Goal: Task Accomplishment & Management: Manage account settings

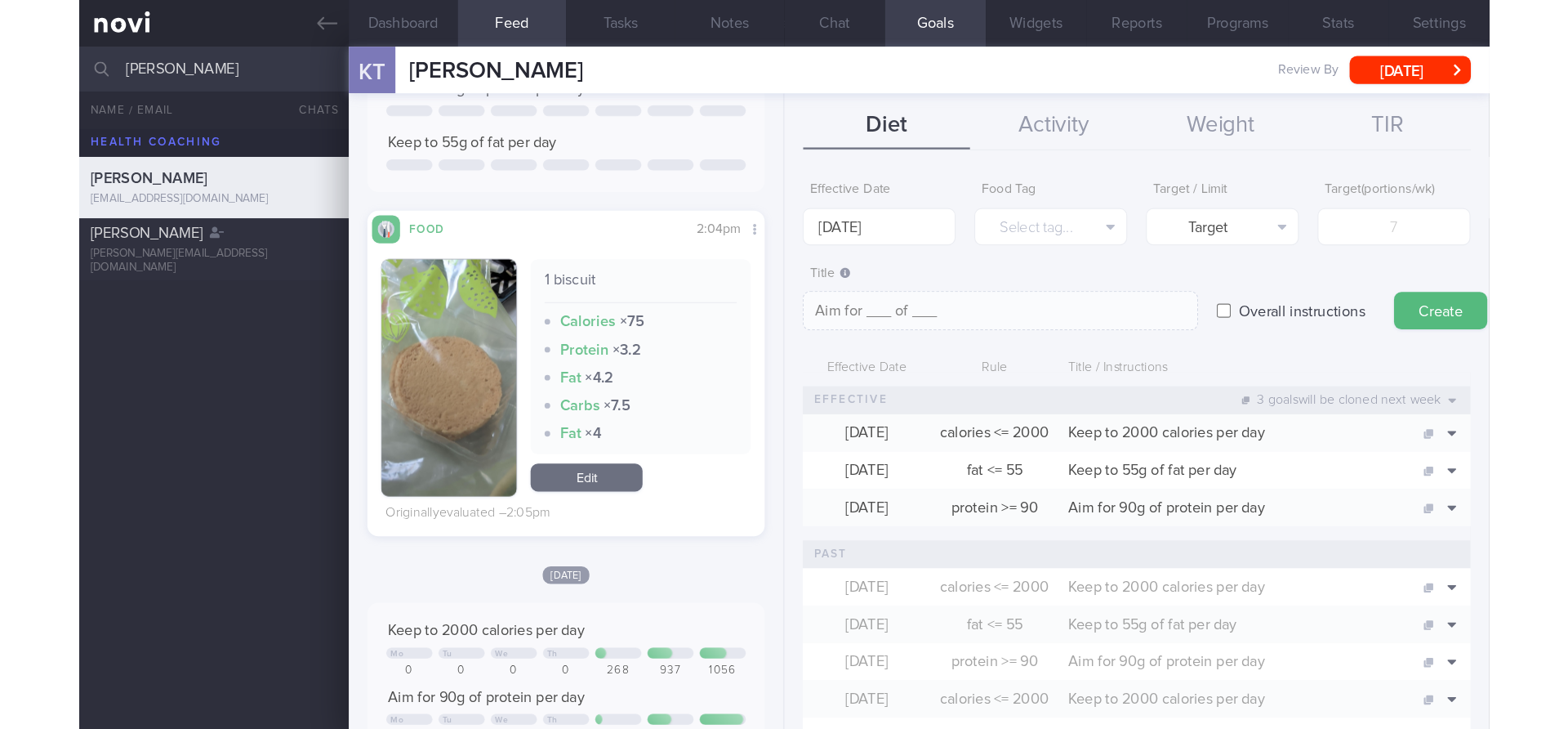
scroll to position [183, 0]
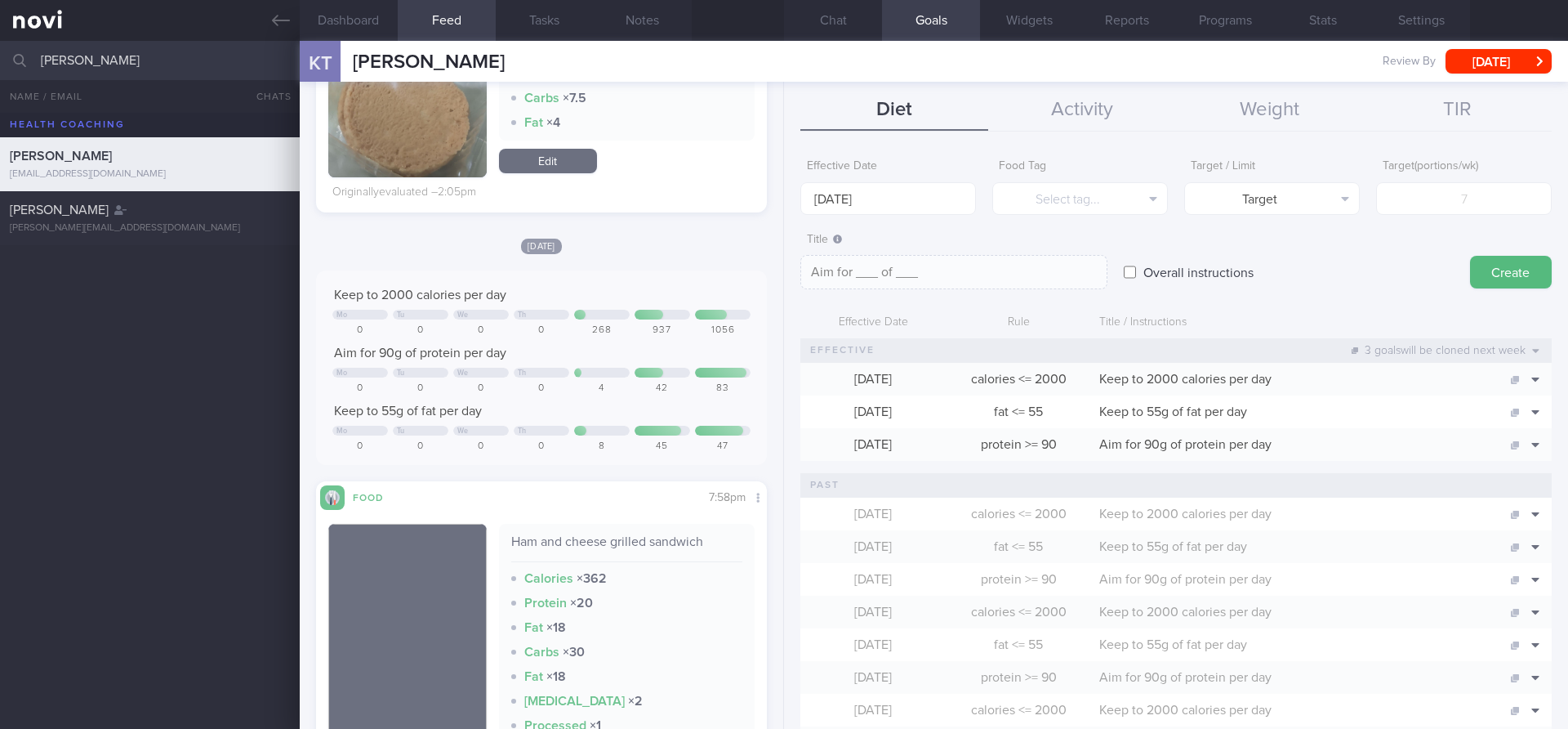
scroll to position [419, 0]
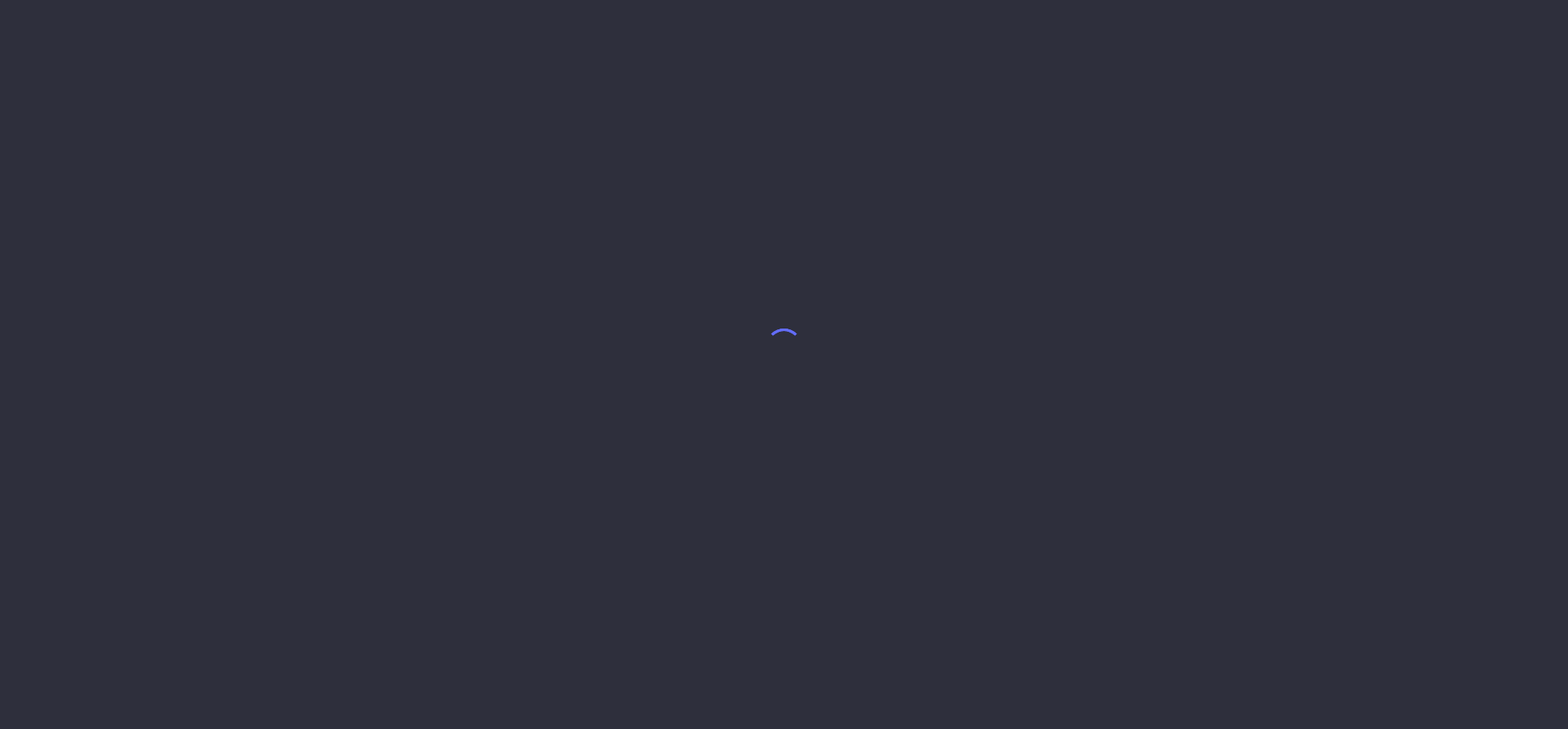
select select "9"
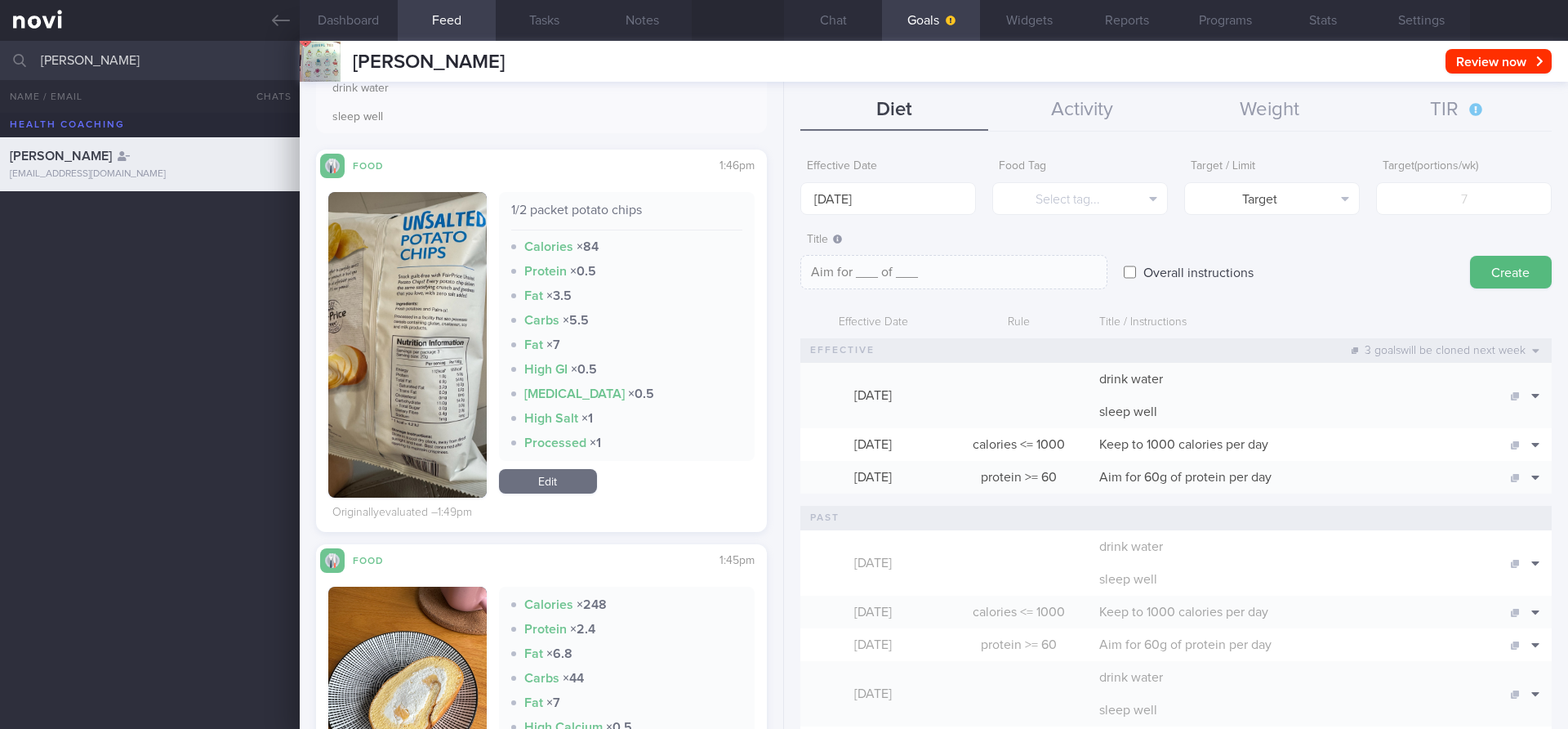
scroll to position [267, 0]
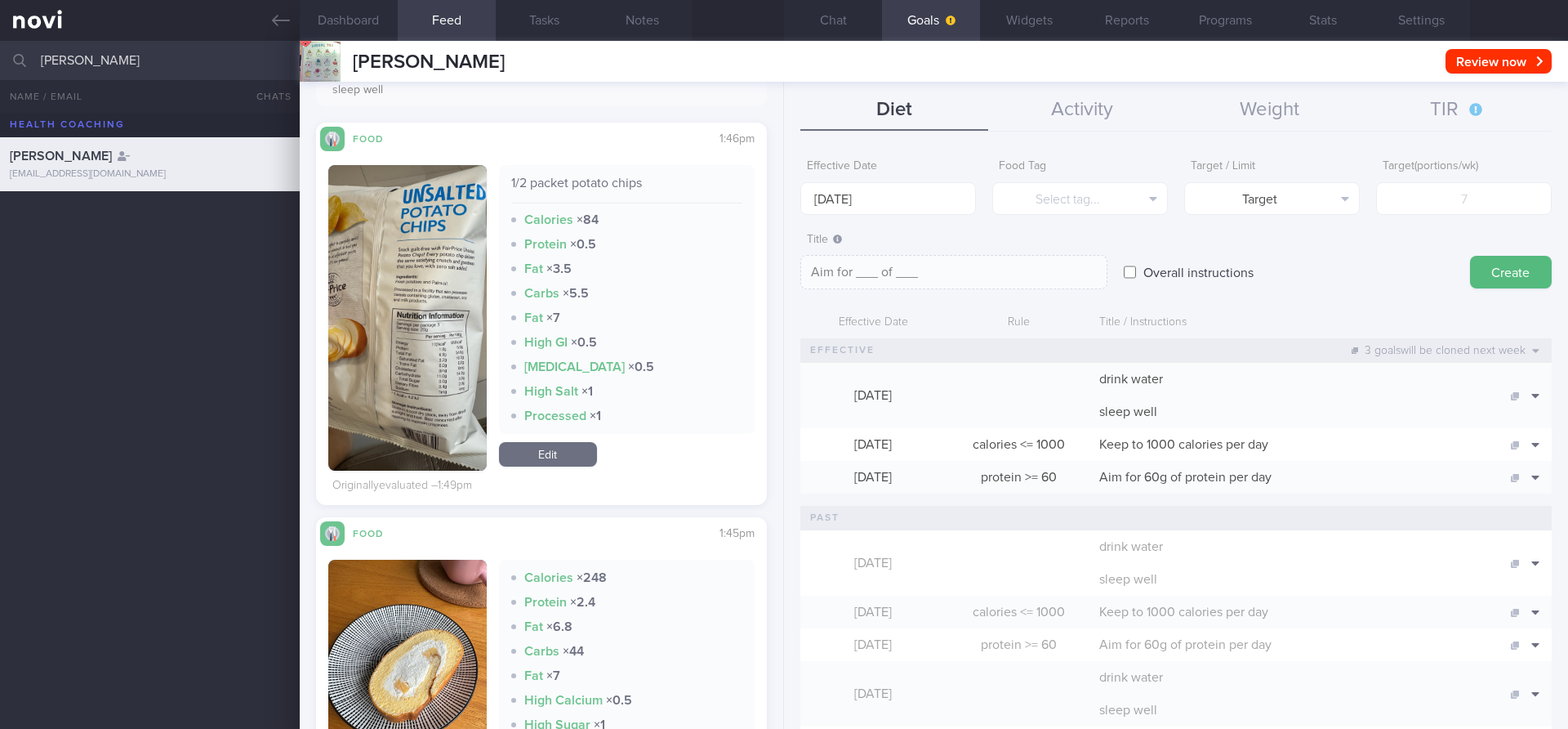
click at [431, 319] on button "button" at bounding box center [408, 318] width 158 height 305
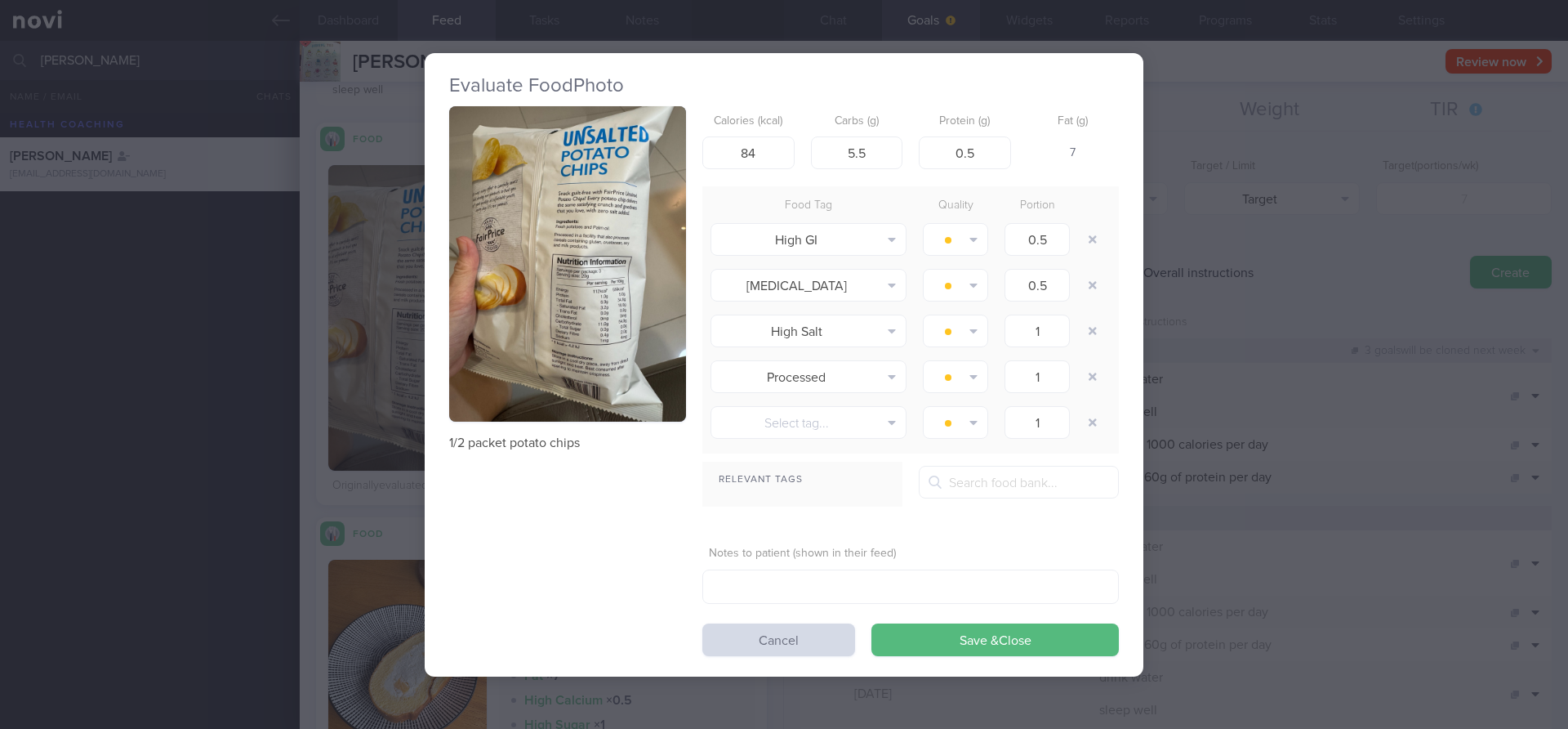
click at [607, 256] on button "button" at bounding box center [567, 264] width 237 height 316
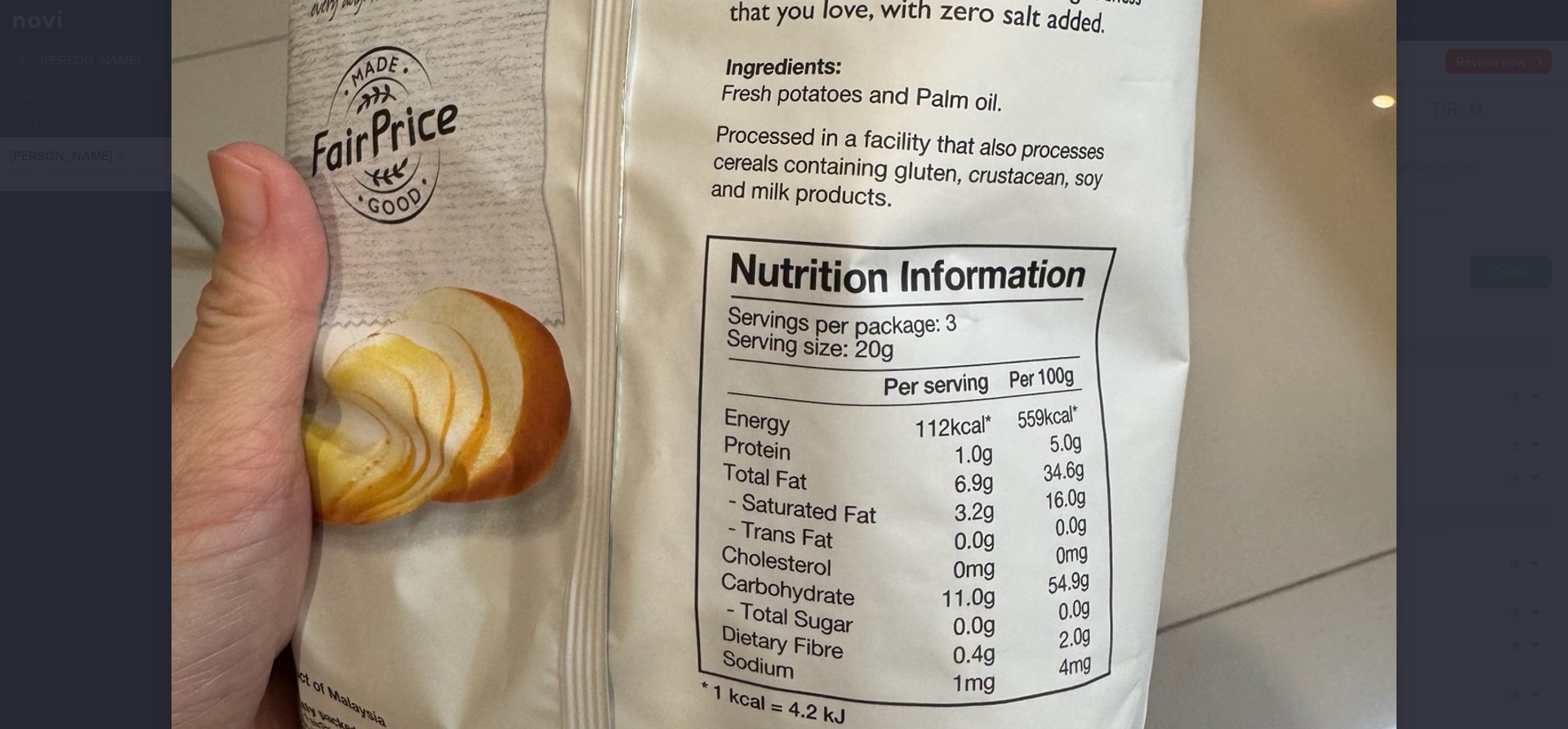
scroll to position [599, 0]
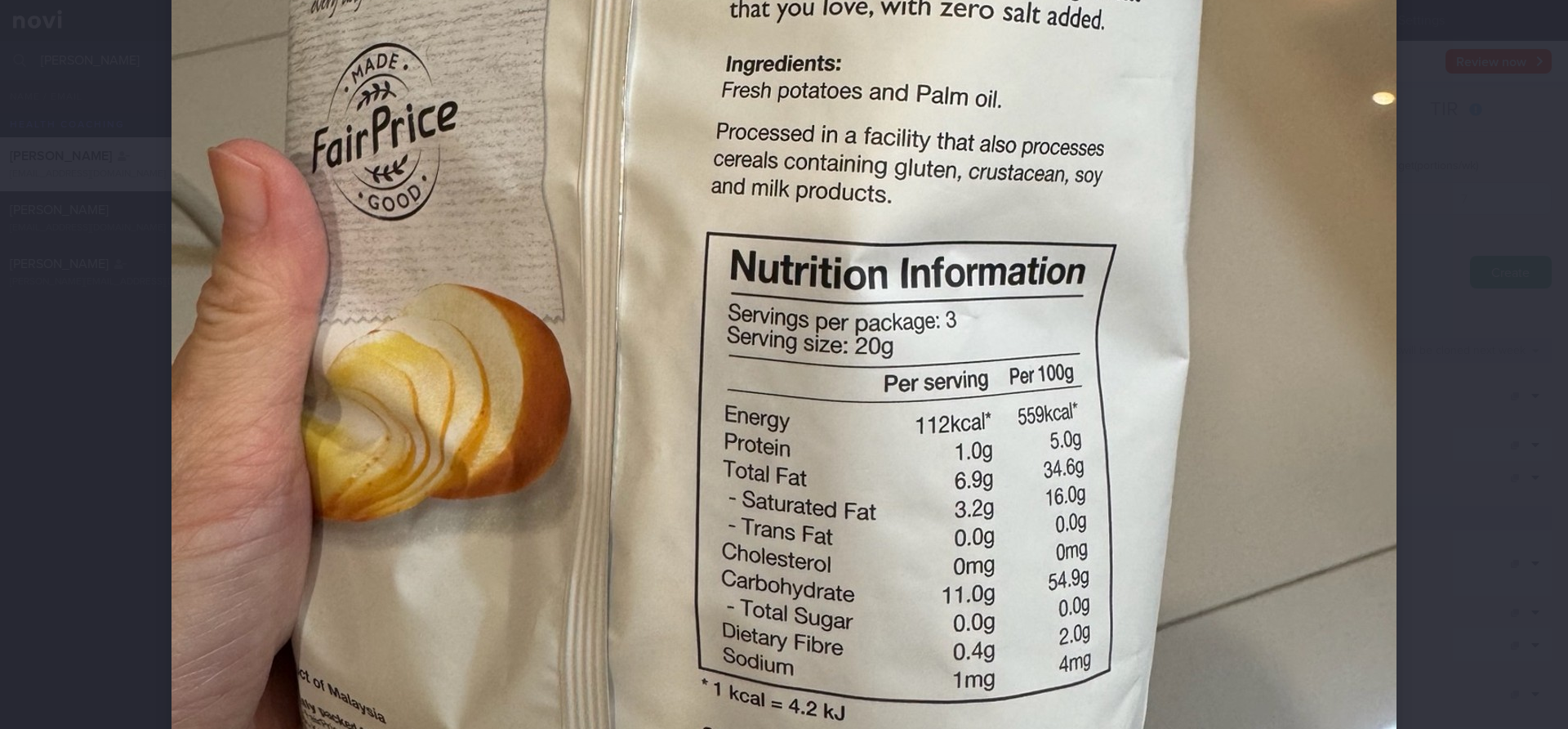
click at [1542, 424] on div at bounding box center [784, 364] width 1568 height 729
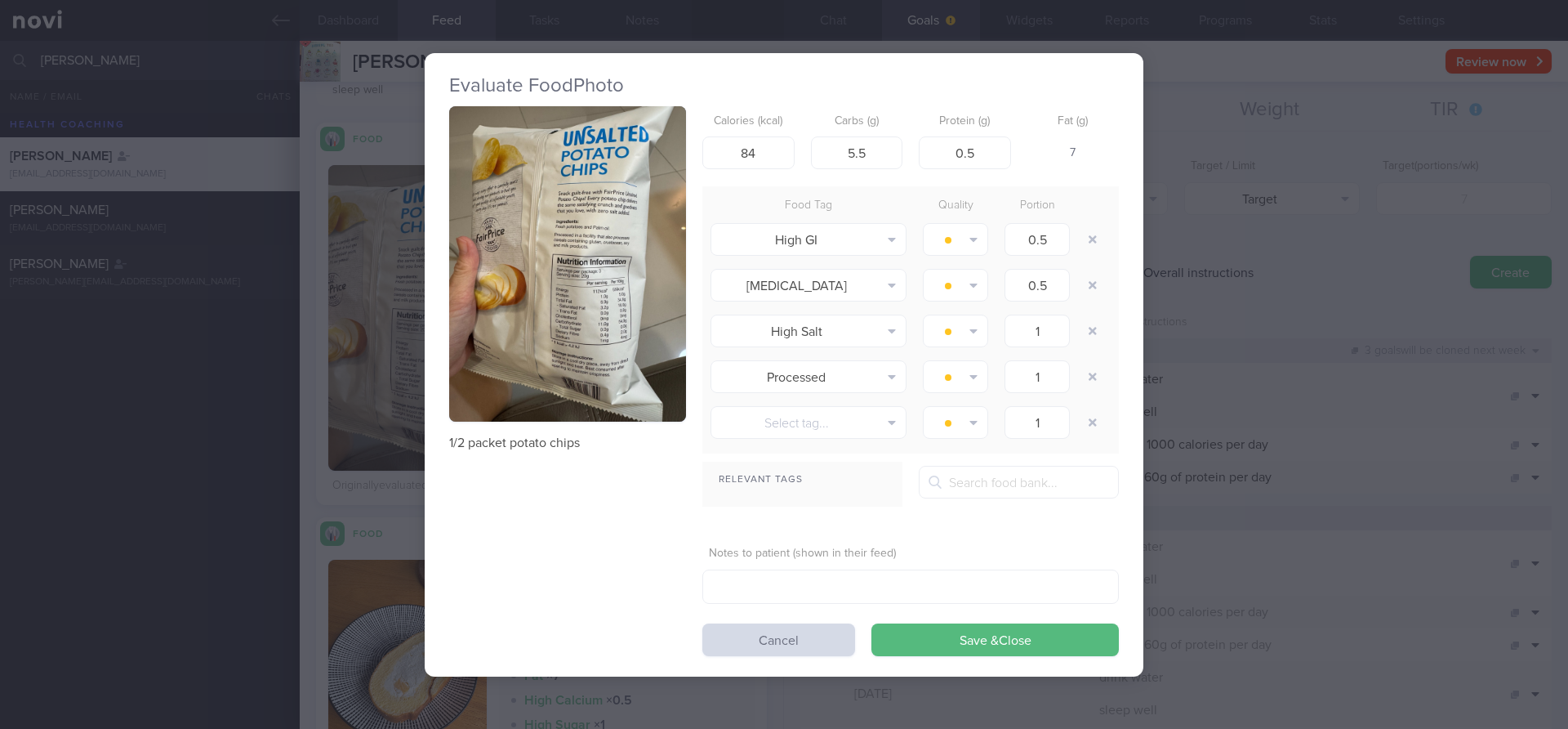
click at [512, 357] on button "button" at bounding box center [567, 264] width 237 height 316
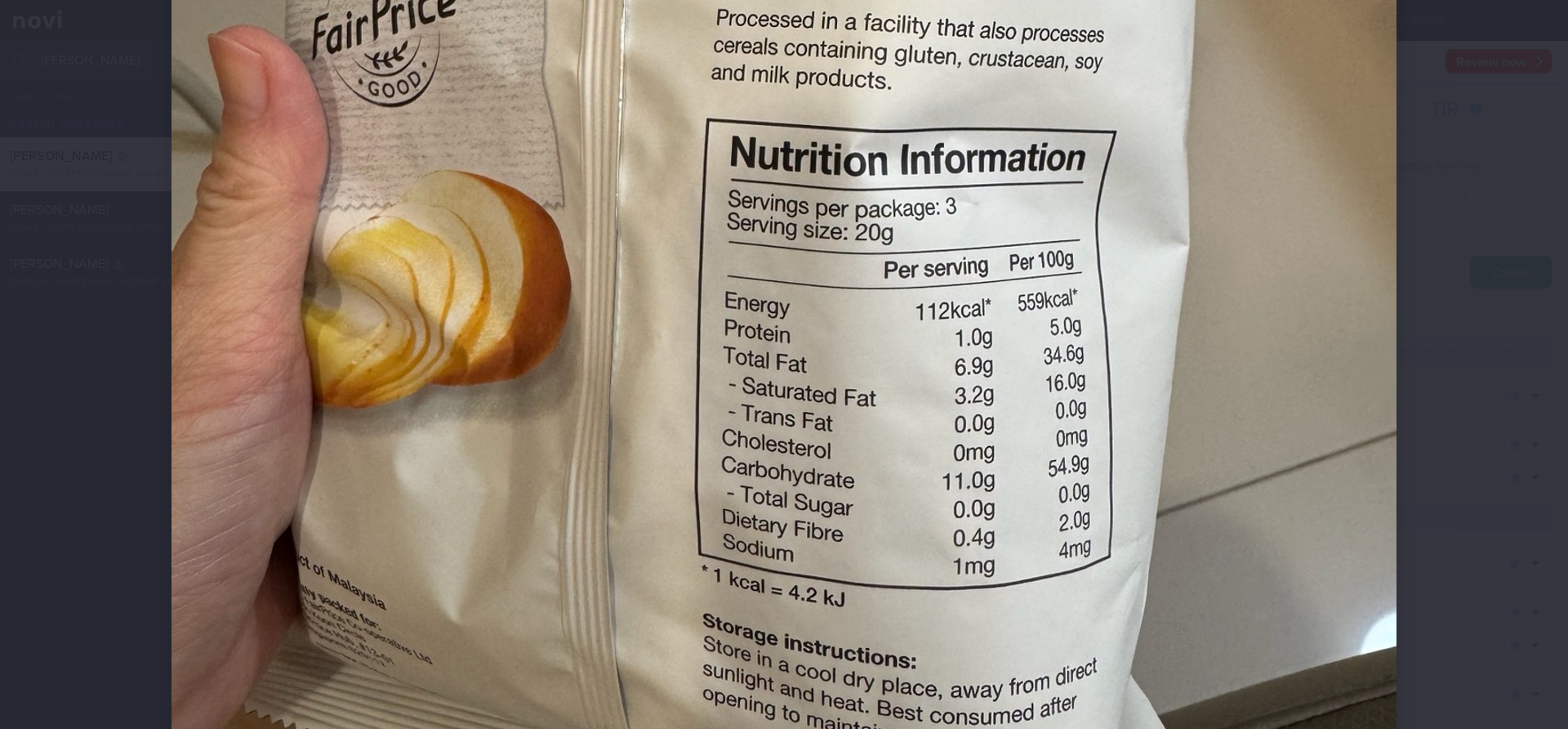
scroll to position [722, 0]
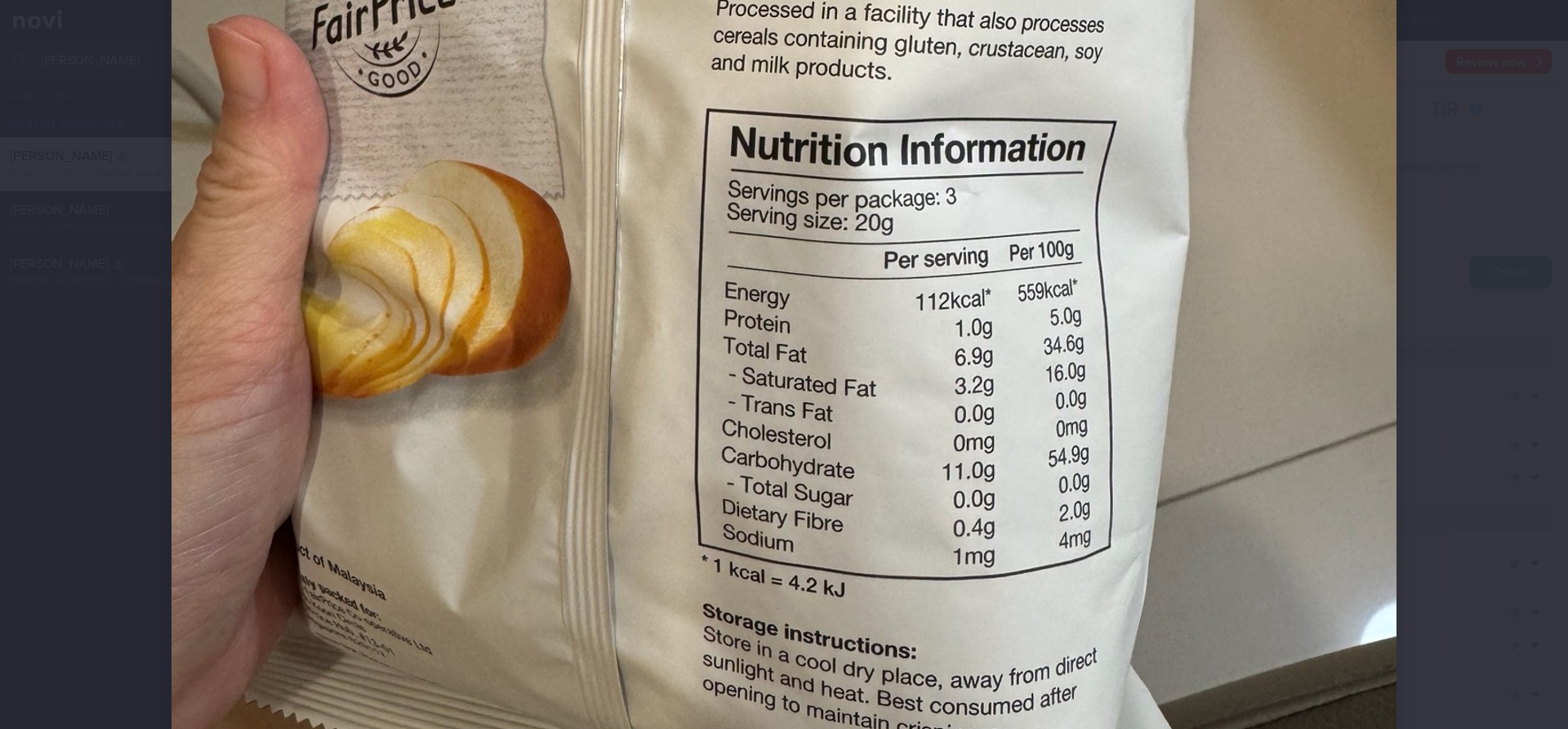
click at [1508, 451] on div at bounding box center [784, 364] width 1568 height 729
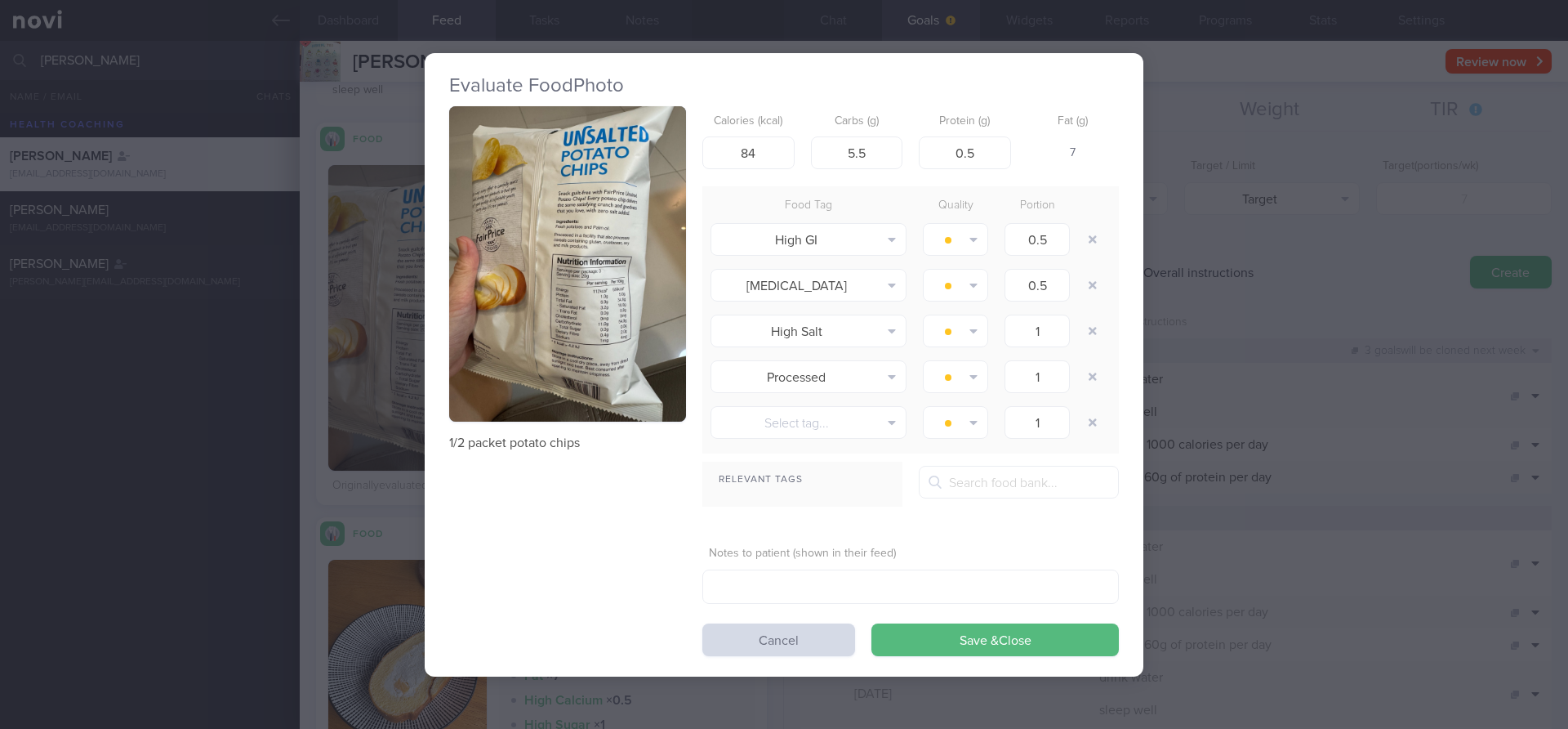
click at [610, 353] on button "button" at bounding box center [567, 264] width 237 height 316
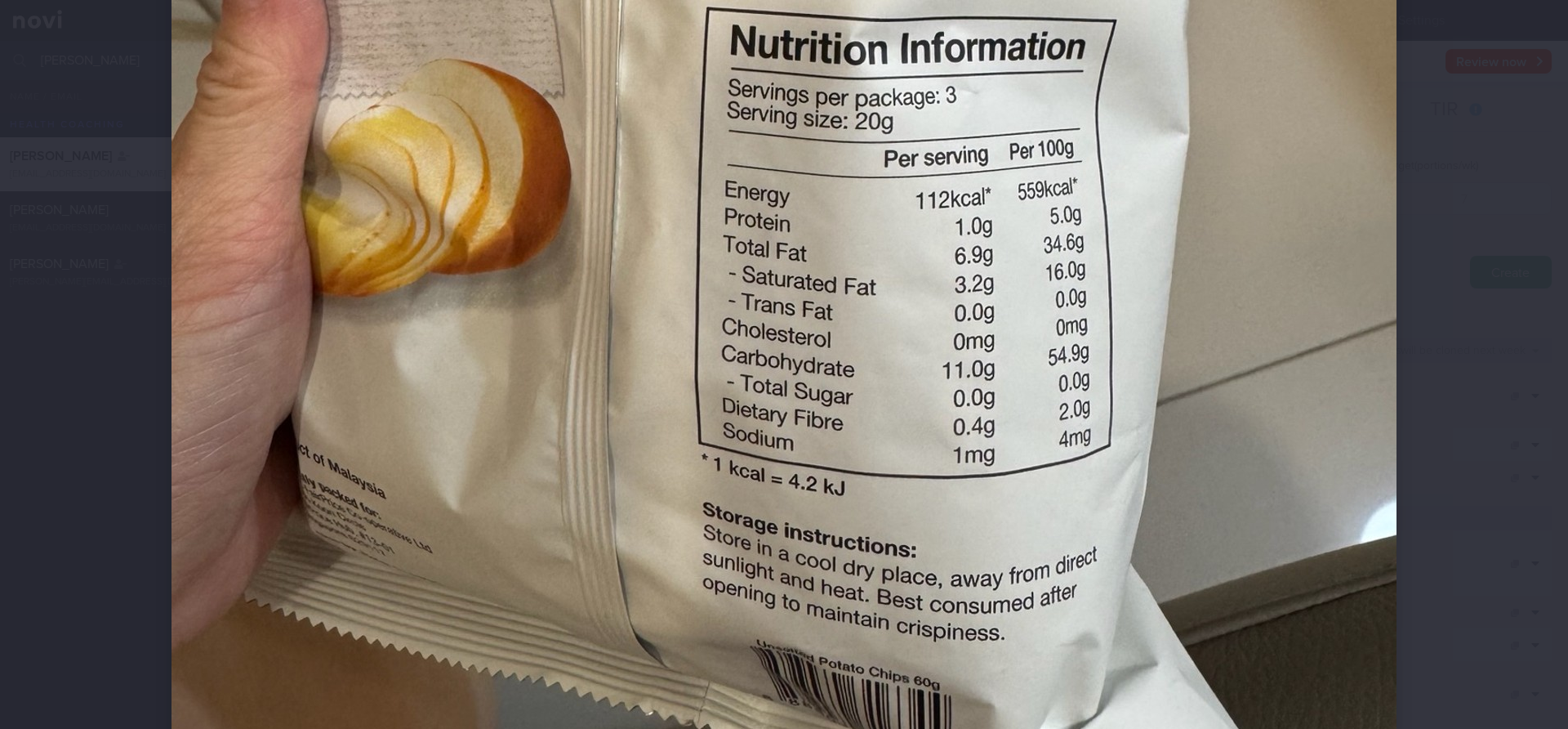
scroll to position [827, 0]
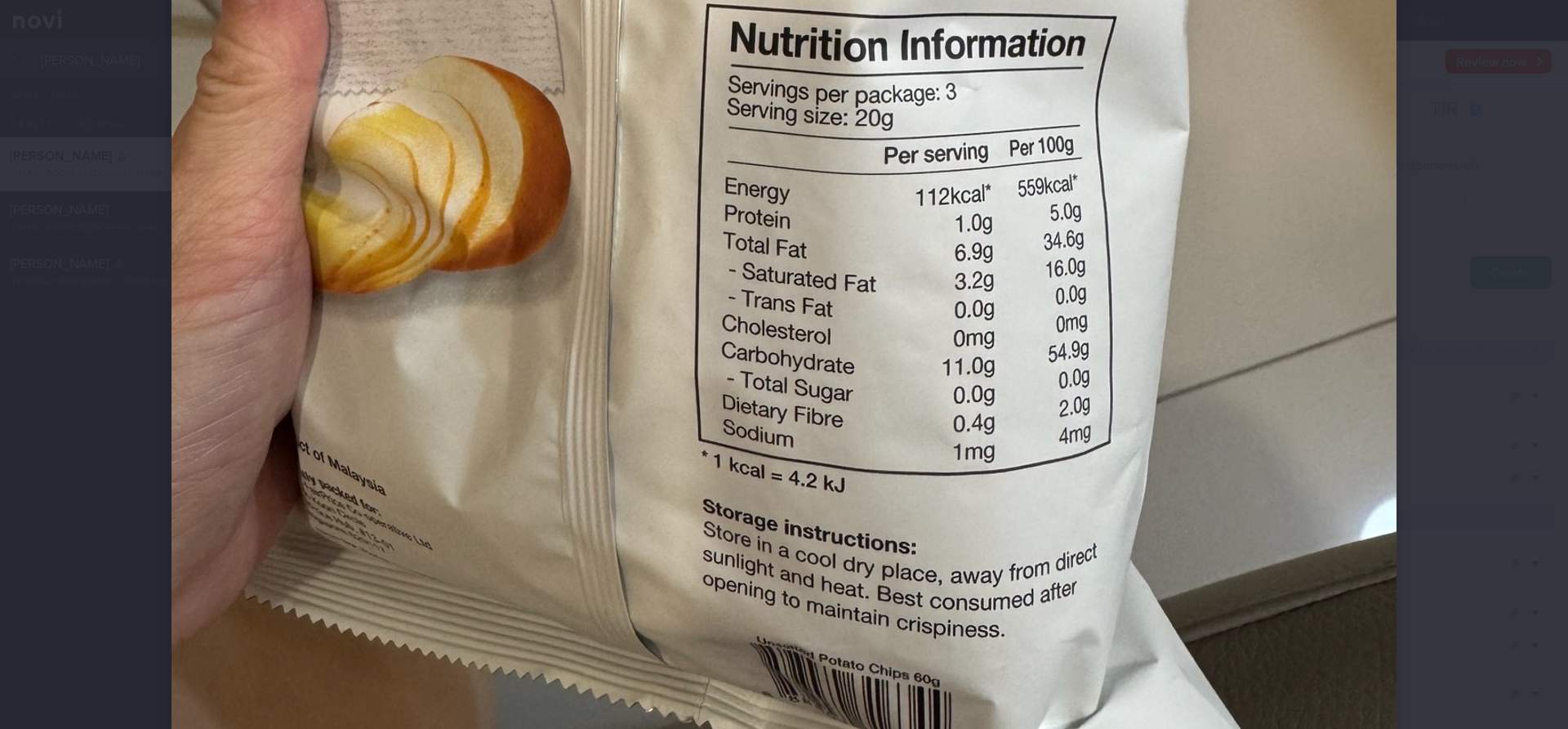
click at [1469, 405] on div at bounding box center [784, 364] width 1568 height 729
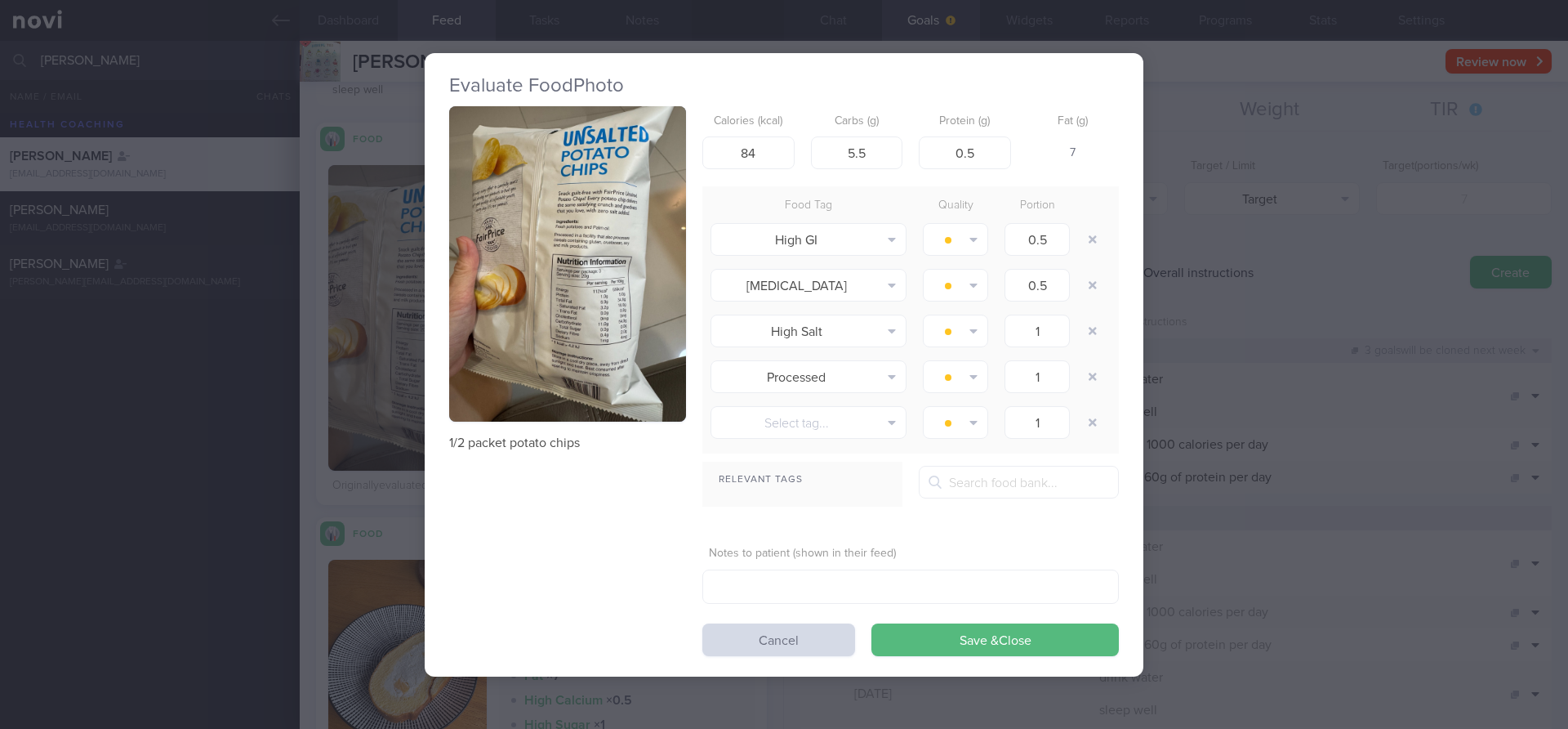
click at [1466, 395] on div "Evaluate Food Photo 1/2 packet potato chips Calories (kcal) 84 Carbs (g) 5.5 Pr…" at bounding box center [784, 364] width 1568 height 729
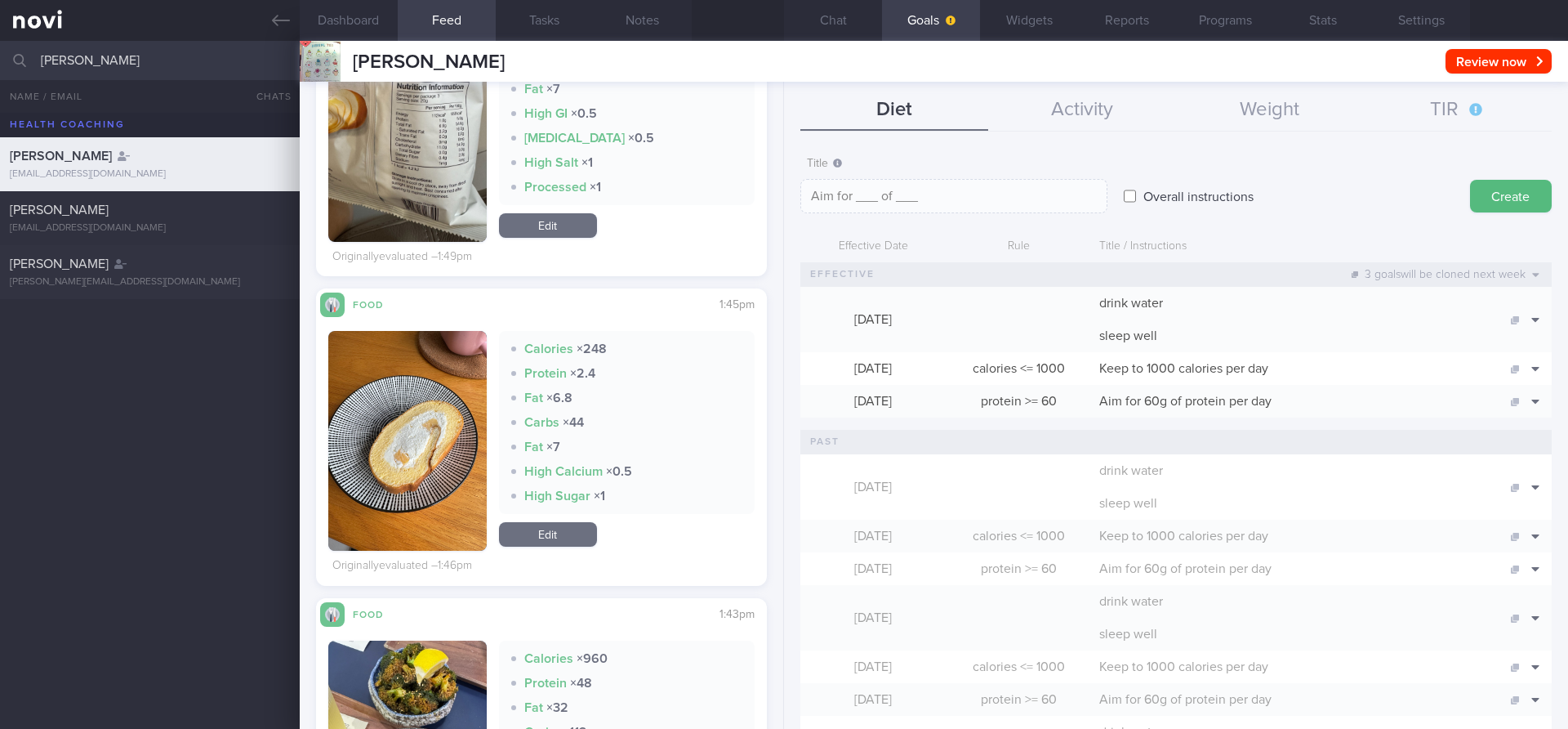
scroll to position [492, 0]
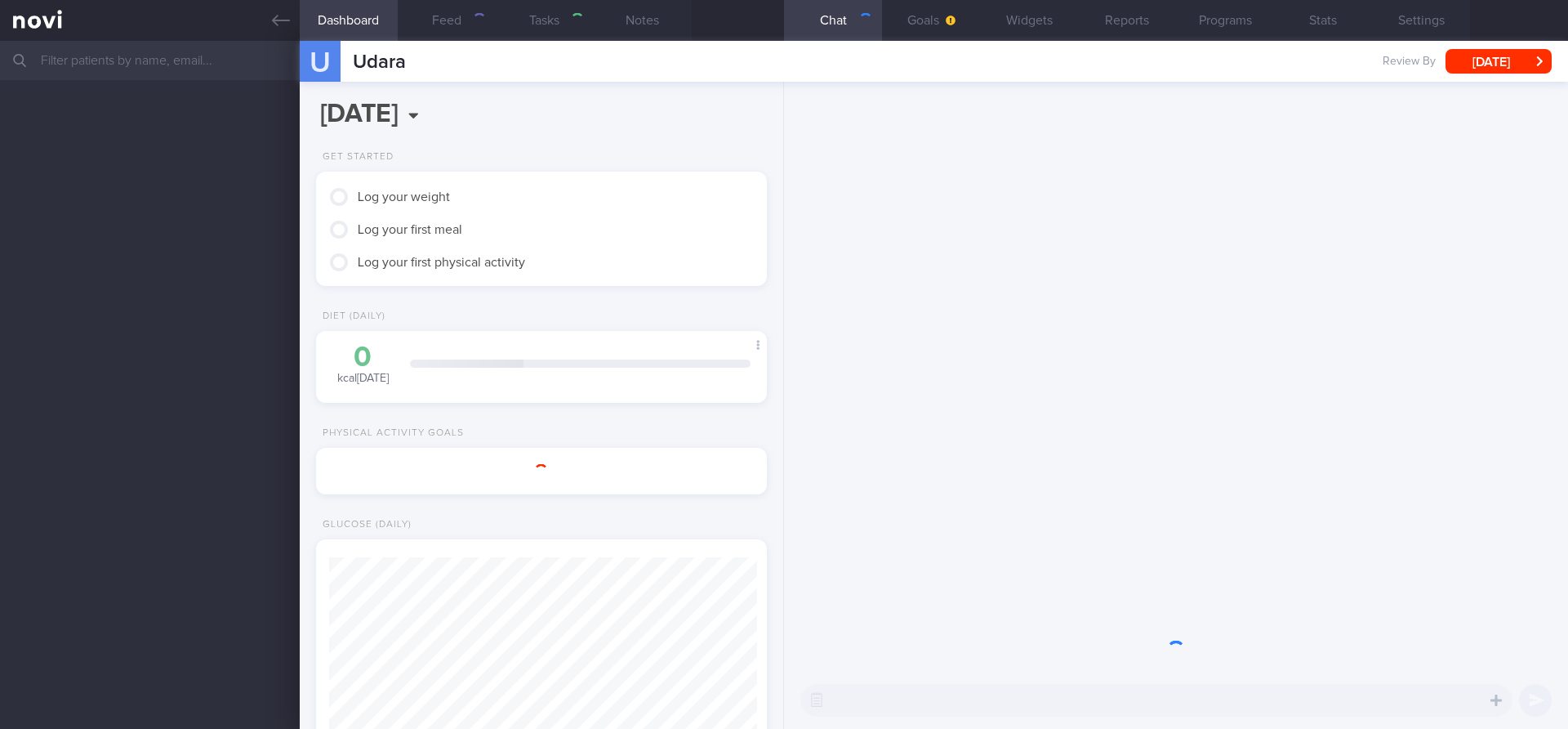
scroll to position [214, 429]
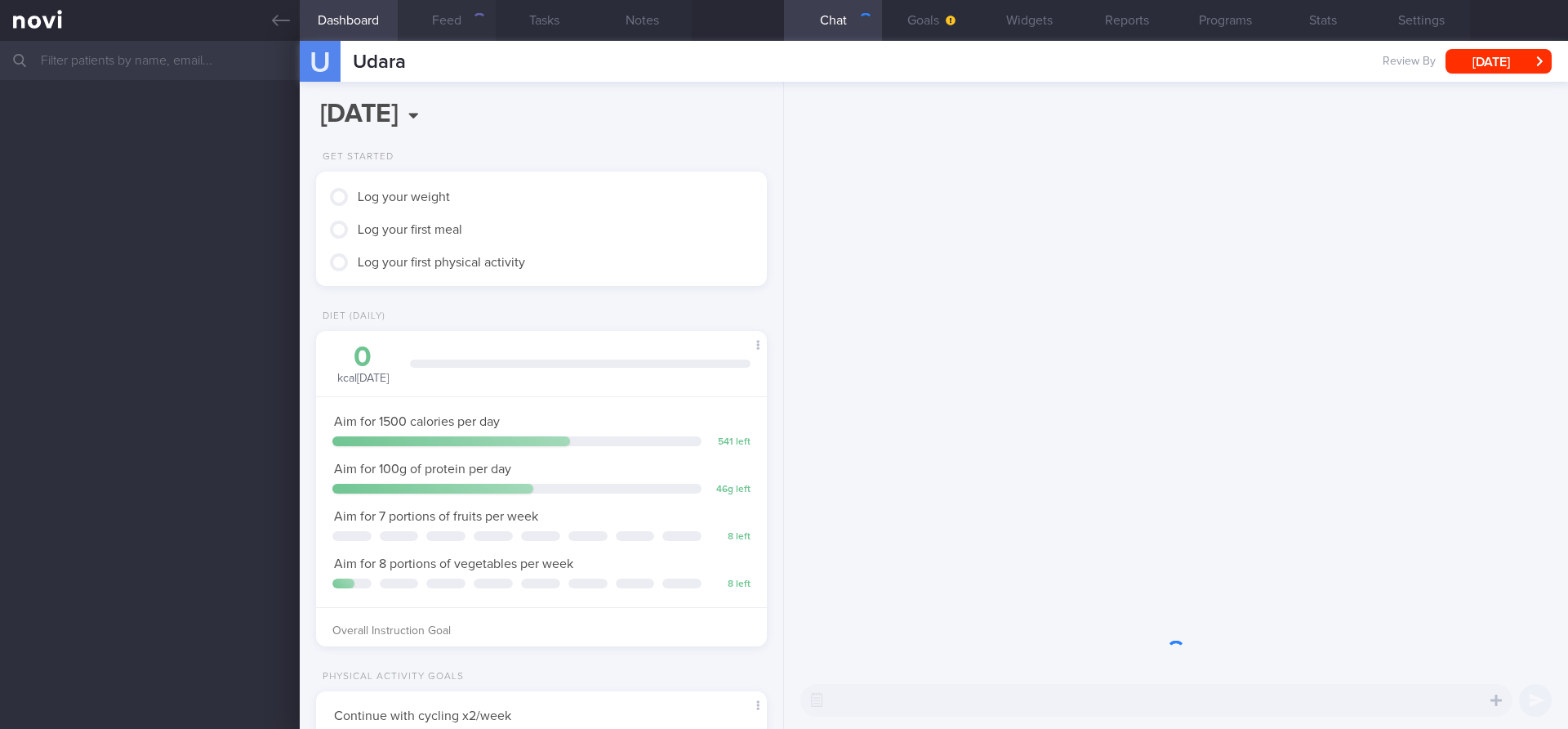
click at [437, 14] on button "Feed" at bounding box center [446, 20] width 98 height 40
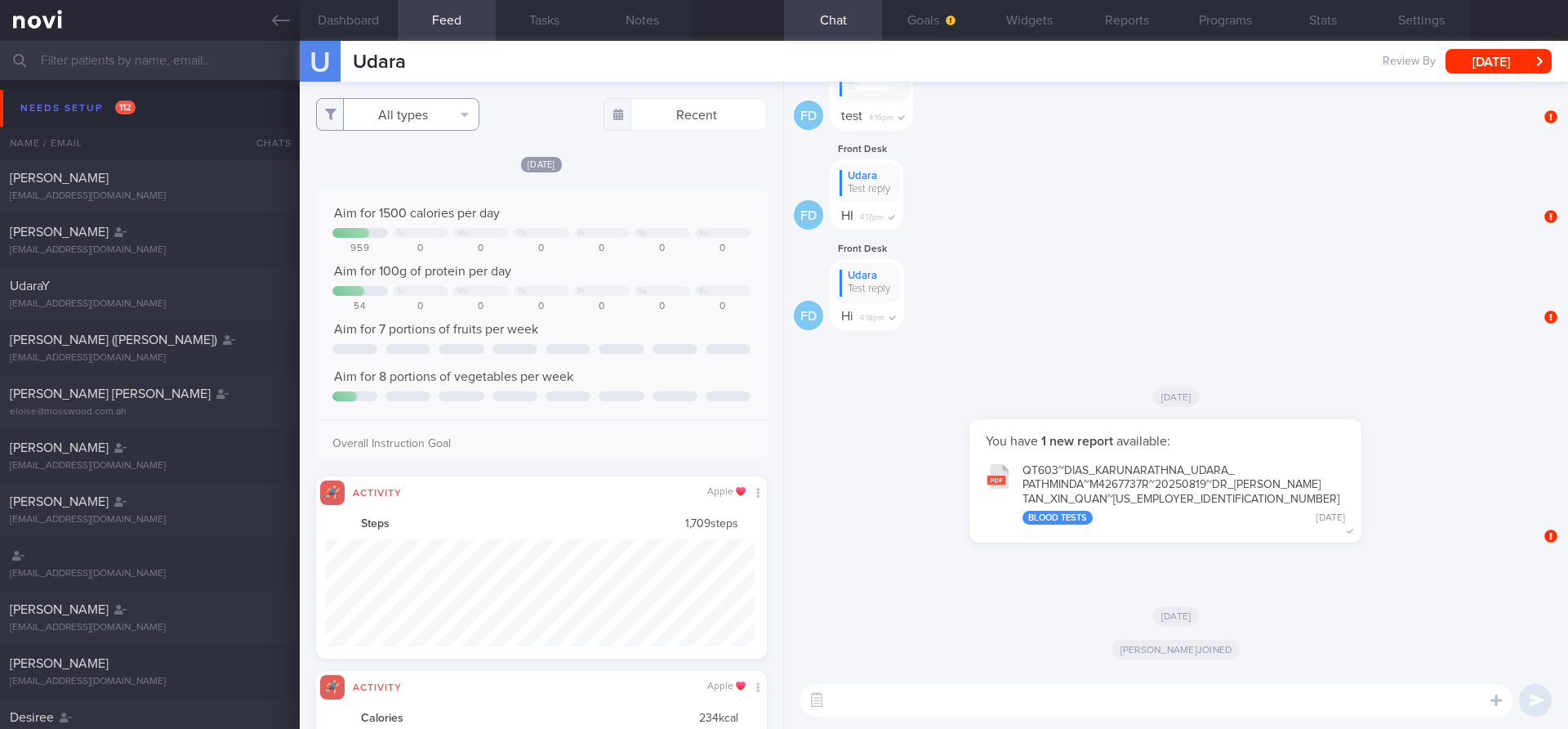
click at [427, 105] on button "All types" at bounding box center [398, 115] width 163 height 33
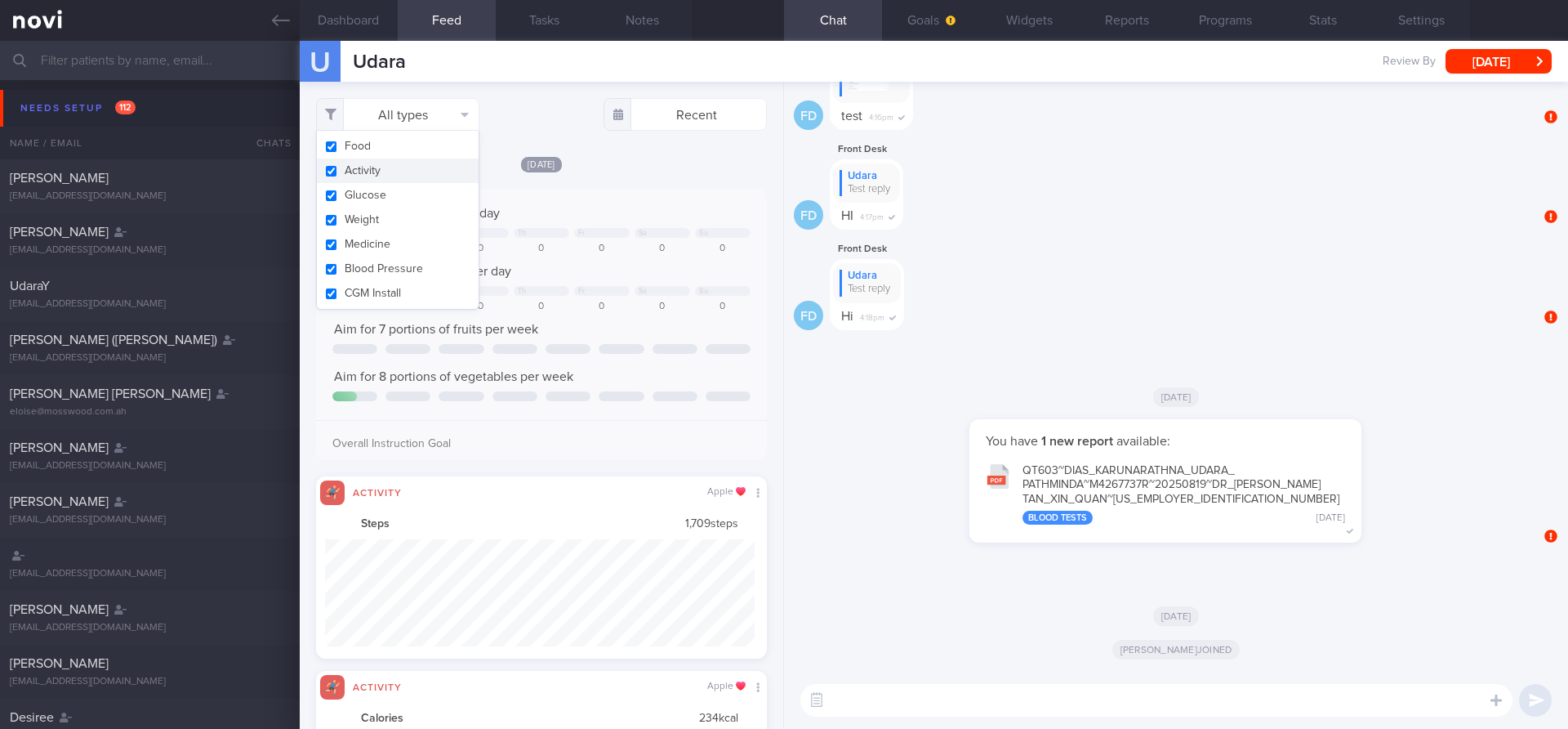
click at [382, 161] on button "Activity" at bounding box center [398, 171] width 162 height 25
checkbox input "false"
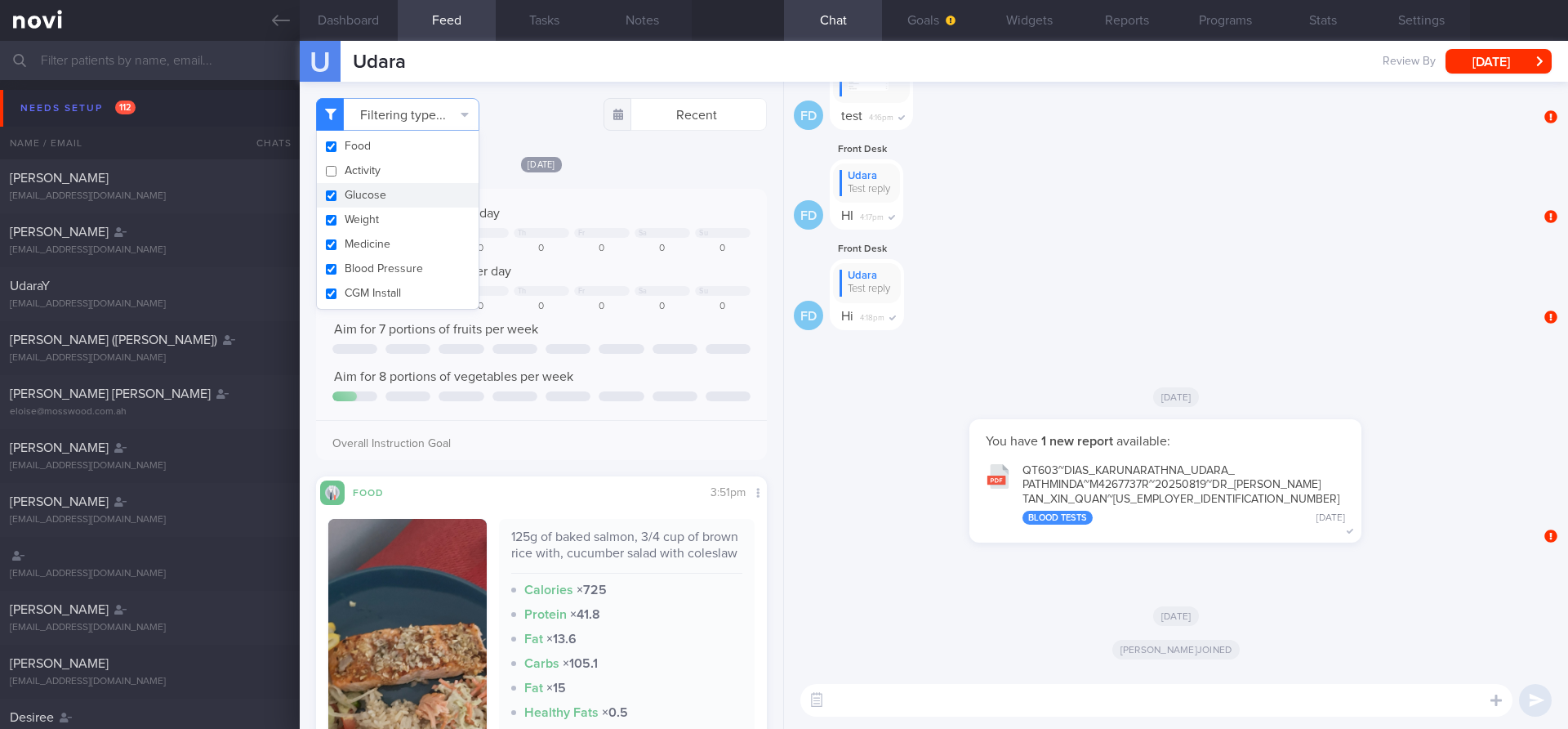
click at [377, 201] on button "Glucose" at bounding box center [398, 196] width 162 height 25
checkbox input "false"
click at [373, 220] on button "Weight" at bounding box center [398, 220] width 162 height 25
checkbox input "false"
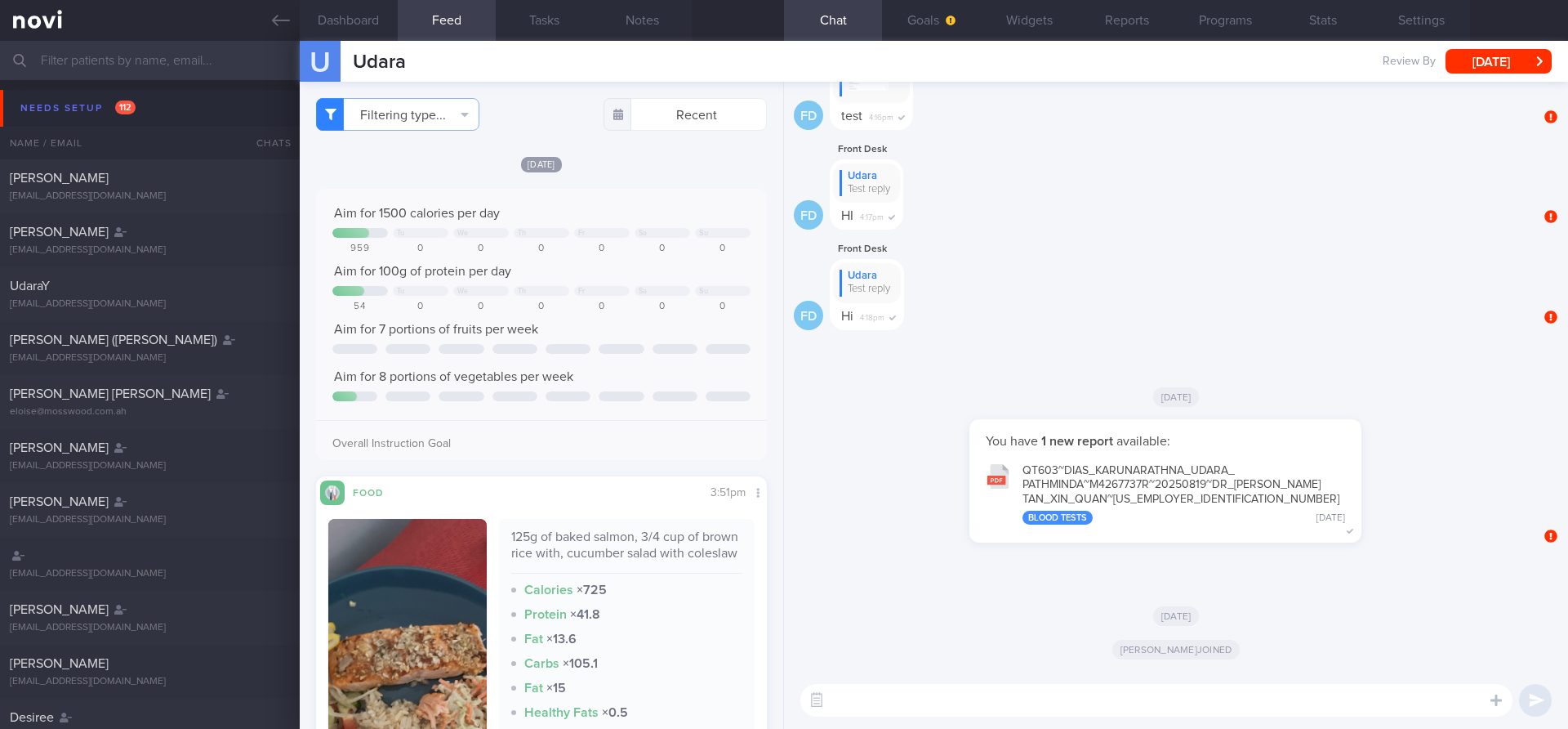
click at [664, 472] on div "Today Aim for 1500 calories per day Tu We Th Fr Sa Su 959 0 0 0 0 0 0 Aim for 1…" at bounding box center [541, 539] width 451 height 769
click at [389, 614] on img "button" at bounding box center [408, 704] width 158 height 371
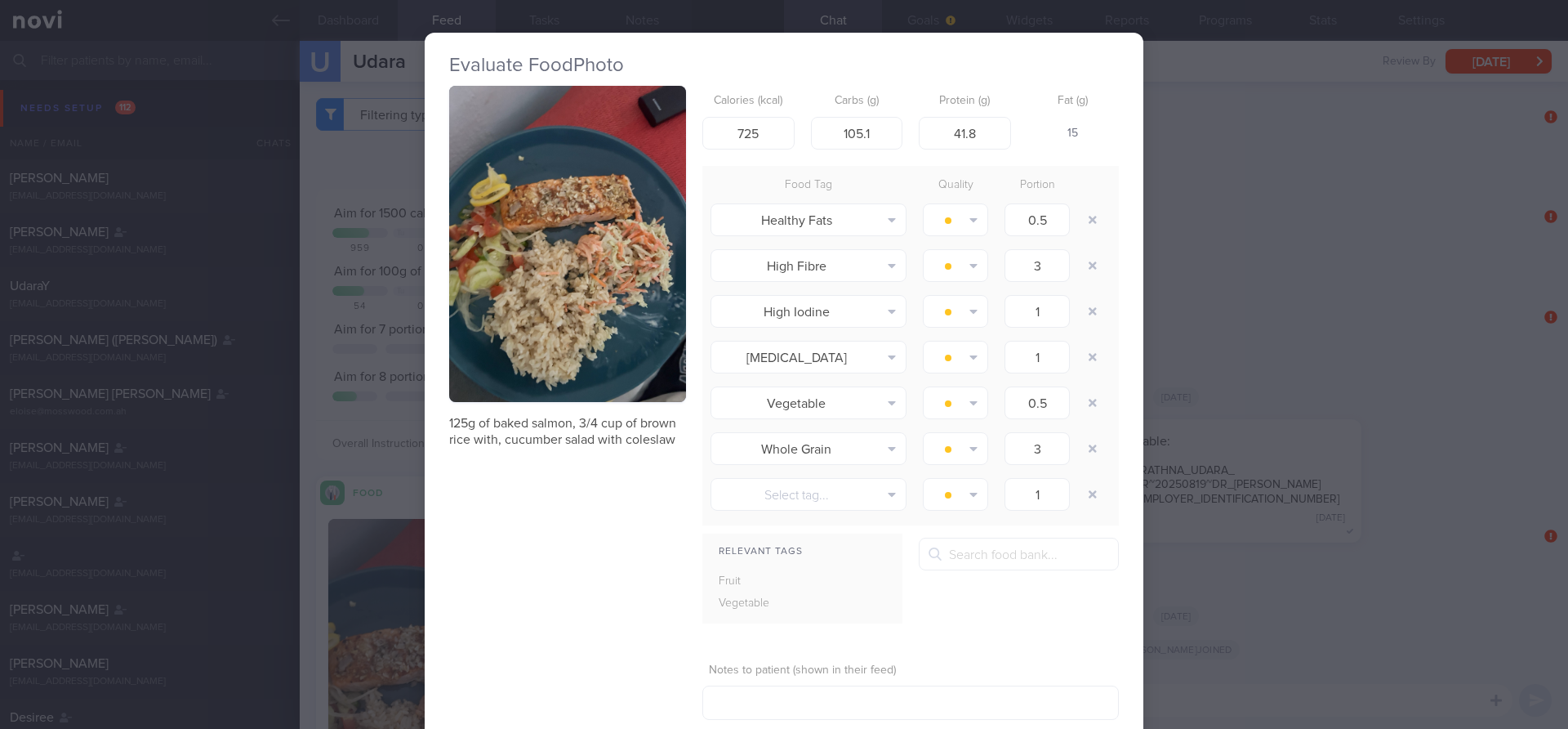
click at [582, 282] on button "button" at bounding box center [567, 244] width 237 height 316
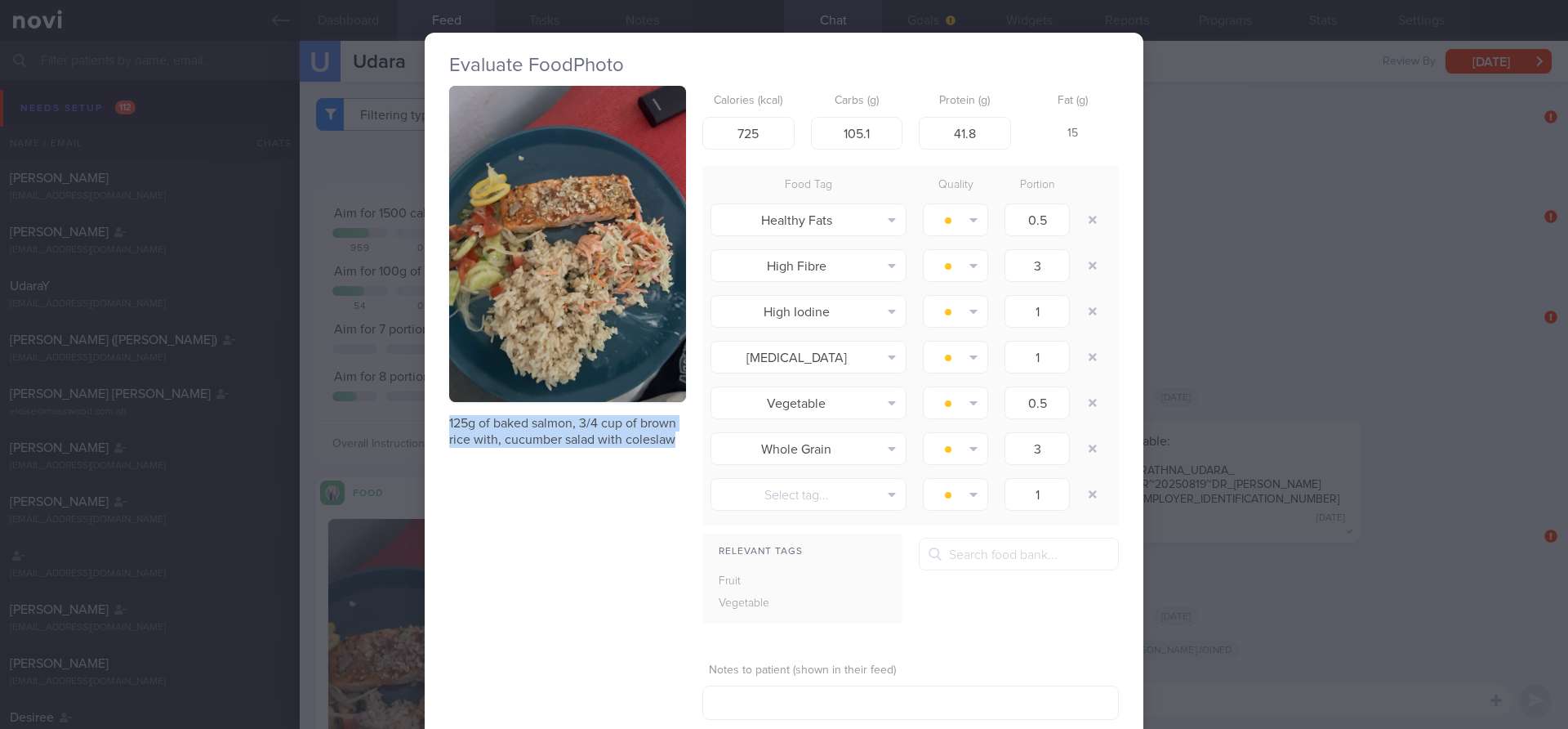
drag, startPoint x: 445, startPoint y: 419, endPoint x: 677, endPoint y: 442, distance: 233.1
click at [677, 442] on div "Evaluate Food Photo 125g of baked salmon, 3/4 cup of brown rice with, cucumber …" at bounding box center [784, 413] width 719 height 760
copy p "125g of baked salmon, 3/4 cup of brown rice with, cucumber salad with coleslaw"
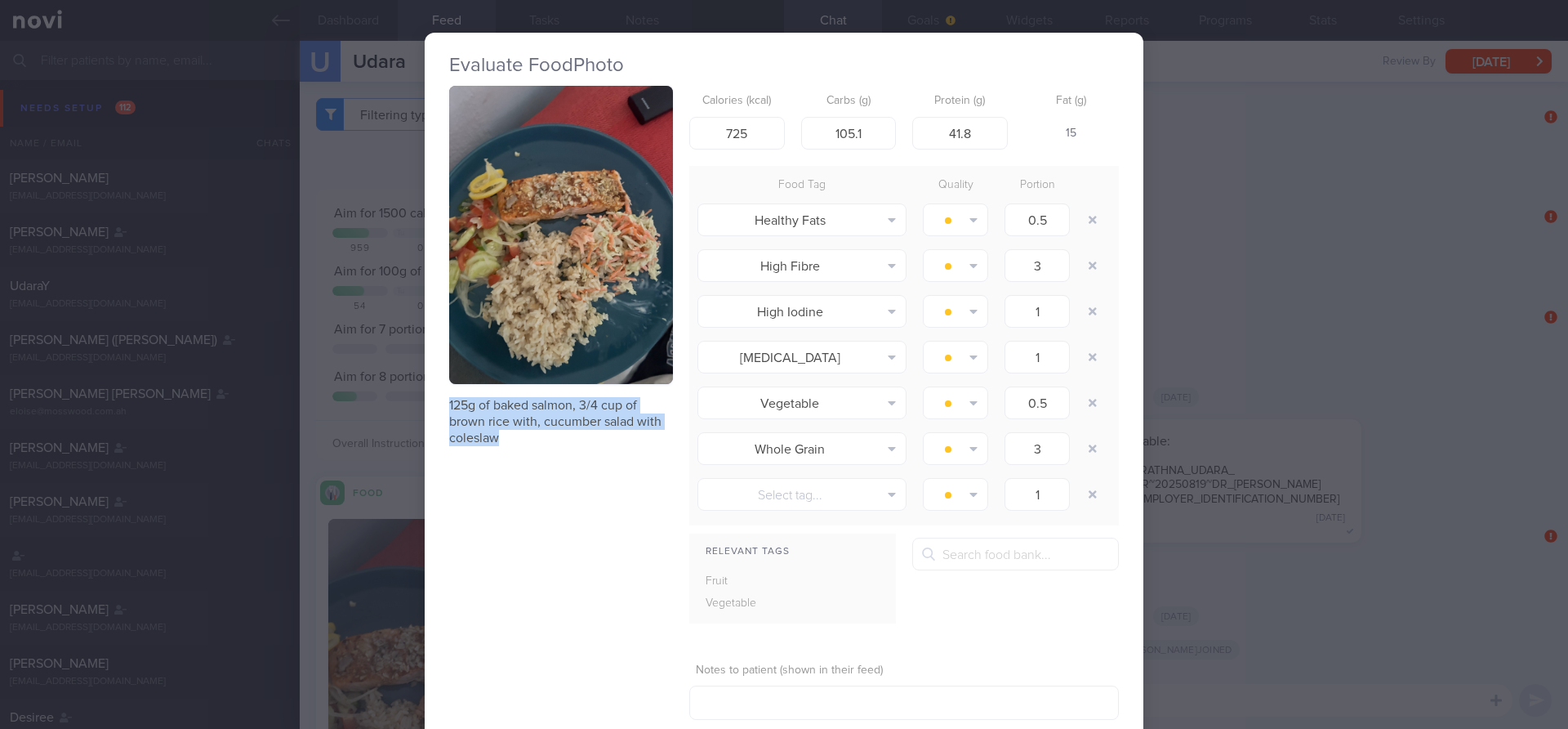
scroll to position [234, 423]
click at [375, 102] on div "Evaluate Food Photo 125g of baked salmon, 3/4 cup of brown rice with, cucumber …" at bounding box center [784, 364] width 1568 height 729
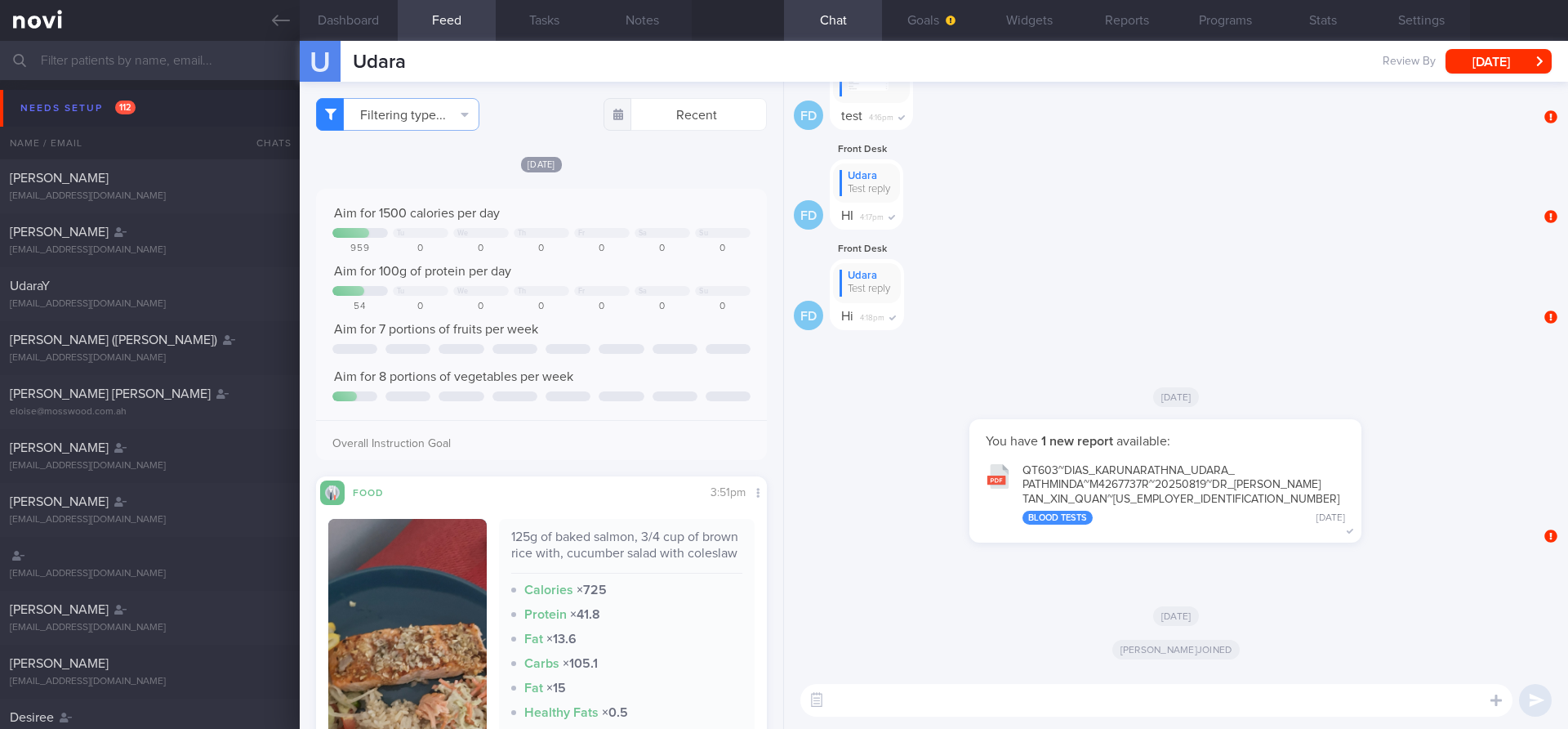
click at [136, 69] on input "text" at bounding box center [784, 60] width 1568 height 40
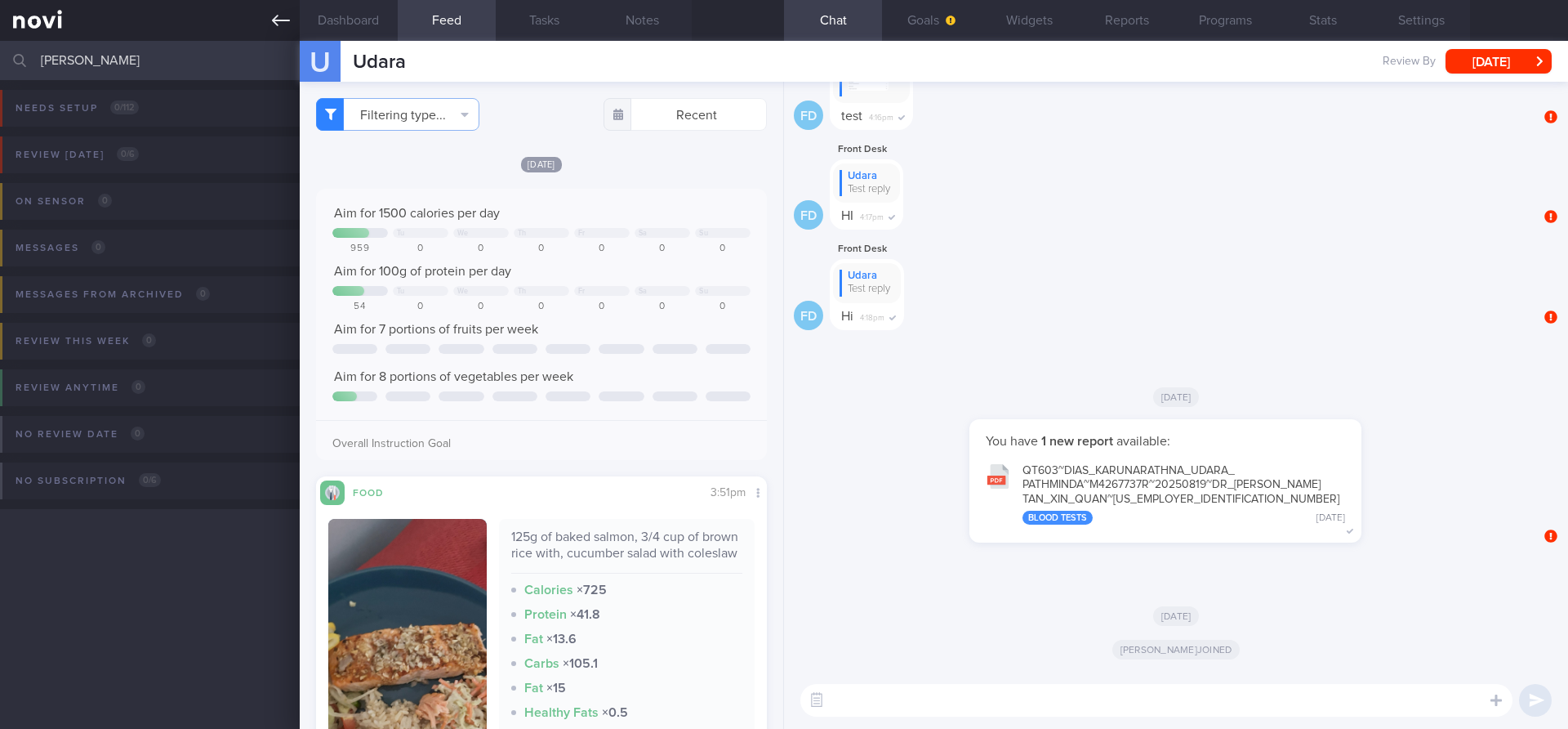
type input "[PERSON_NAME]"
click at [281, 24] on icon at bounding box center [281, 21] width 18 height 18
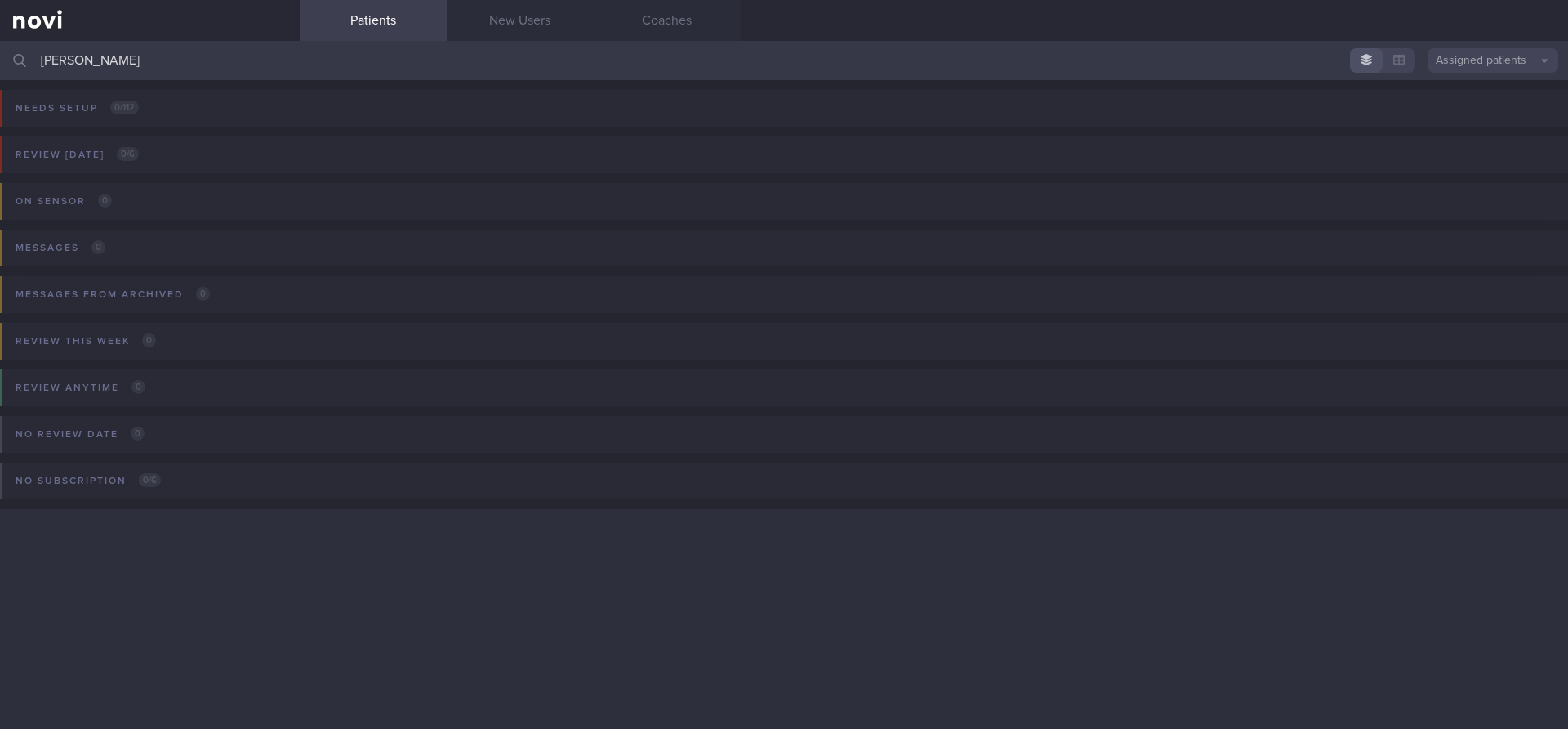
click at [1514, 61] on button "Assigned patients" at bounding box center [1493, 60] width 130 height 25
click at [1475, 105] on button "All active patients" at bounding box center [1493, 113] width 130 height 25
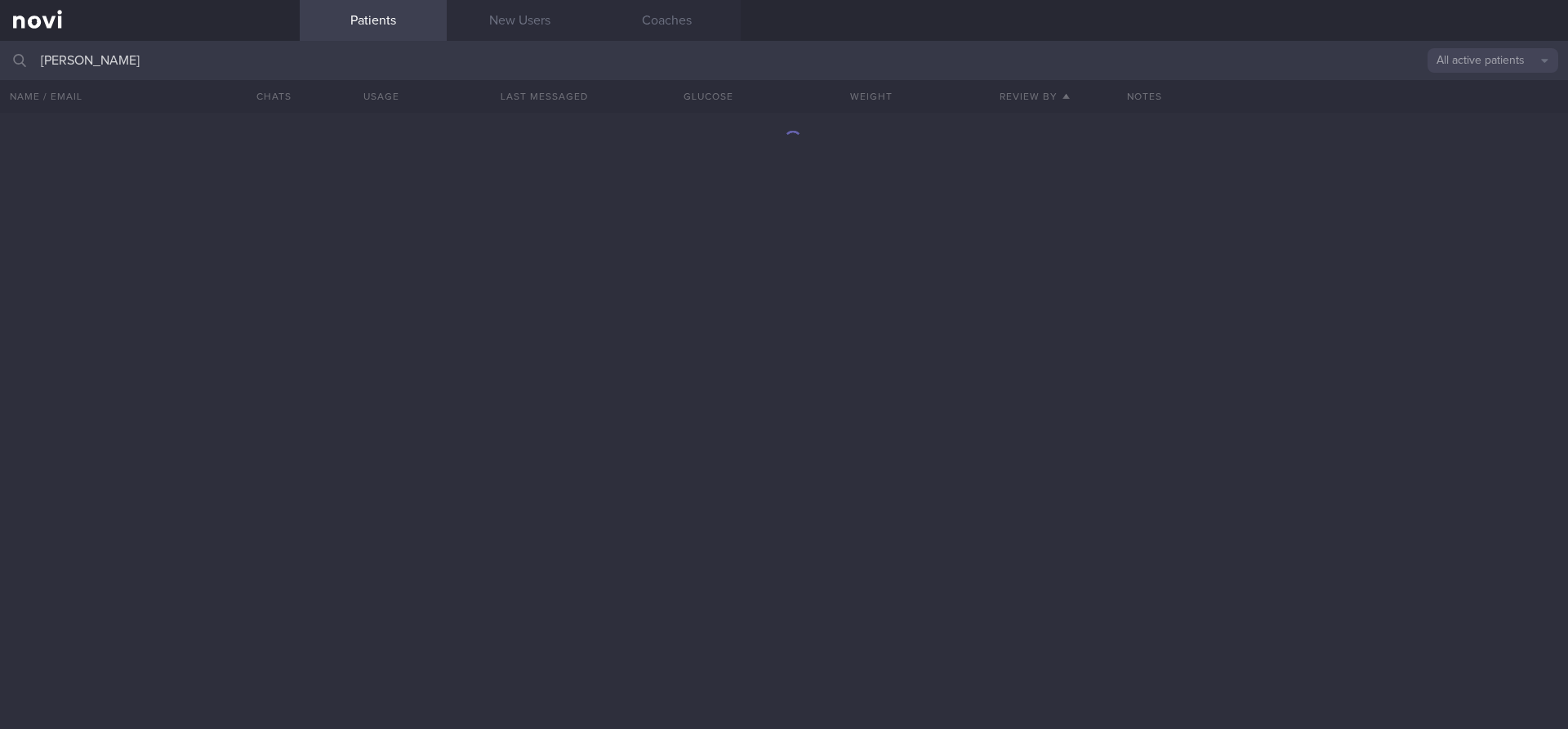
click at [370, 54] on input "[PERSON_NAME]" at bounding box center [784, 60] width 1568 height 40
click at [368, 378] on div at bounding box center [784, 421] width 1568 height 616
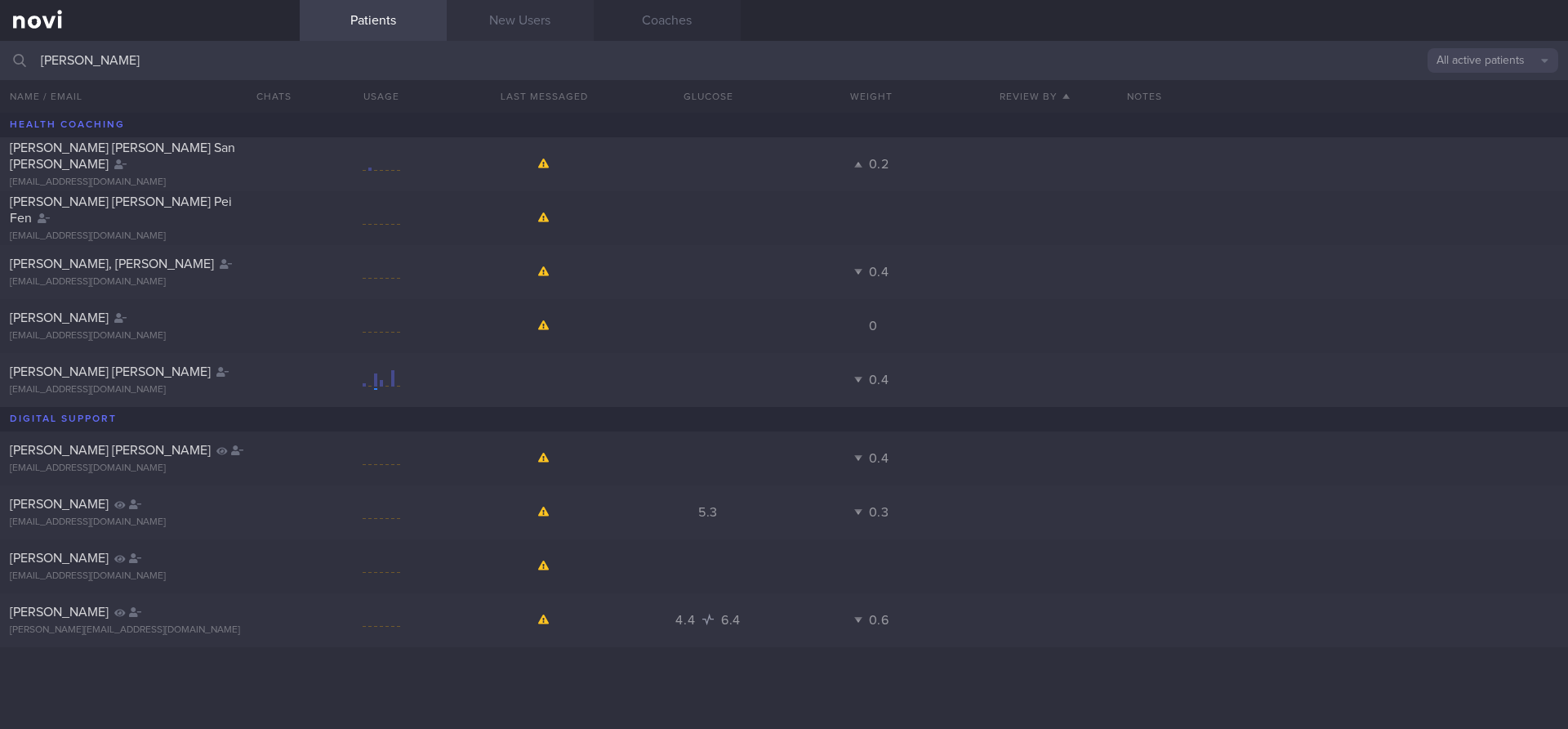
click at [528, 20] on link "New Users" at bounding box center [520, 20] width 147 height 40
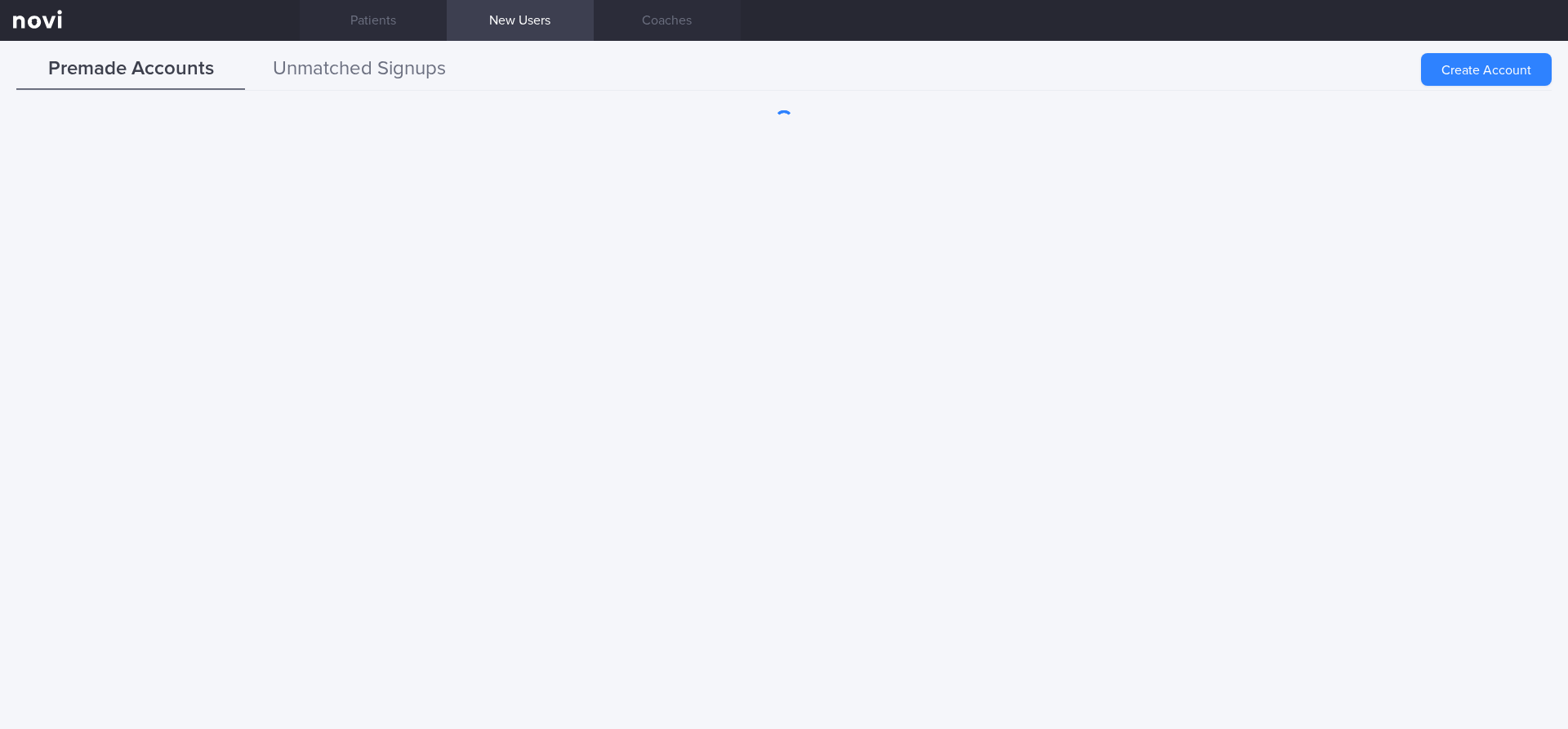
click at [398, 84] on button "Unmatched Signups" at bounding box center [359, 69] width 229 height 40
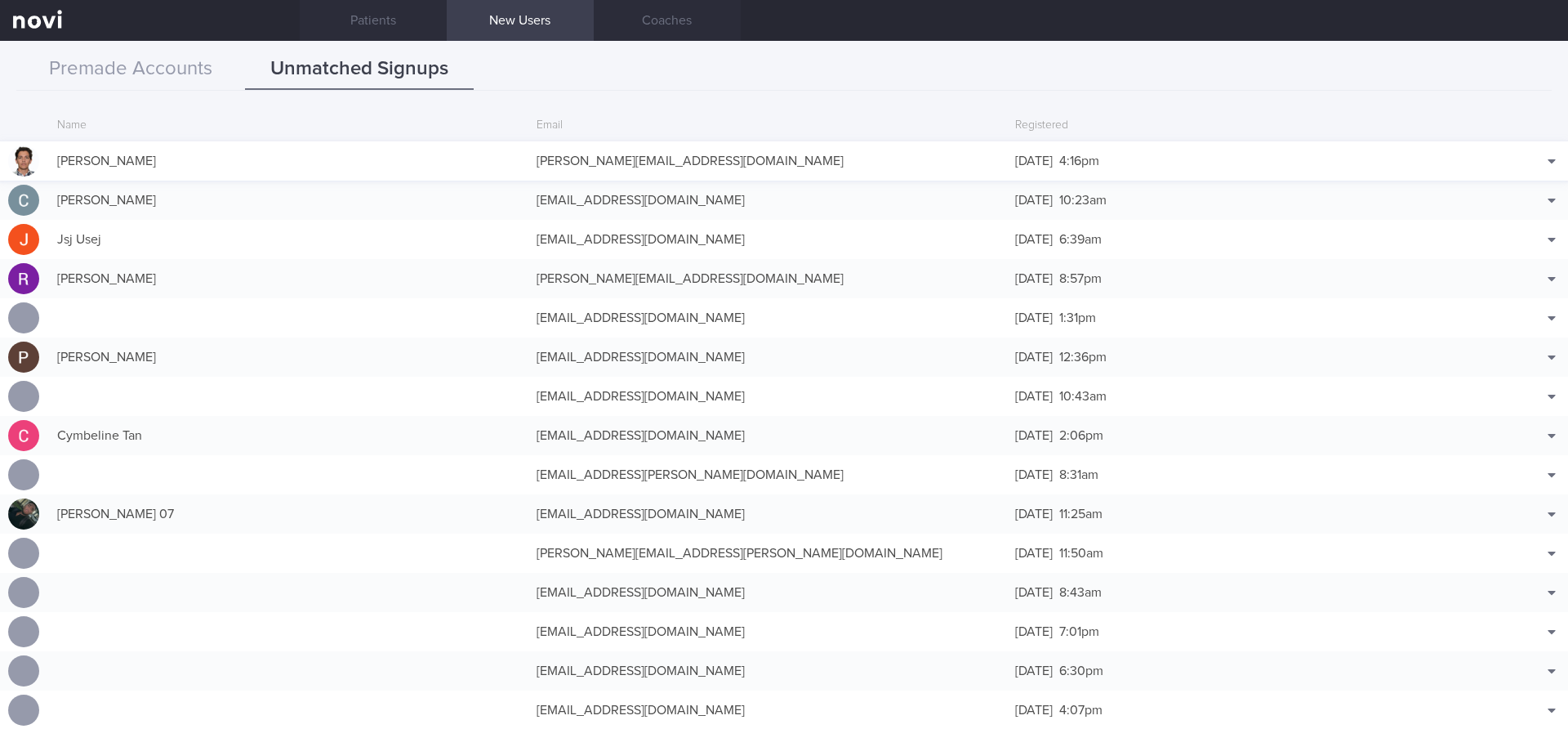
click at [1533, 165] on div "Match with..." at bounding box center [1527, 161] width 82 height 33
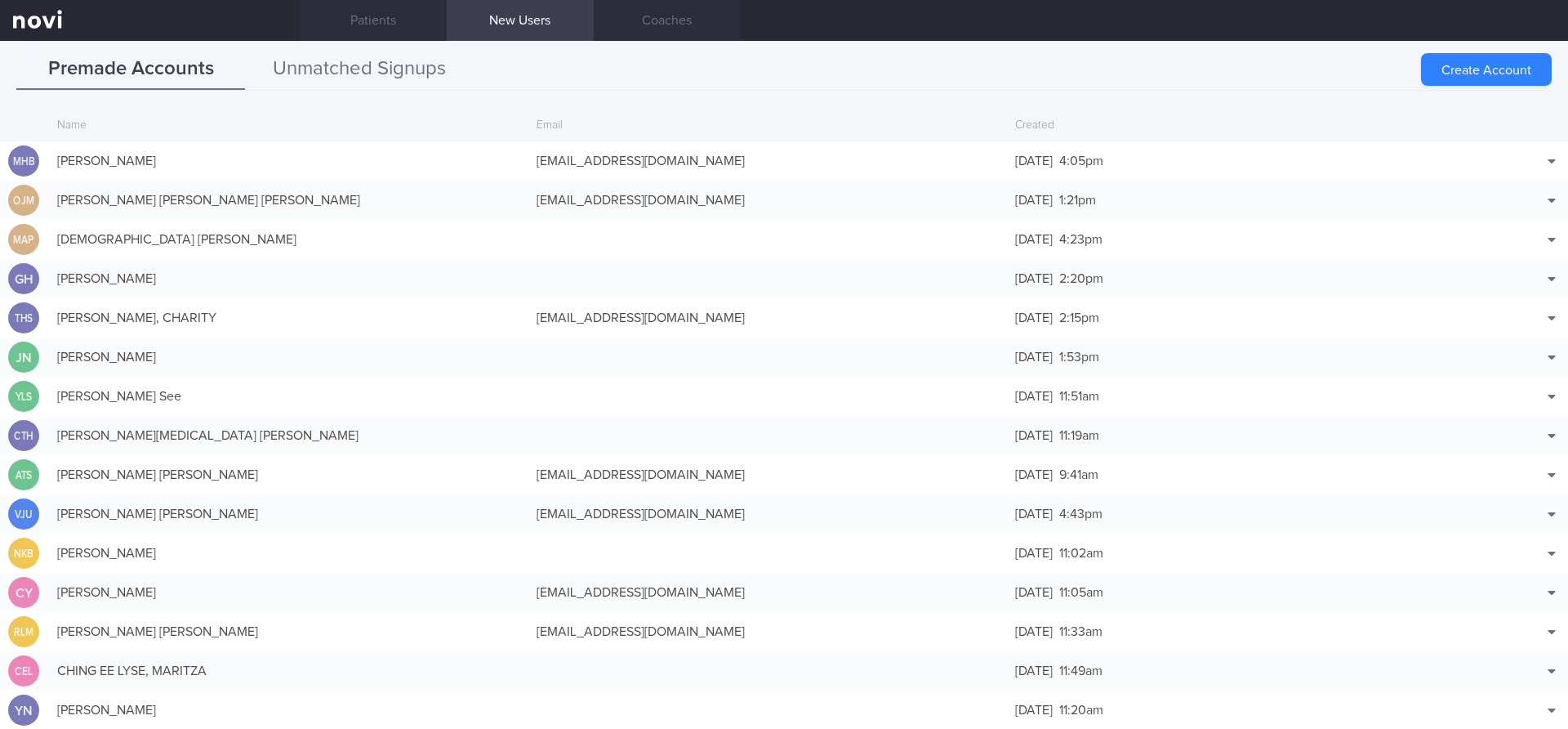
click at [394, 74] on button "Unmatched Signups" at bounding box center [359, 69] width 229 height 40
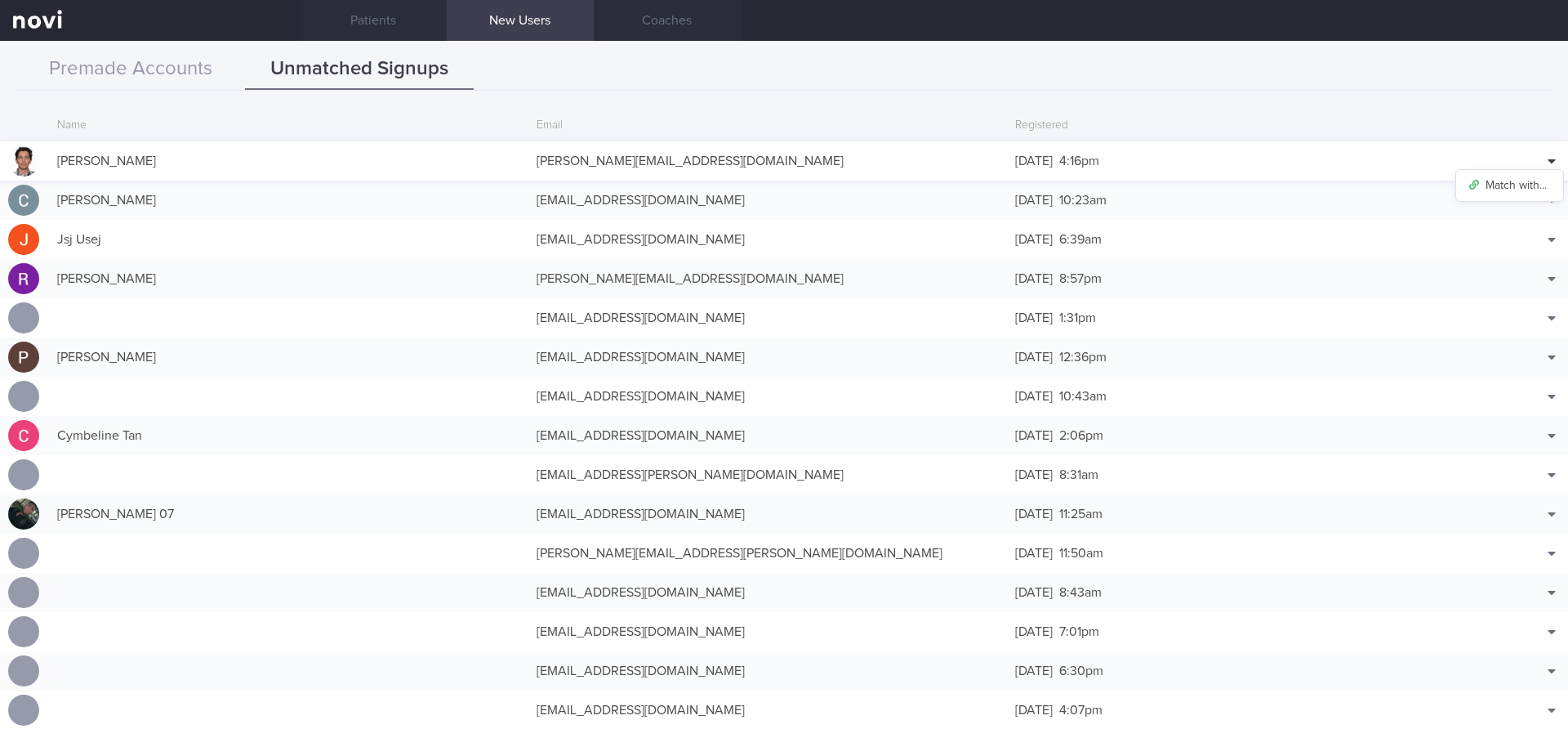
click at [1551, 159] on icon at bounding box center [1551, 161] width 7 height 4
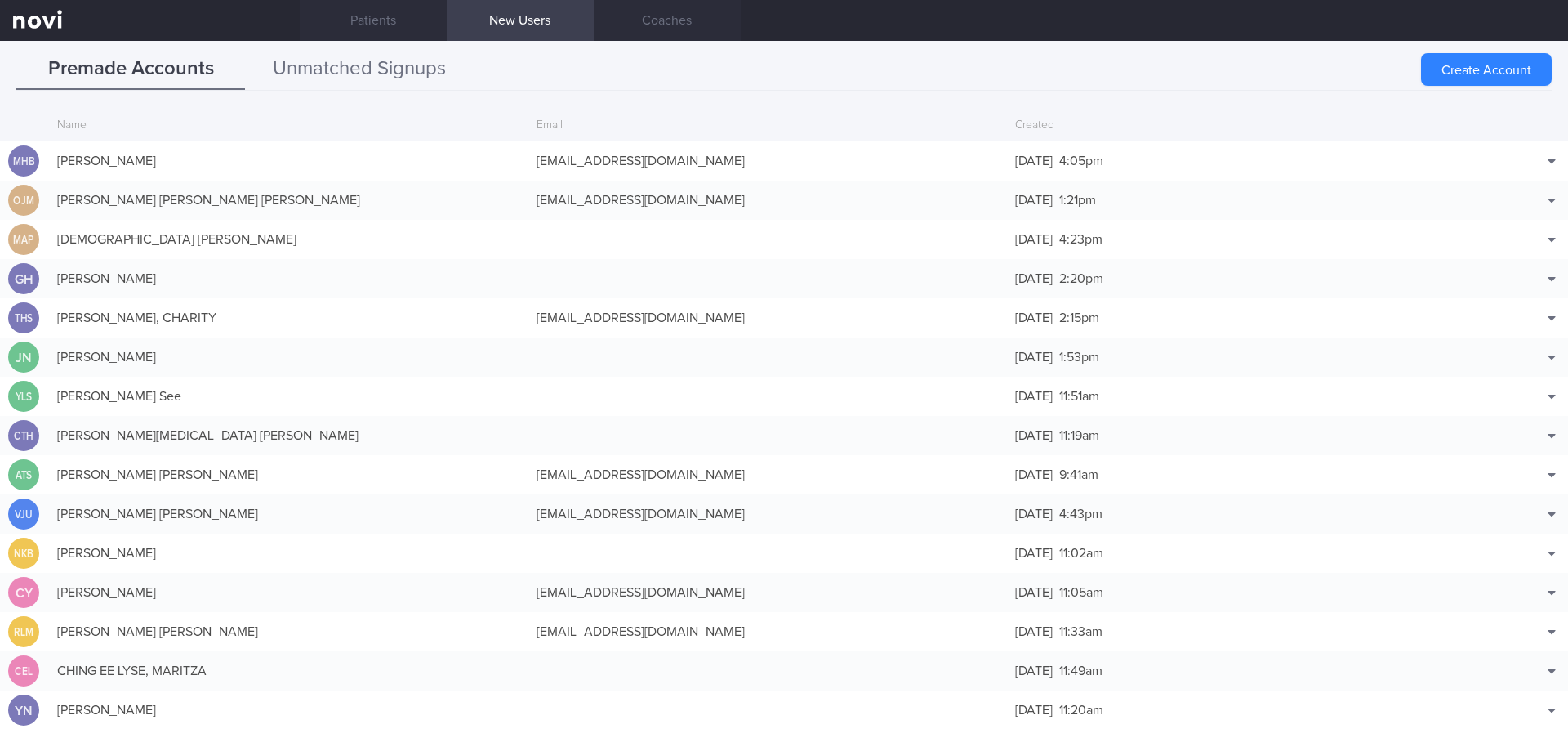
click at [379, 58] on button "Unmatched Signups" at bounding box center [359, 69] width 229 height 40
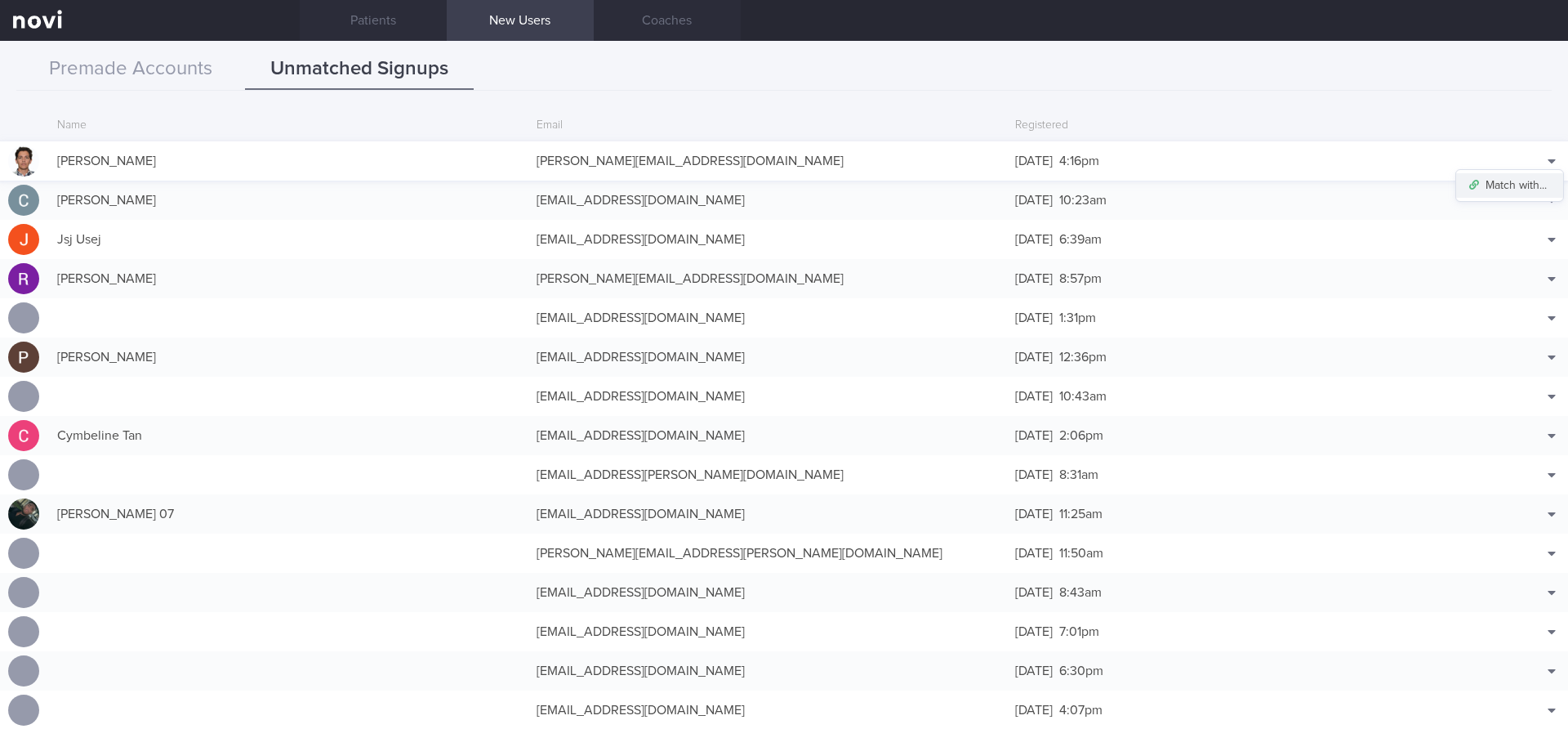
click at [1531, 186] on button "Match with..." at bounding box center [1510, 186] width 107 height 25
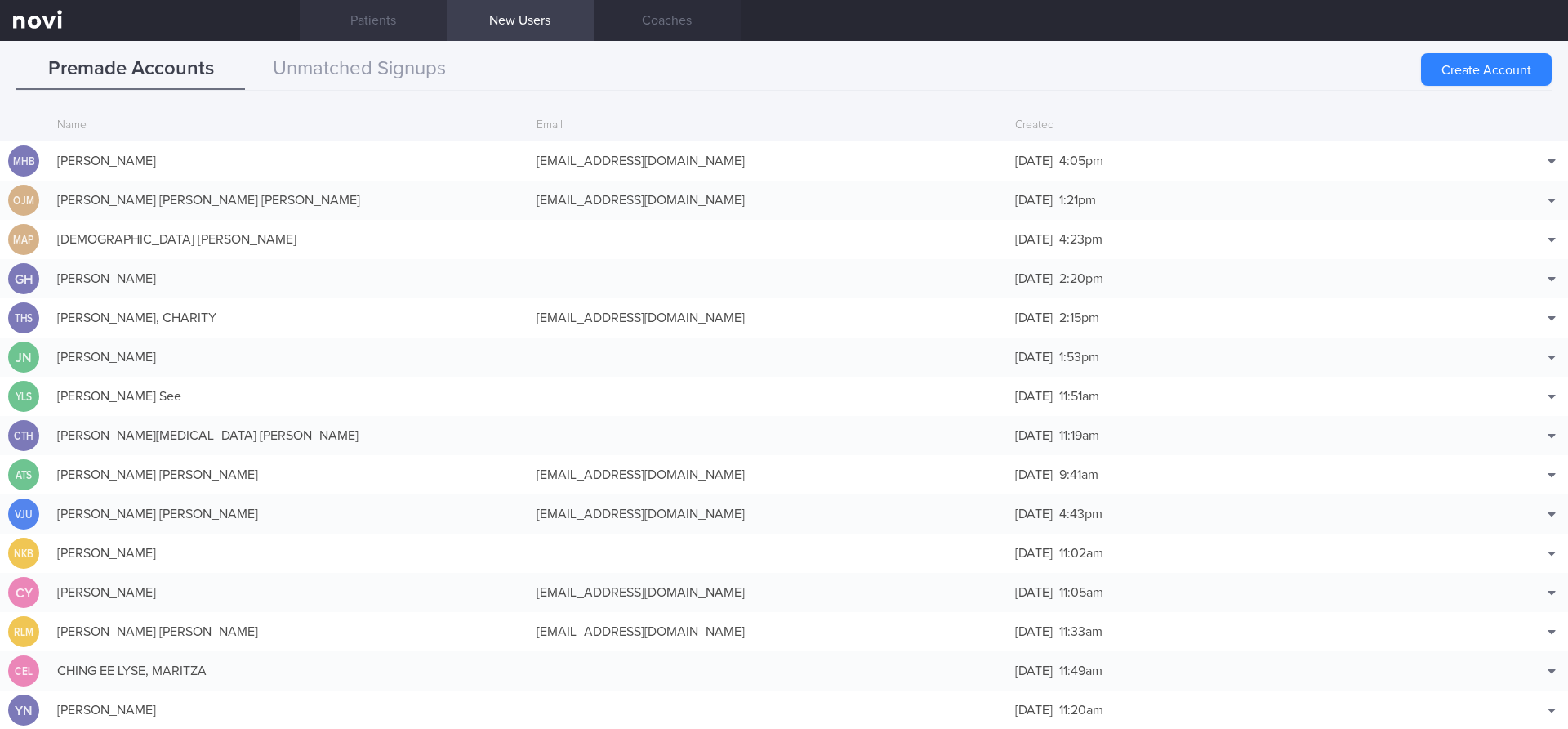
click at [358, 24] on link "Patients" at bounding box center [373, 20] width 147 height 40
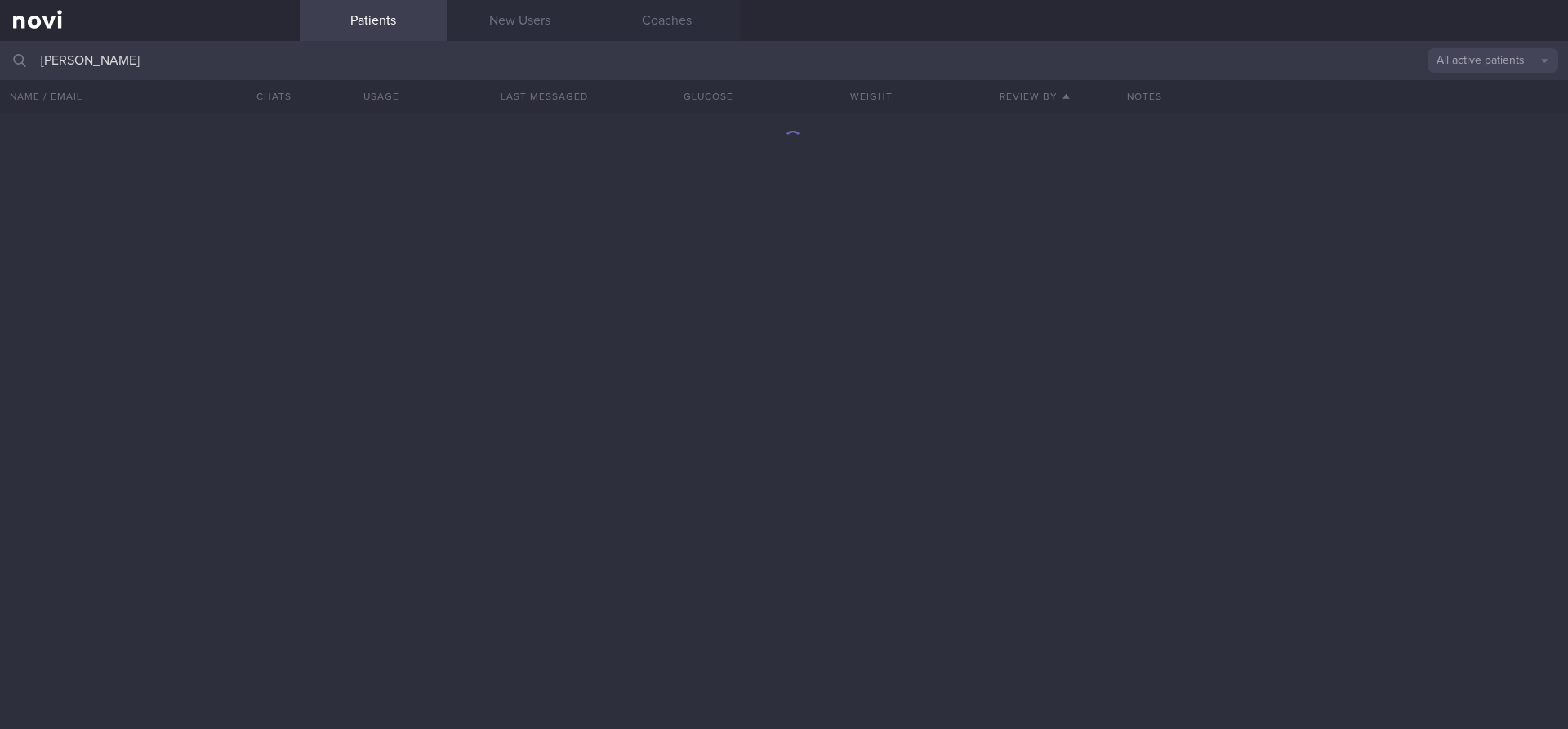
click at [166, 57] on input "[PERSON_NAME]" at bounding box center [784, 60] width 1568 height 40
click at [177, 60] on input "[PERSON_NAME]" at bounding box center [784, 60] width 1568 height 40
click at [182, 59] on input "[PERSON_NAME]" at bounding box center [784, 60] width 1568 height 40
click at [298, 302] on div at bounding box center [784, 421] width 1568 height 616
click at [237, 50] on input "[PERSON_NAME]" at bounding box center [784, 60] width 1568 height 40
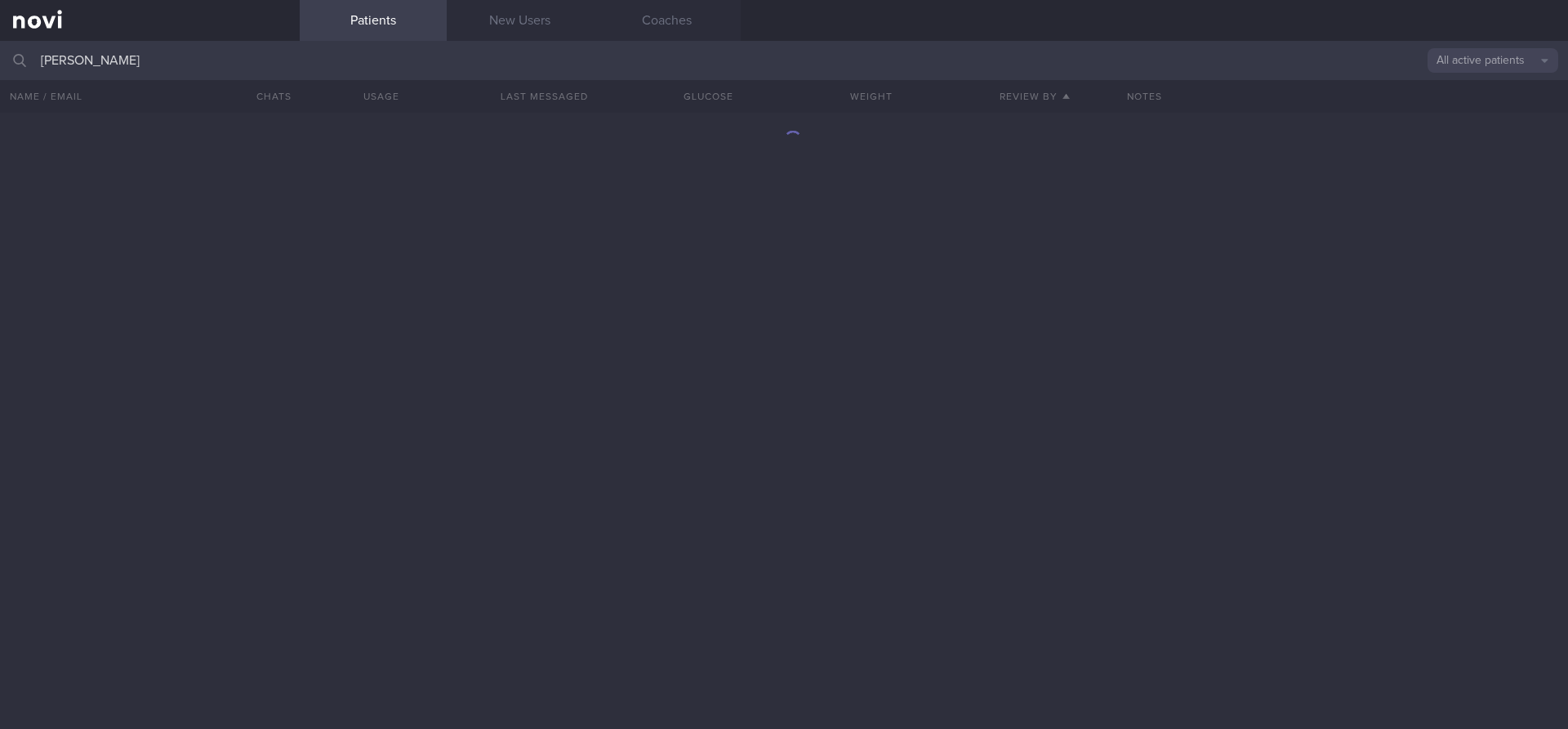
click at [258, 59] on input "[PERSON_NAME]" at bounding box center [784, 60] width 1568 height 40
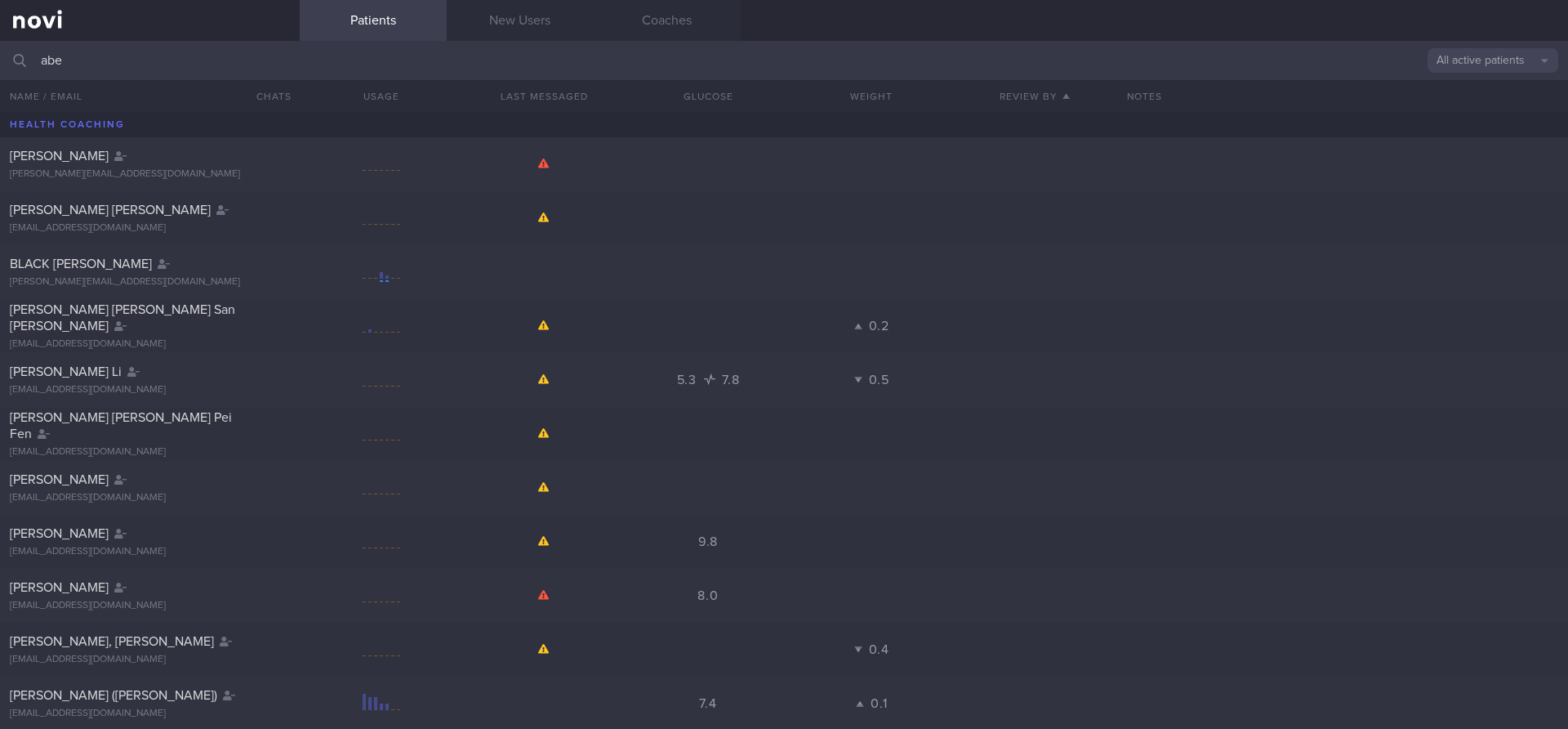
type input "[PERSON_NAME]"
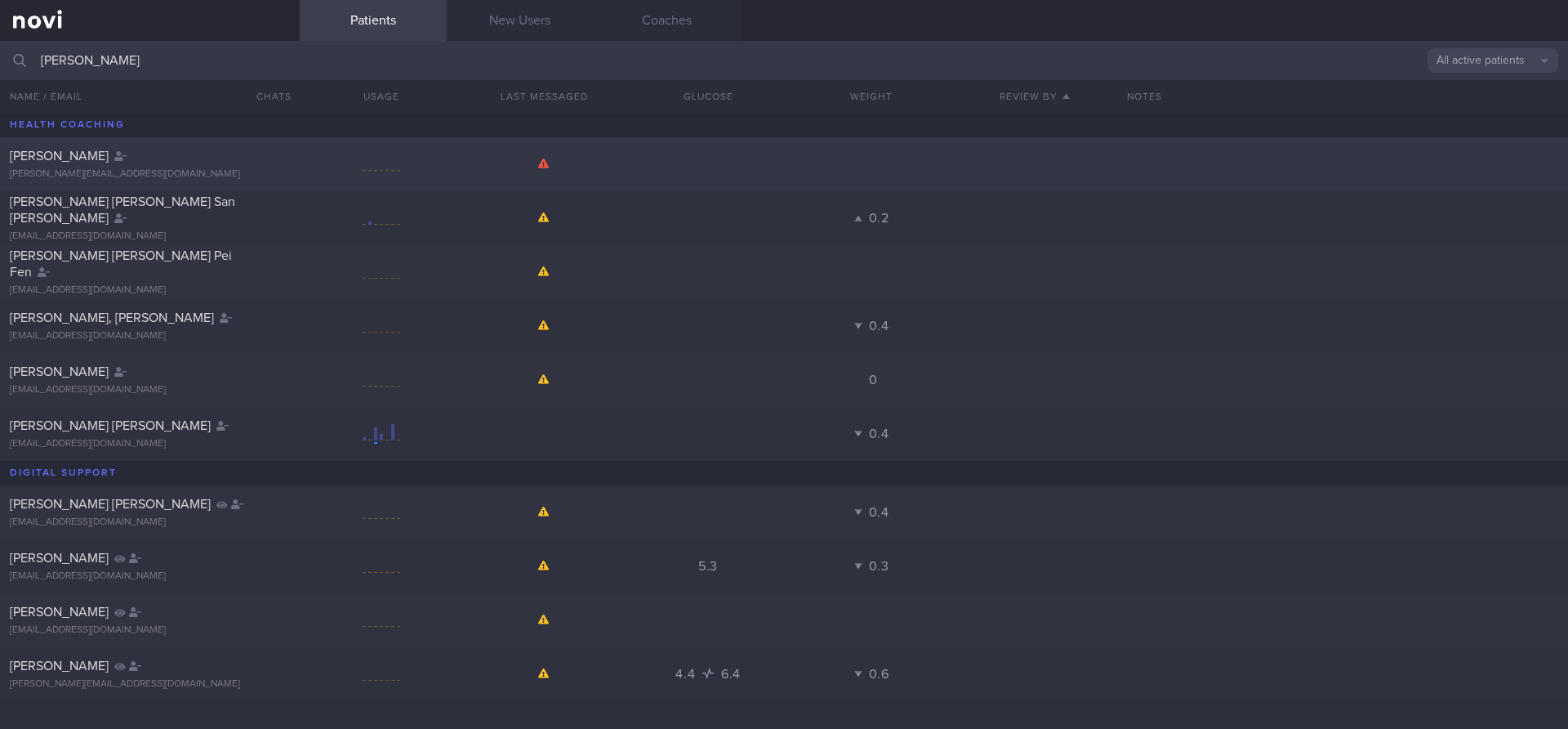
click at [249, 171] on div "[PERSON_NAME][EMAIL_ADDRESS][DOMAIN_NAME]" at bounding box center [150, 174] width 281 height 12
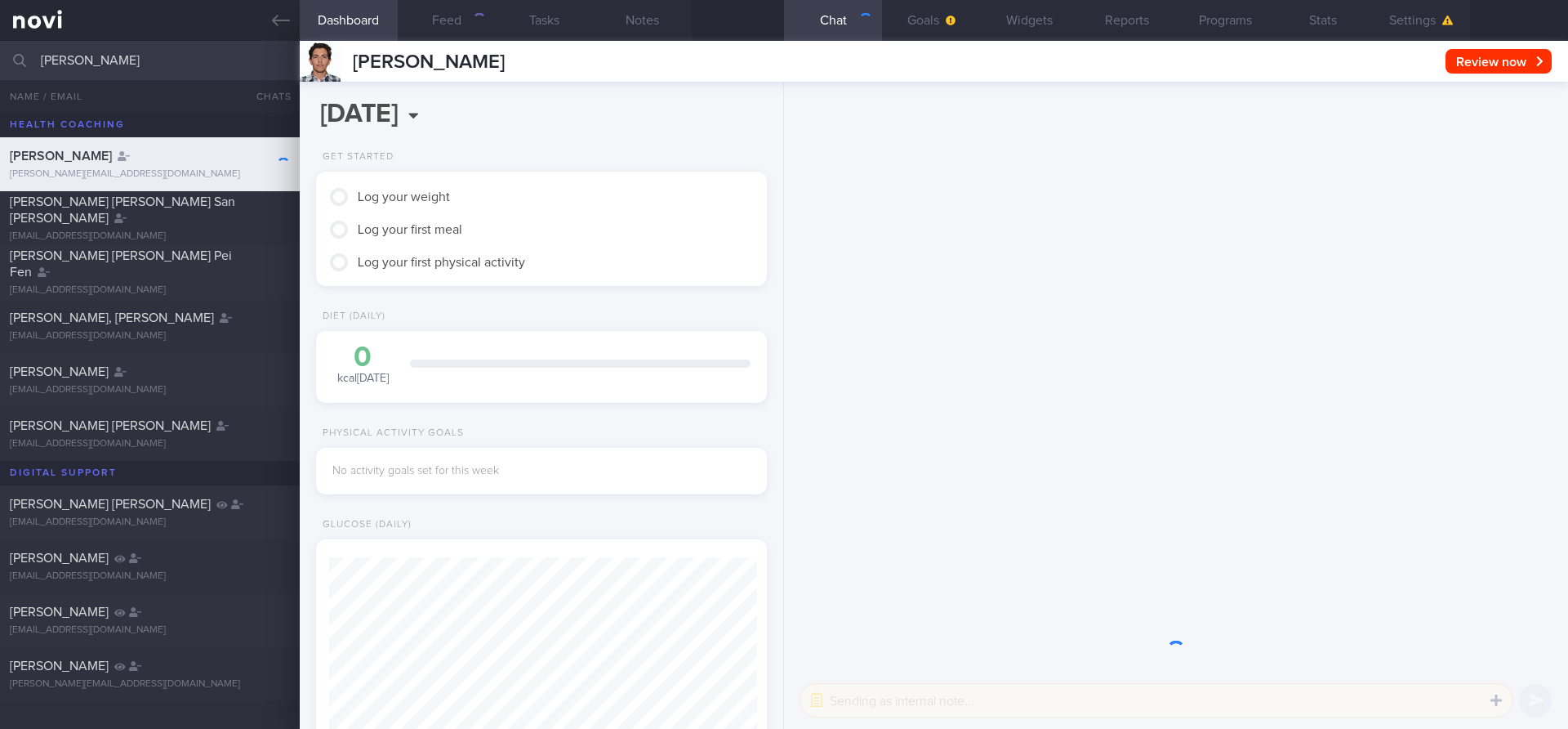
scroll to position [211, 423]
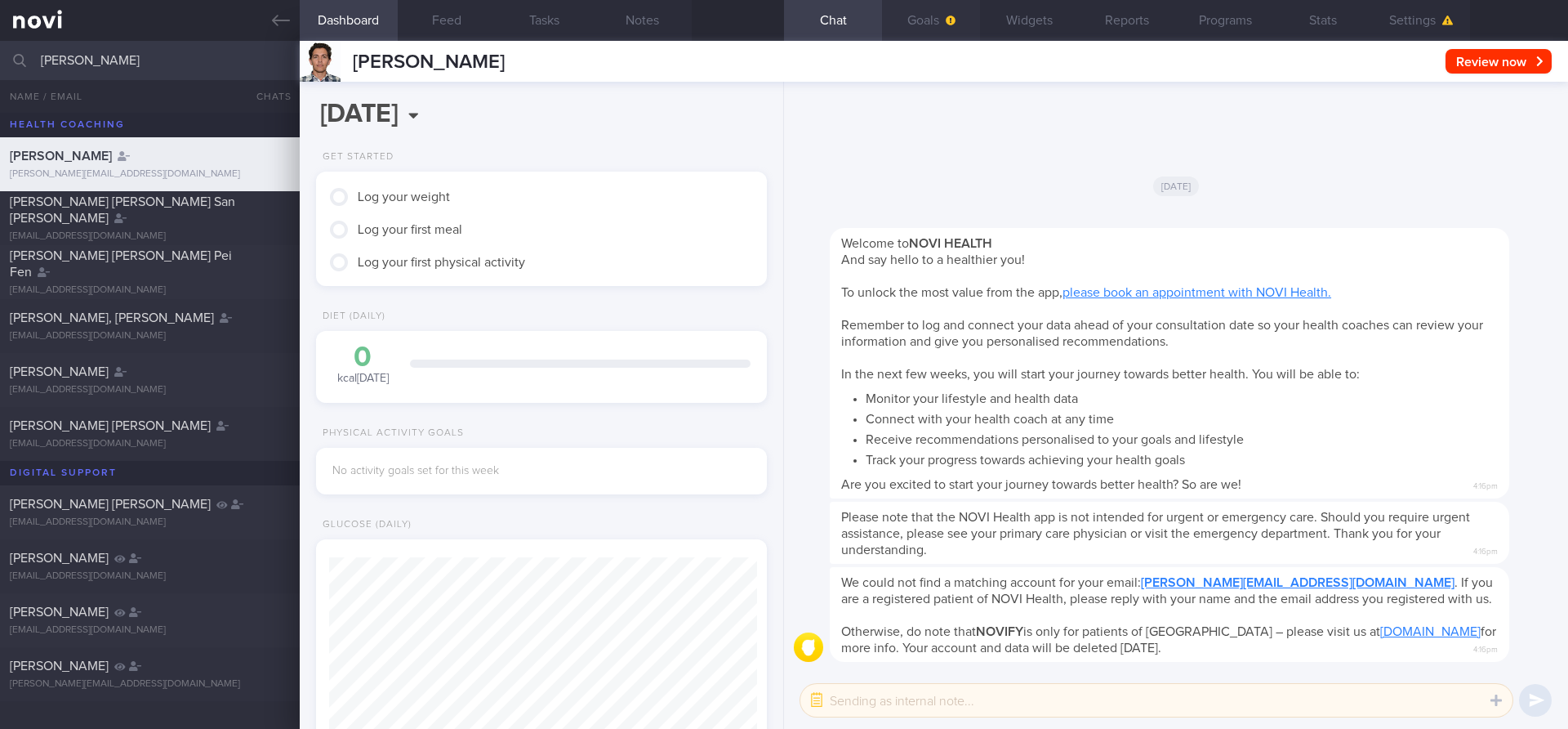
click at [934, 25] on button "Goals" at bounding box center [931, 20] width 98 height 40
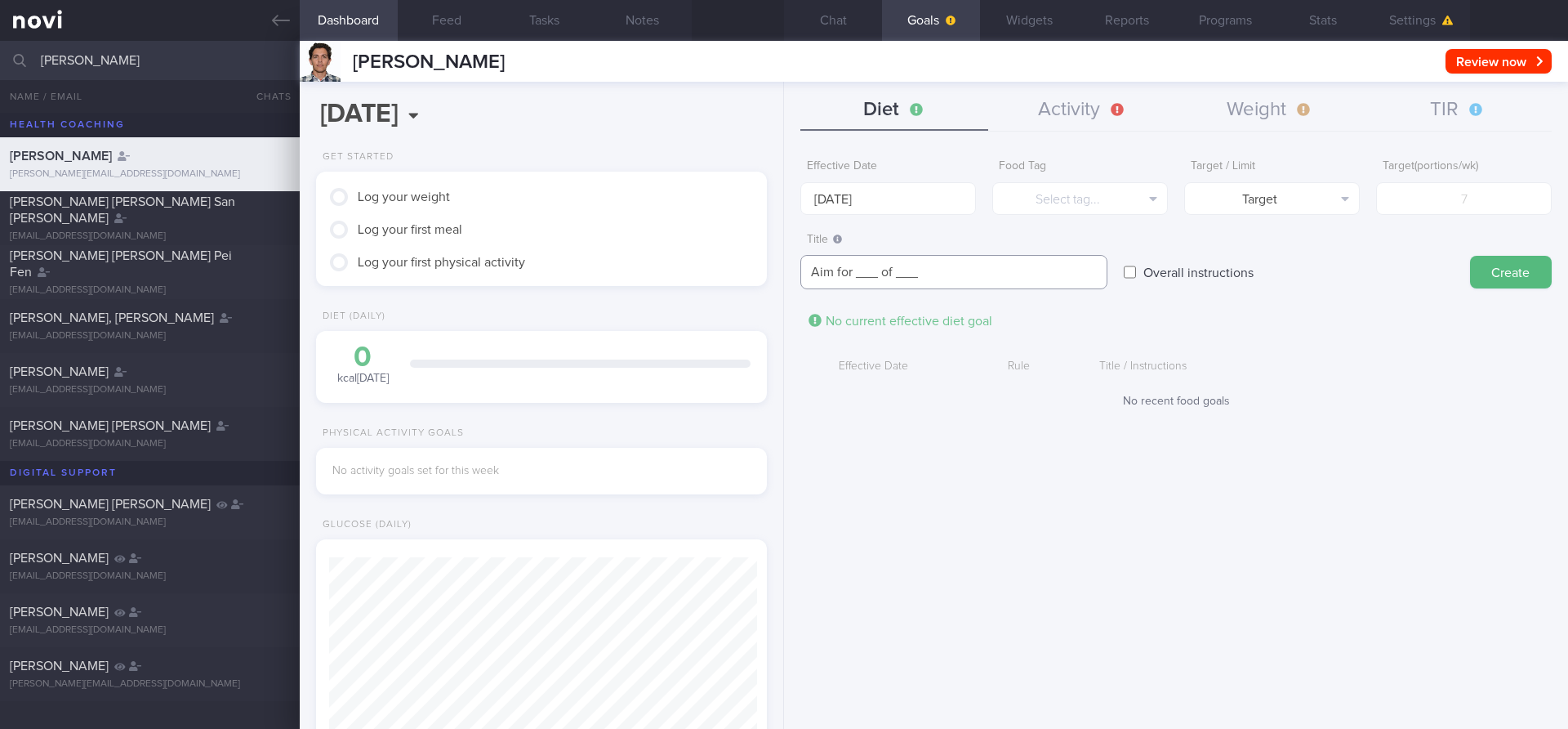
click at [923, 267] on textarea "Aim for ___ of ___" at bounding box center [954, 272] width 307 height 35
click at [920, 201] on input "[DATE]" at bounding box center [888, 199] width 176 height 33
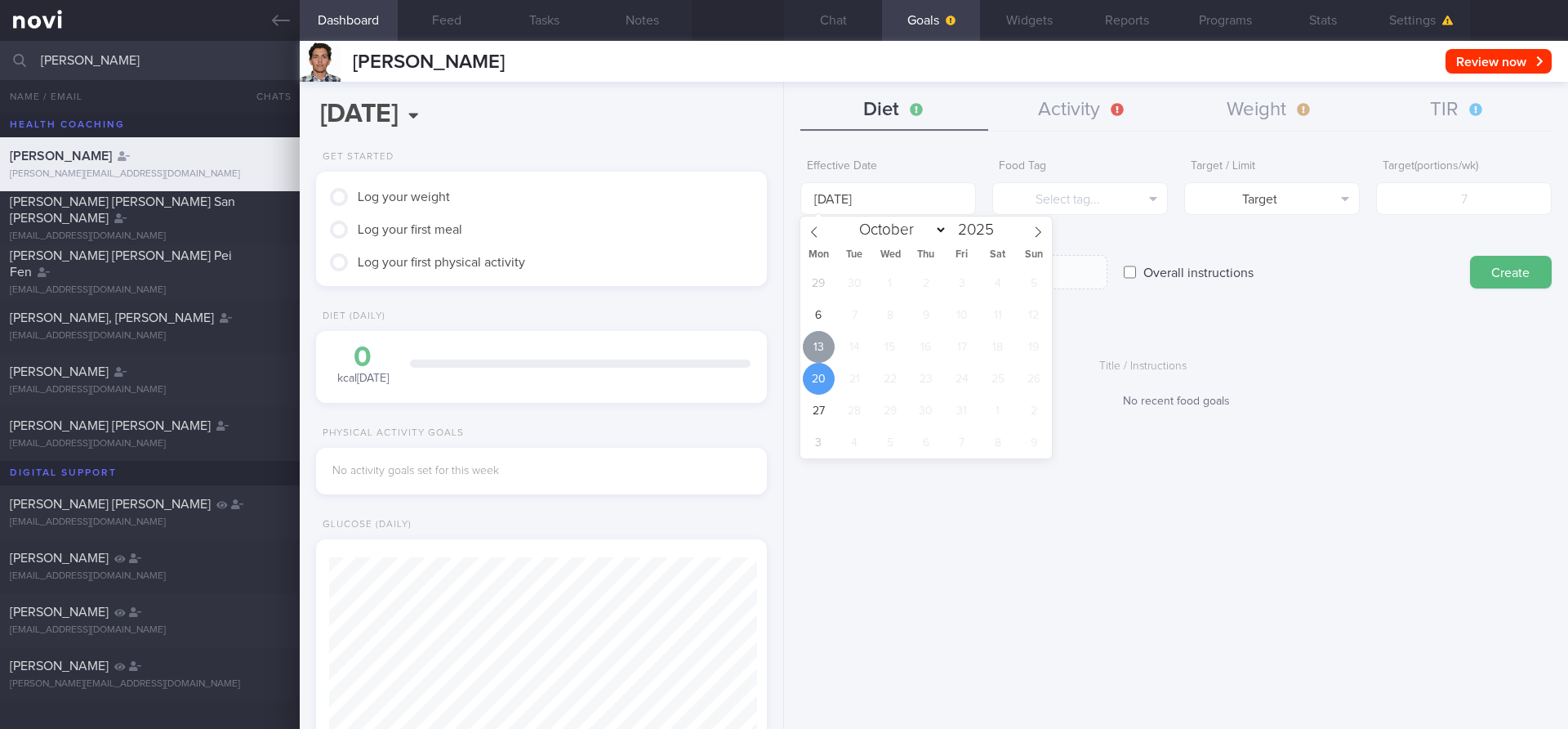
click at [815, 347] on span "13" at bounding box center [819, 347] width 32 height 32
type input "[DATE]"
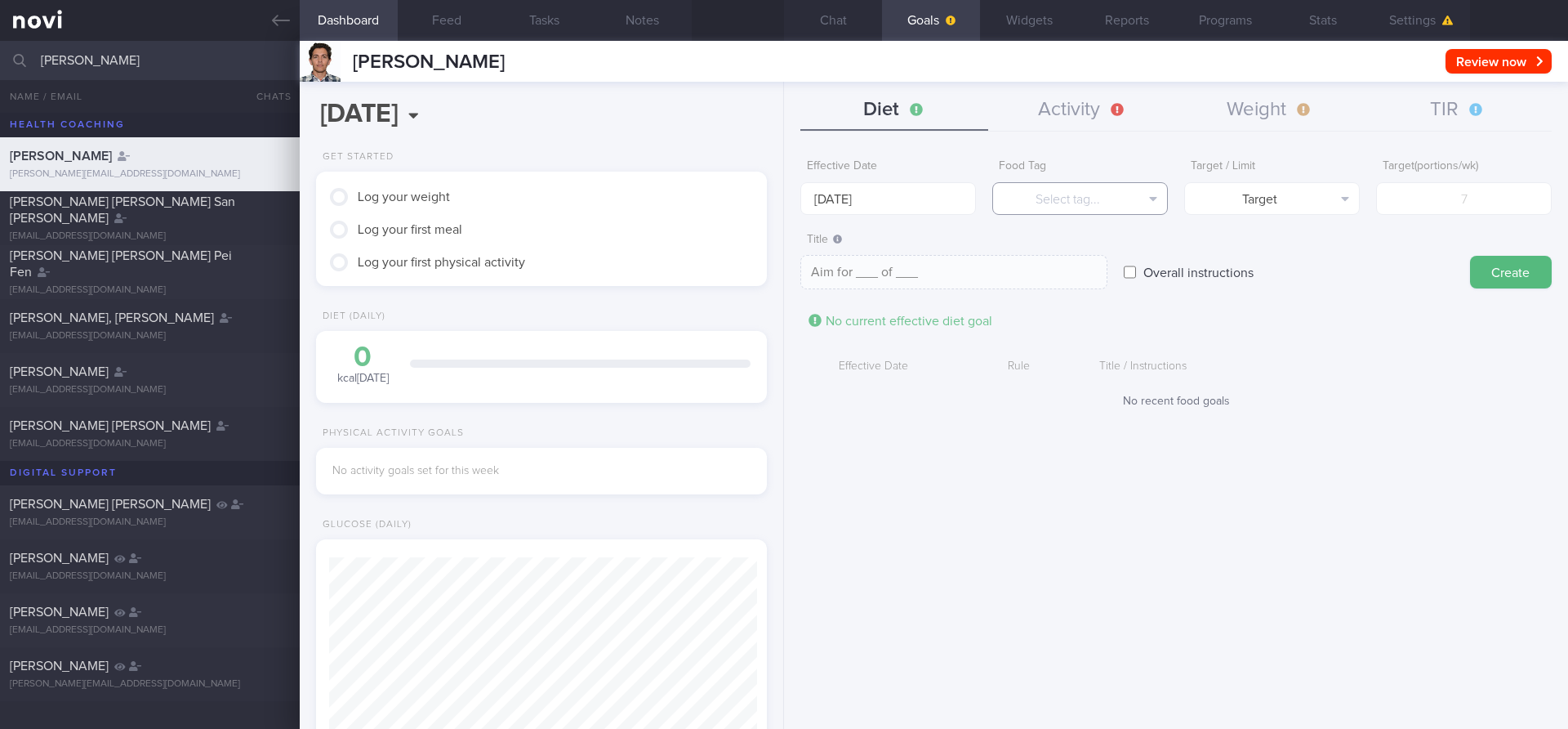
click at [1083, 204] on button "Select tag..." at bounding box center [1080, 199] width 176 height 33
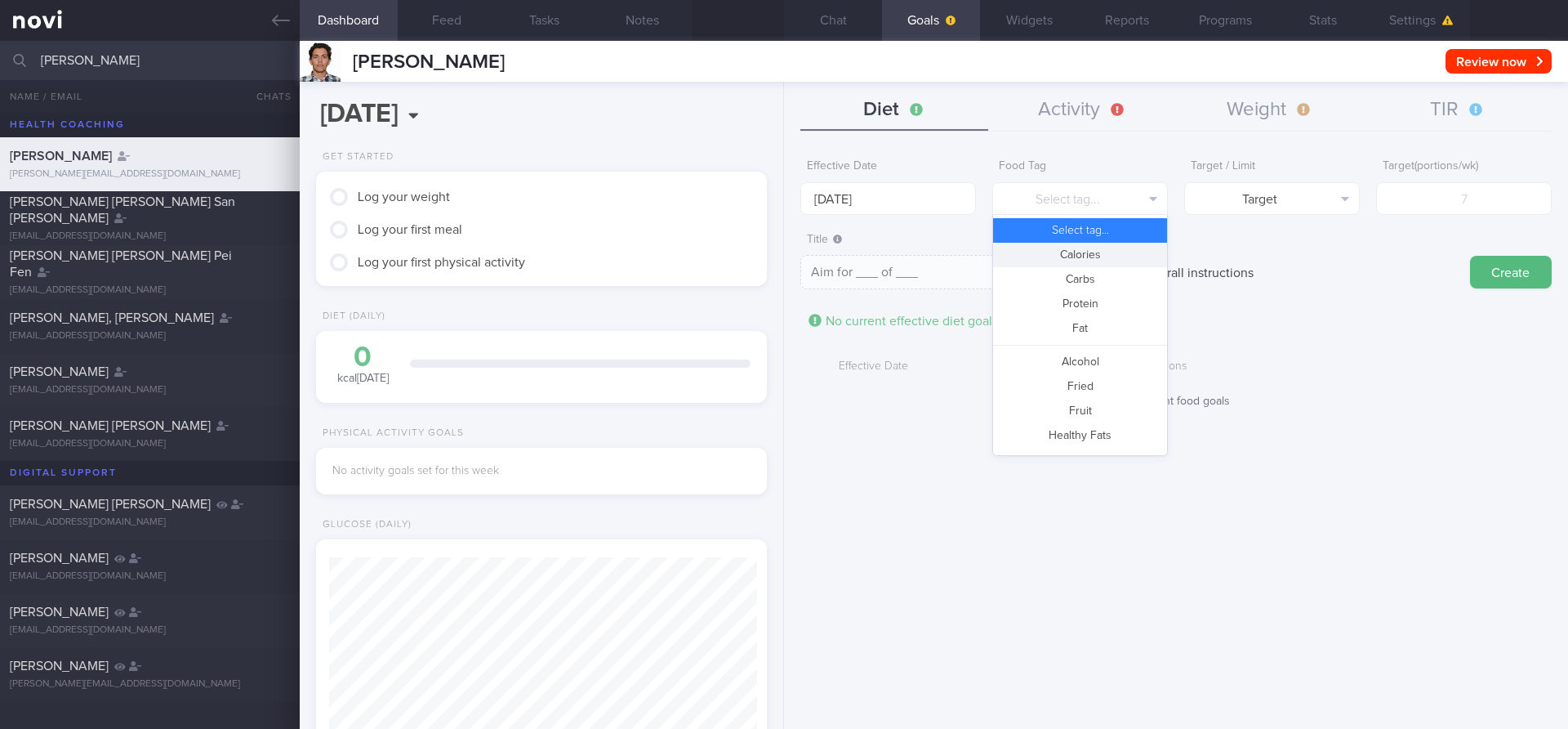
click at [1089, 256] on button "Calories" at bounding box center [1080, 255] width 174 height 25
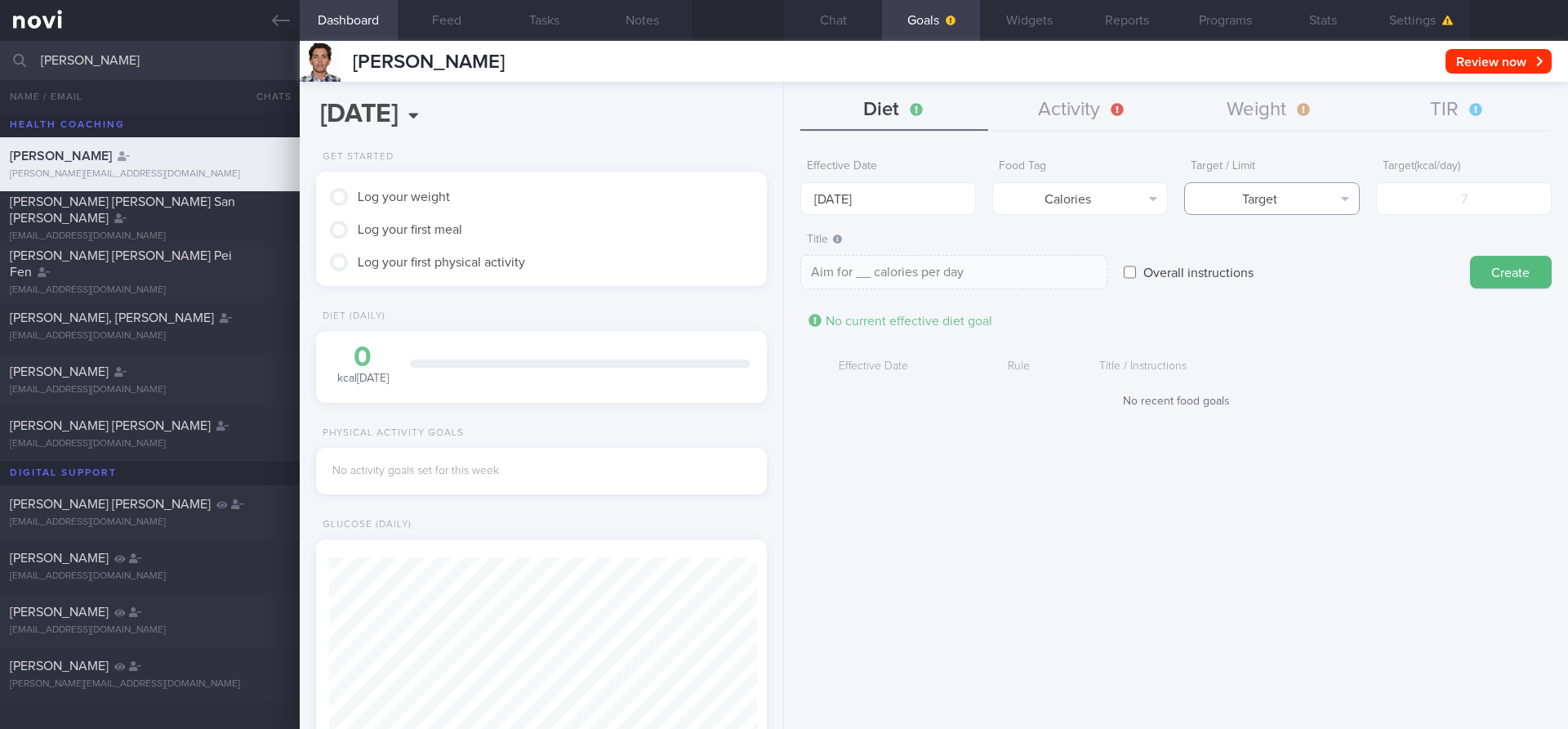
click at [1216, 193] on button "Target" at bounding box center [1272, 199] width 176 height 33
click at [1253, 230] on button "Target" at bounding box center [1272, 230] width 174 height 25
click at [1272, 206] on button "Target" at bounding box center [1272, 199] width 176 height 33
click at [1272, 258] on button "Limit" at bounding box center [1272, 255] width 174 height 25
type textarea "Keep to __ calories per day"
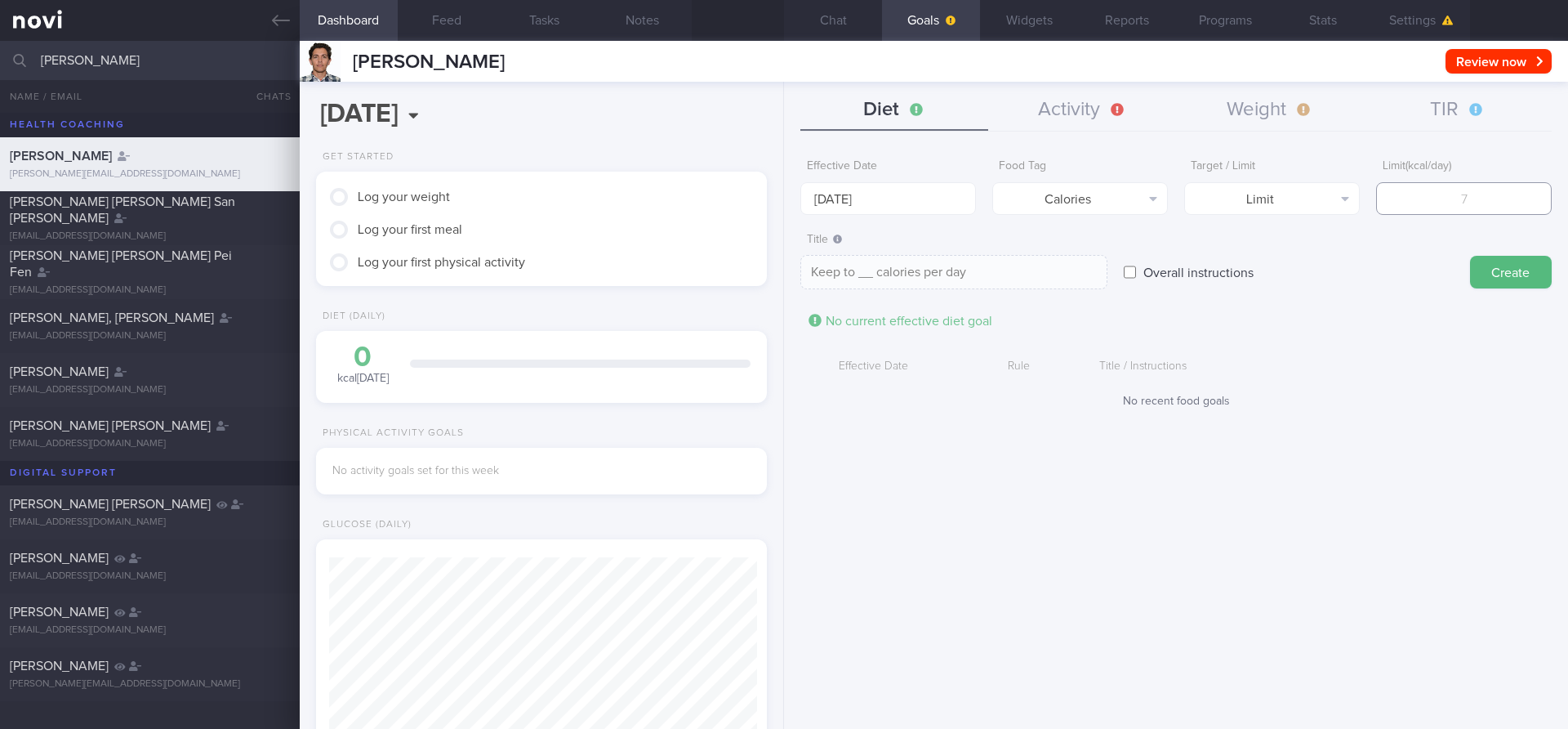
click at [1415, 201] on input "number" at bounding box center [1464, 199] width 176 height 33
type input "1"
type textarea "Keep to 1 calories per day"
type input "15"
type textarea "Keep to 15 calories per day"
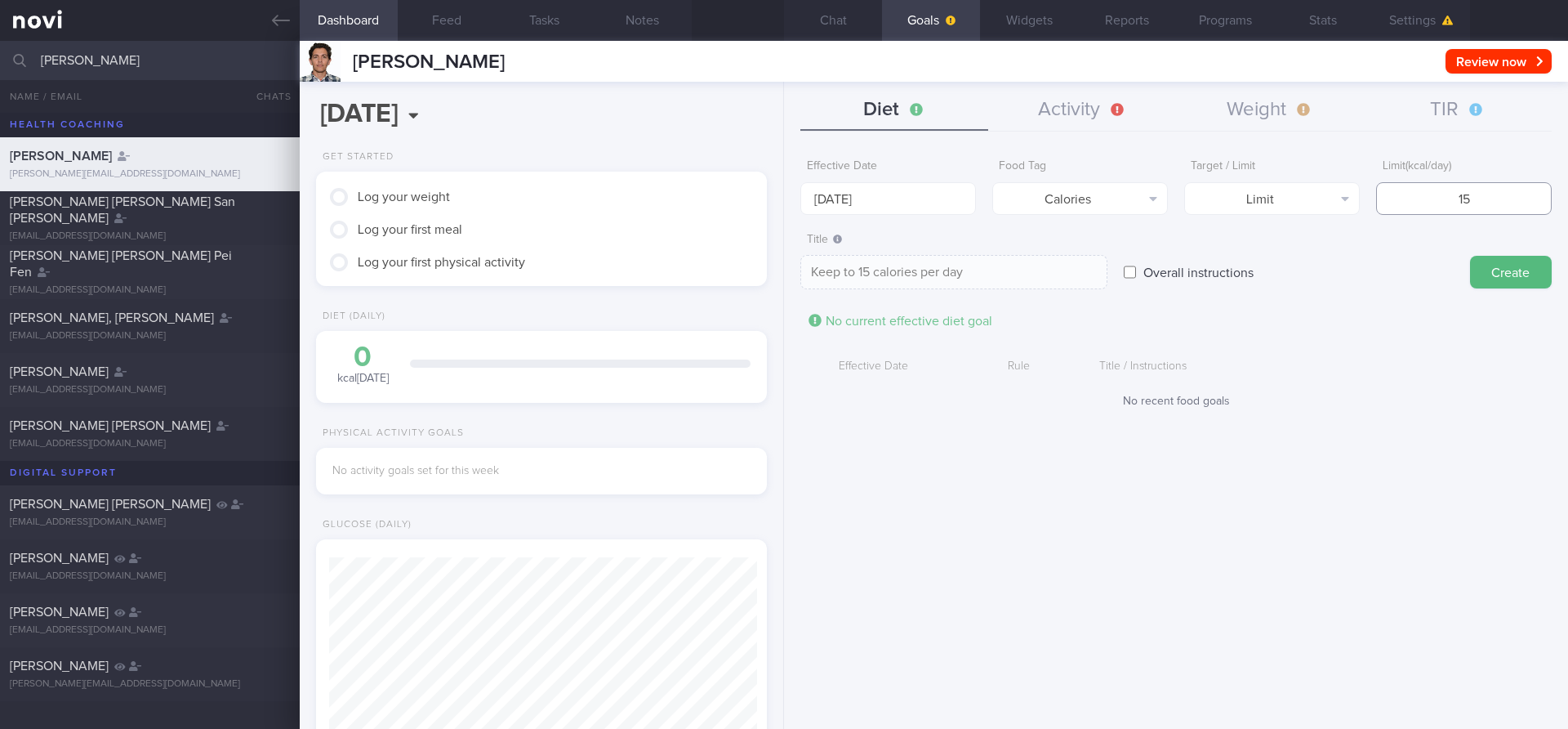
type input "150"
type textarea "Keep to 150 calories per day"
type input "1500"
type textarea "Keep to 1500 calories per day"
type input "1500"
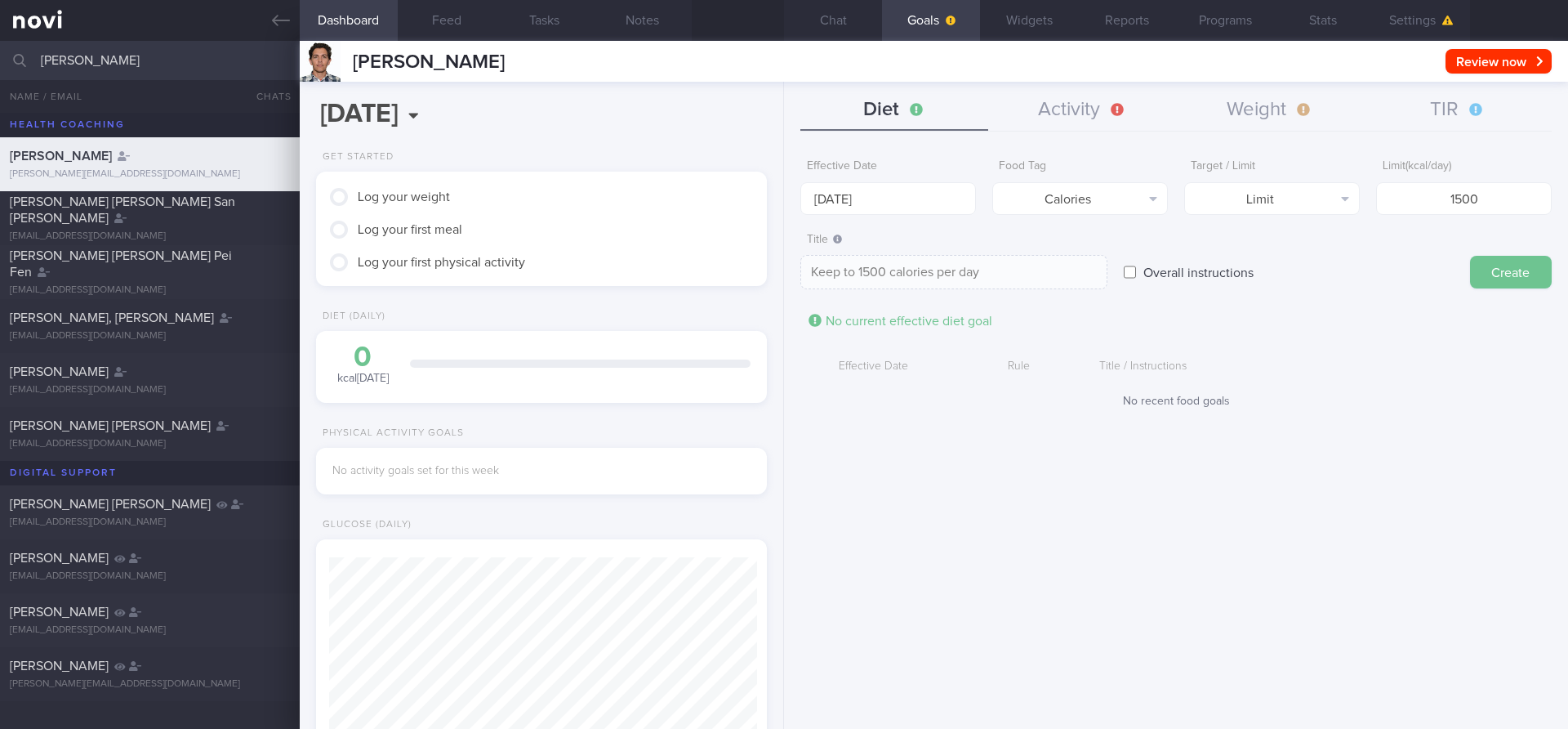
click at [1509, 280] on button "Create" at bounding box center [1511, 272] width 82 height 33
type input "[DATE]"
type textarea "Aim for ___ of ___"
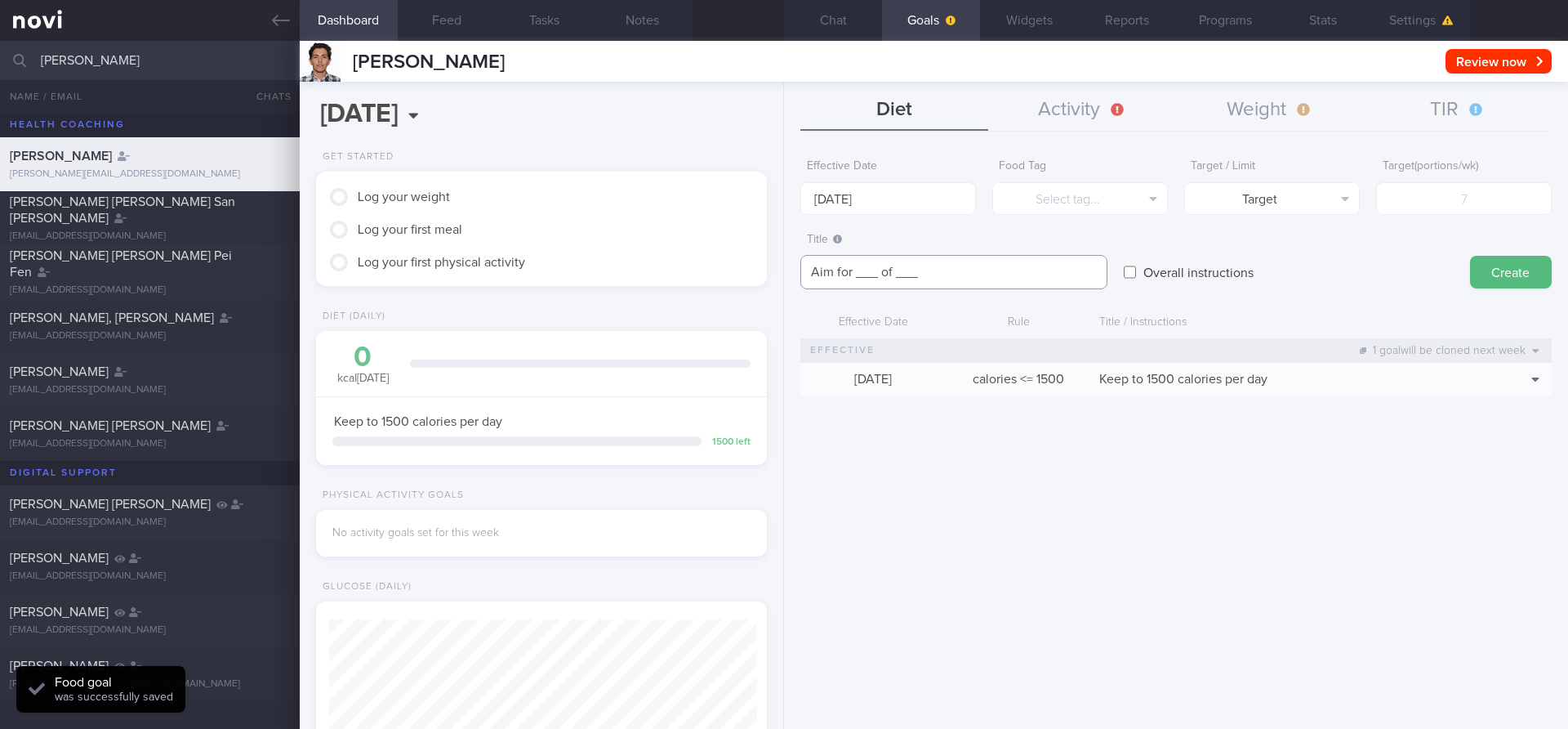
click at [890, 272] on textarea "Aim for ___ of ___" at bounding box center [954, 272] width 307 height 35
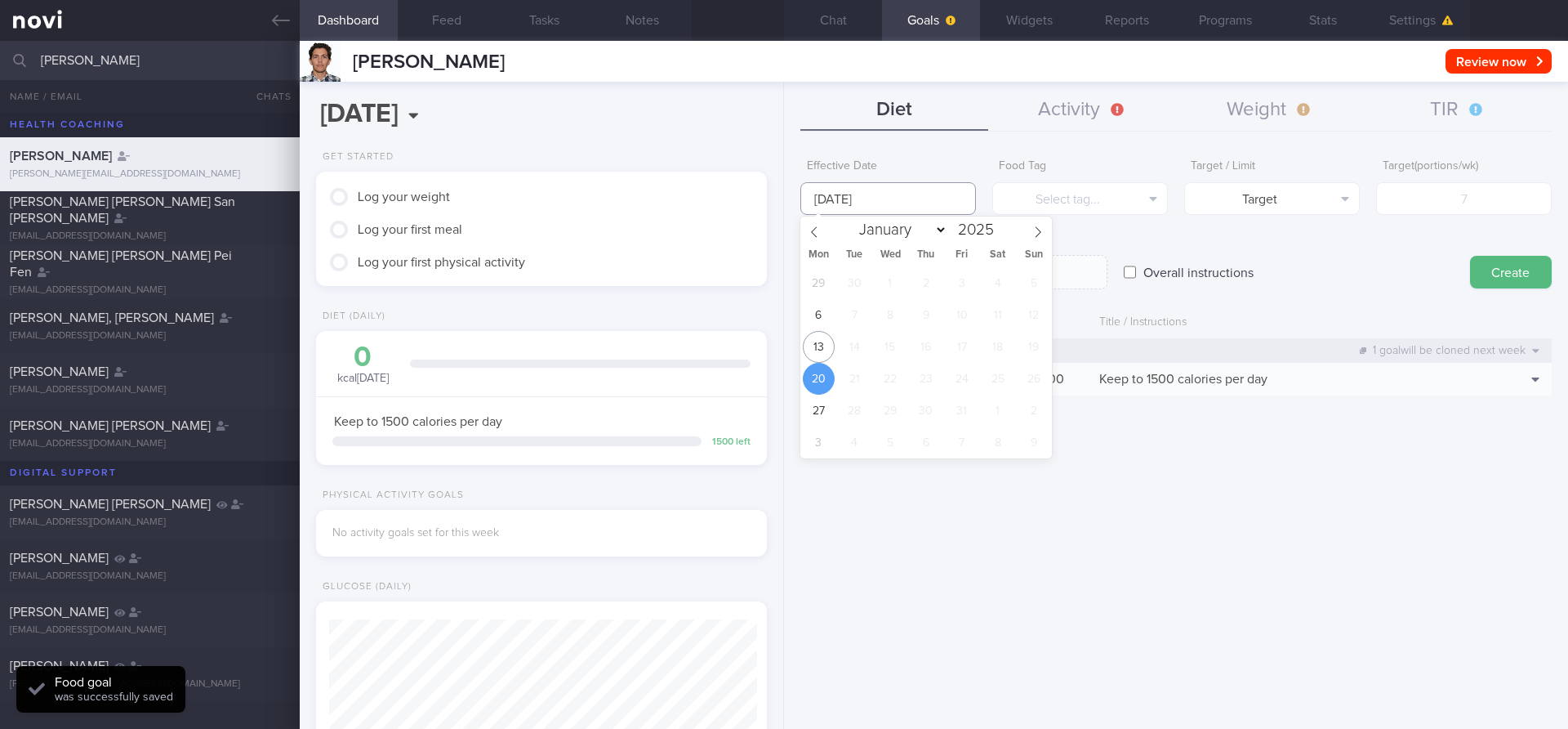
click at [919, 195] on input "[DATE]" at bounding box center [888, 199] width 176 height 33
click at [815, 341] on span "13" at bounding box center [819, 347] width 32 height 32
type input "[DATE]"
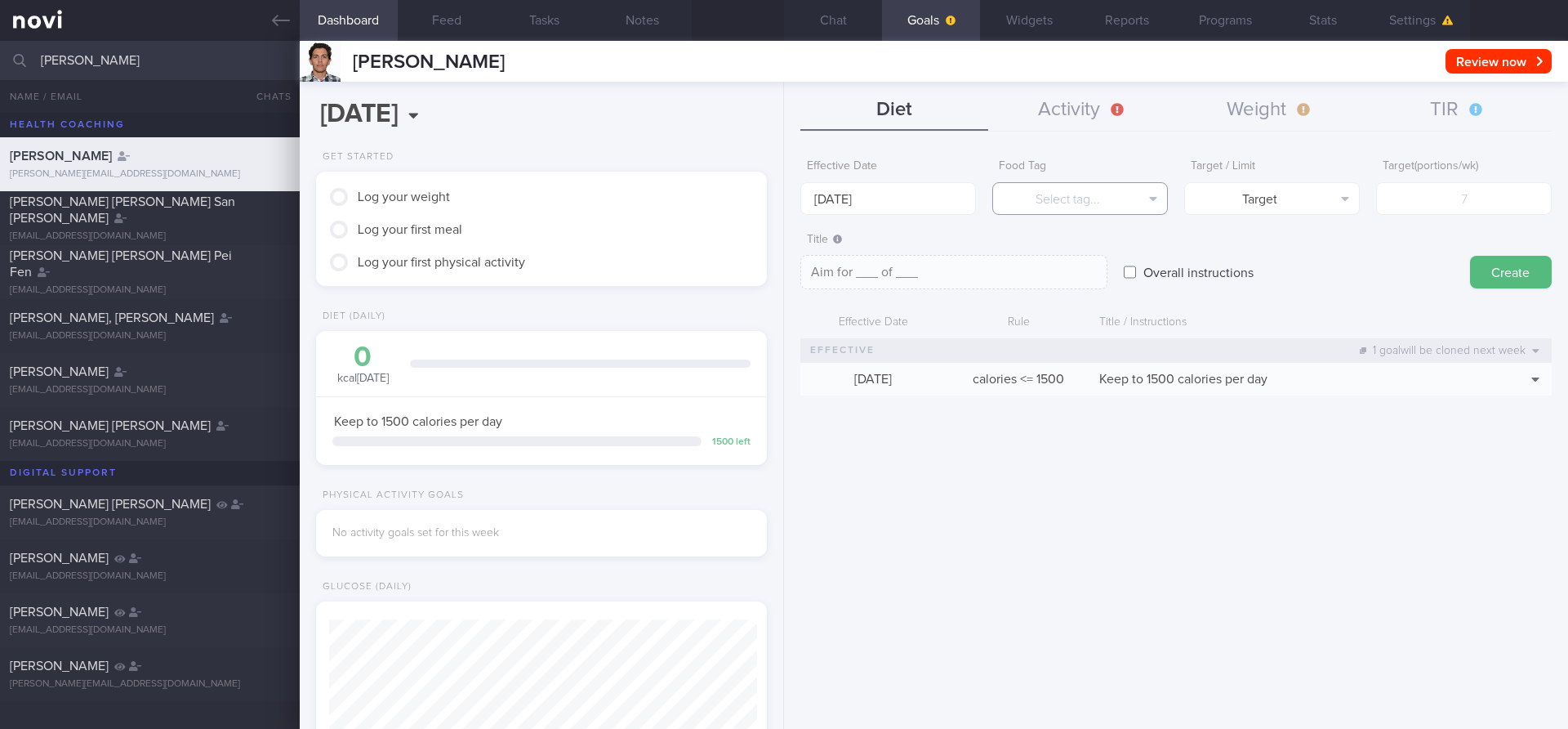
click at [1069, 206] on button "Select tag..." at bounding box center [1080, 199] width 176 height 33
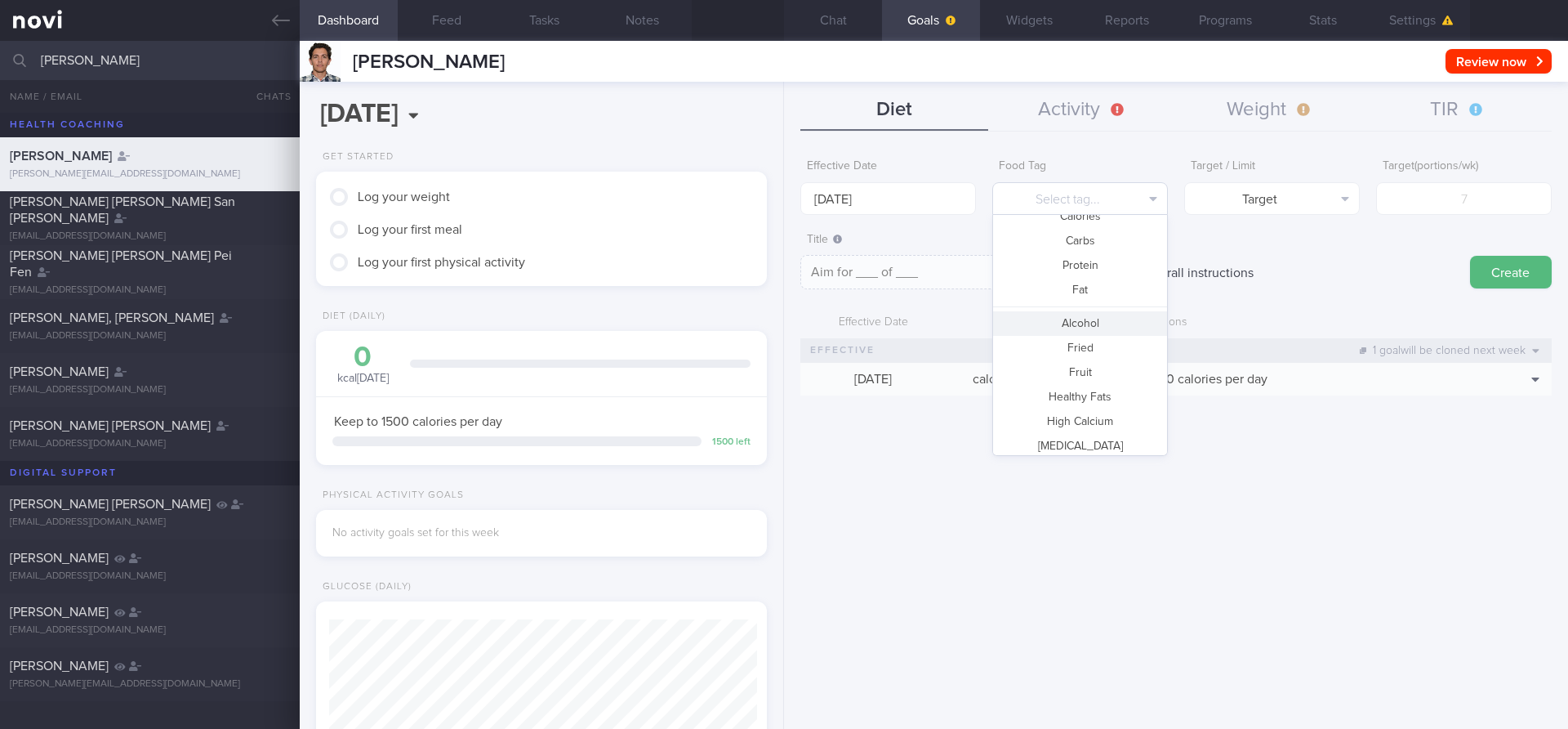
scroll to position [40, 0]
click at [1095, 375] on button "Fruit" at bounding box center [1080, 372] width 174 height 25
type textarea "Aim for __ portions of fruits per week"
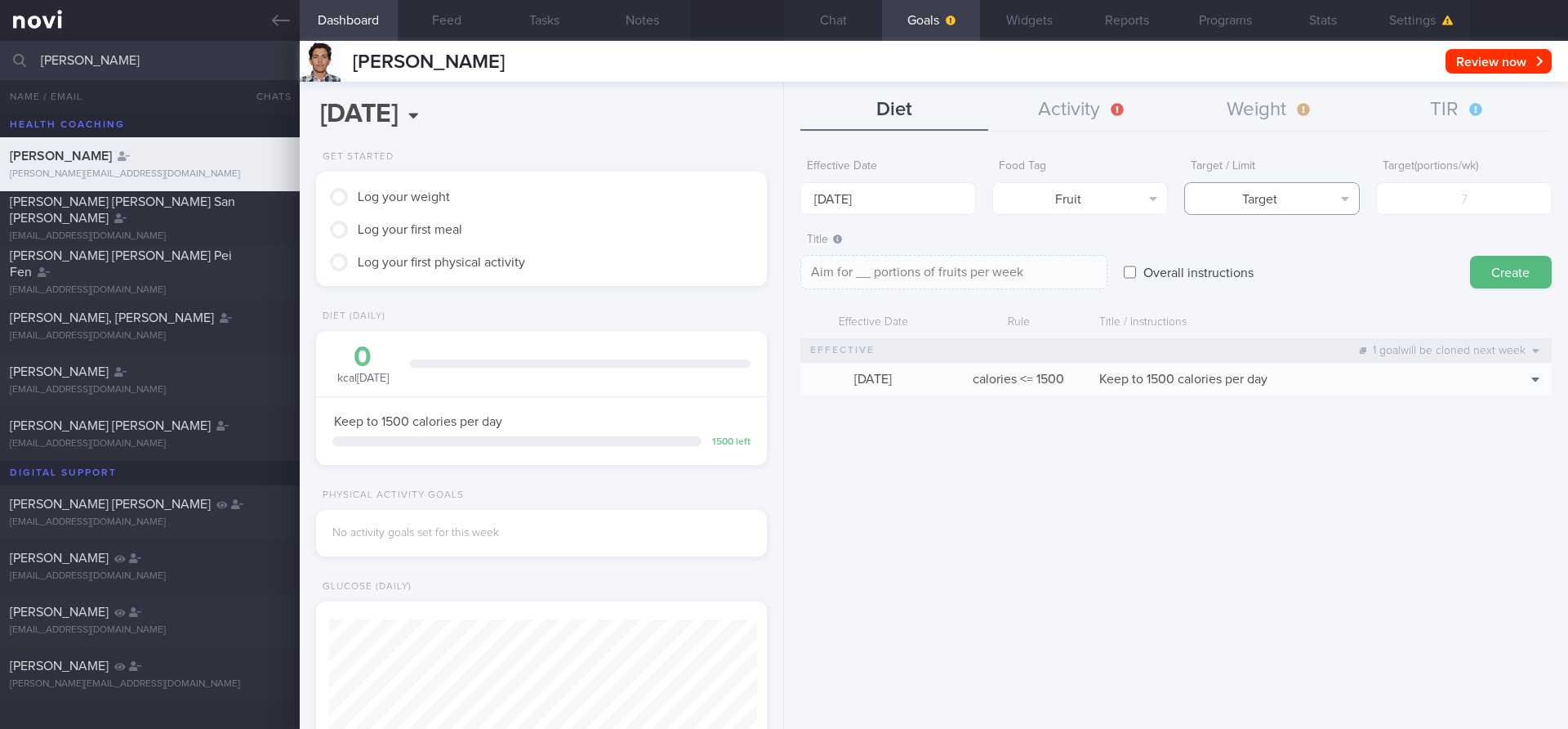
click at [1257, 192] on button "Target" at bounding box center [1272, 199] width 176 height 33
click at [1254, 236] on button "Target" at bounding box center [1272, 230] width 174 height 25
click at [1476, 206] on input "number" at bounding box center [1464, 199] width 176 height 33
type input "7"
type textarea "Aim for 7 portions of fruits per week"
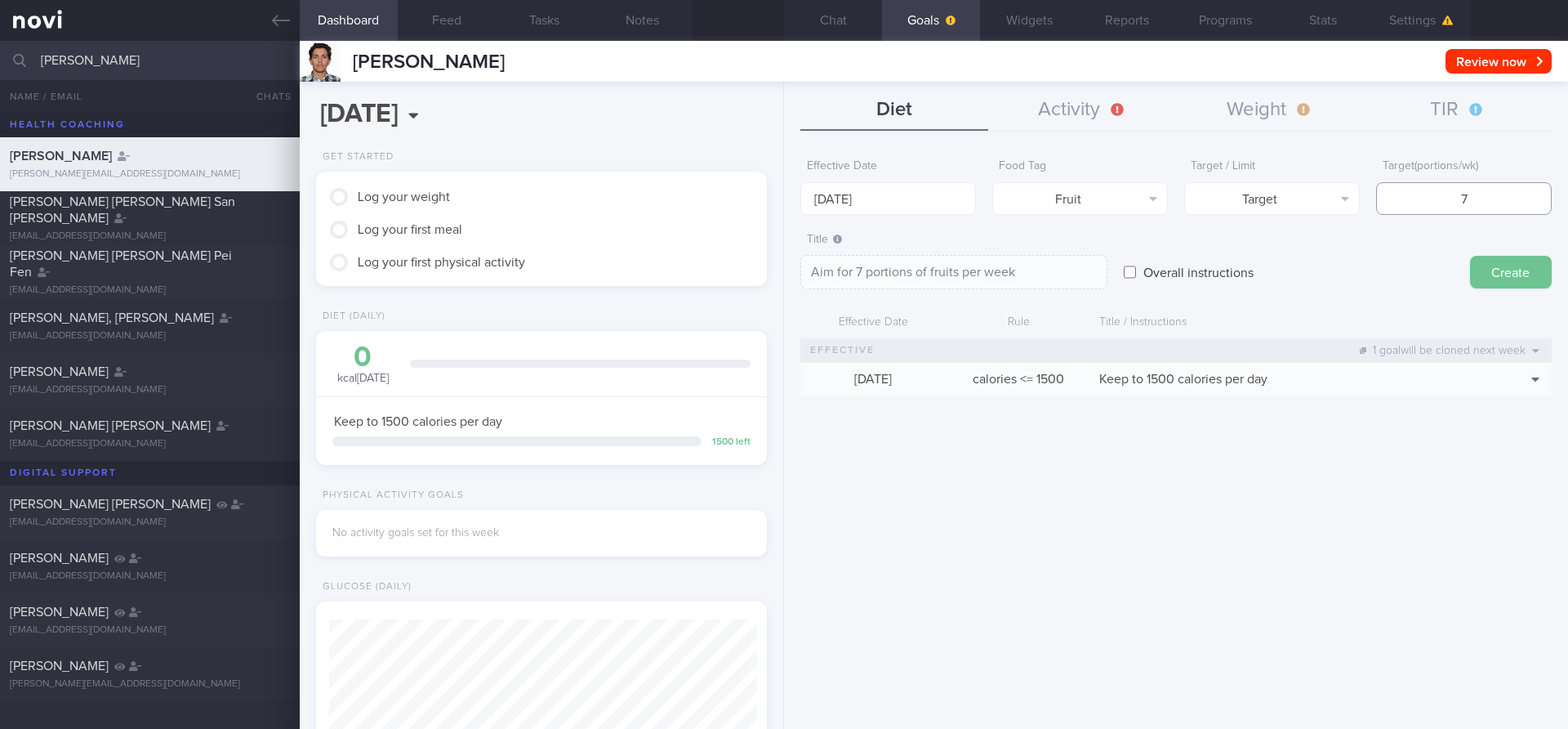
type input "7"
click at [1525, 267] on button "Create" at bounding box center [1511, 272] width 82 height 33
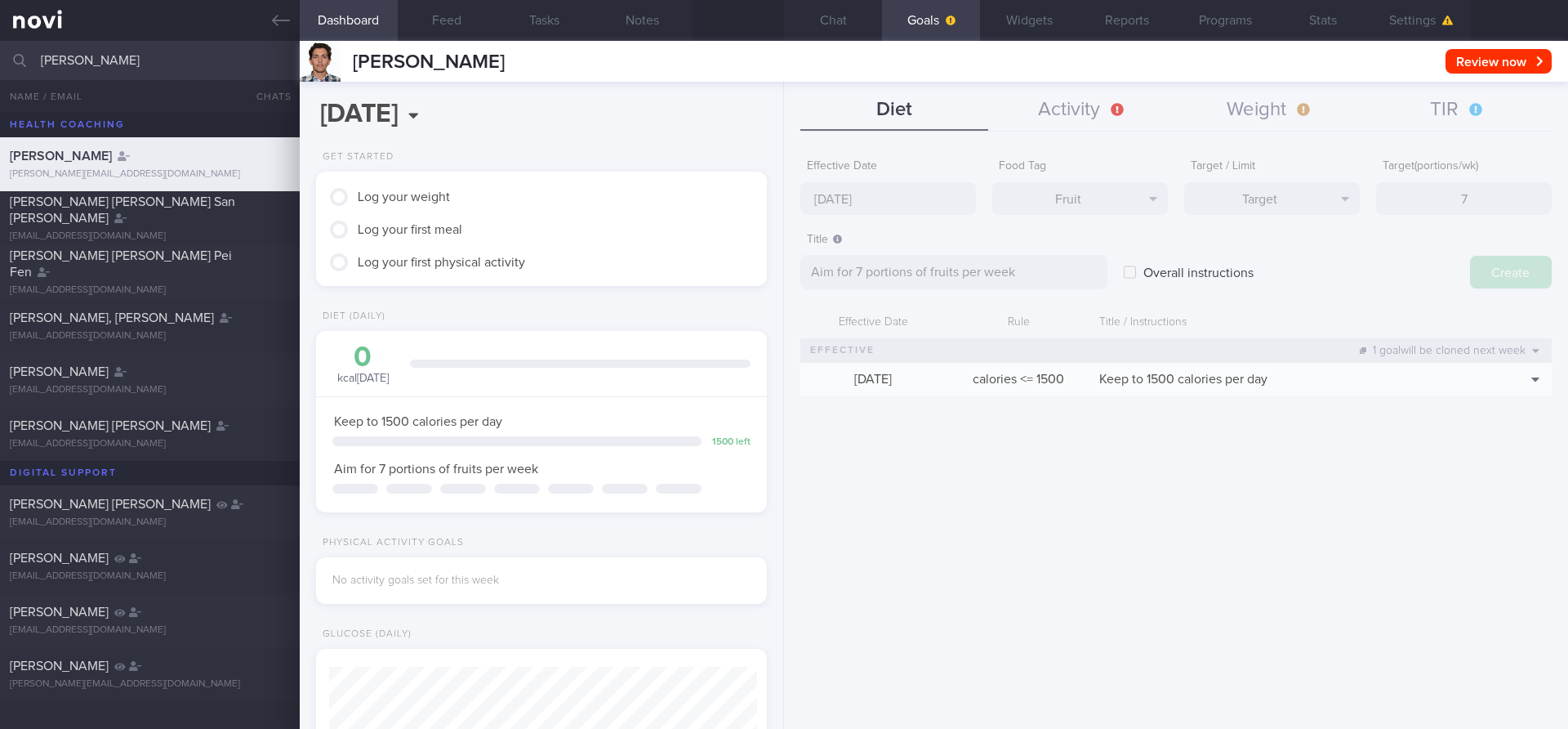
type input "[DATE]"
type textarea "Aim for ___ of ___"
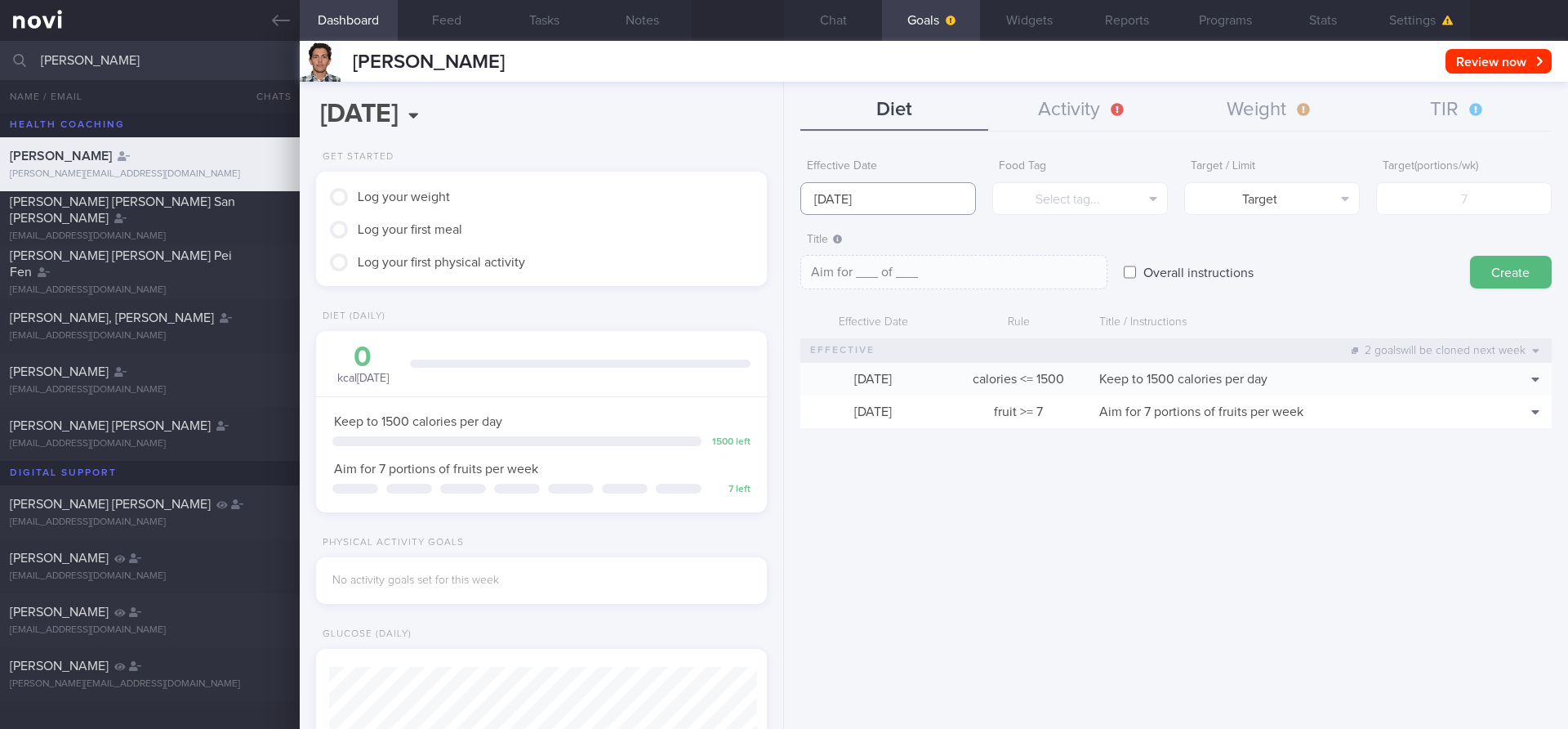
click at [950, 198] on input "[DATE]" at bounding box center [888, 199] width 176 height 33
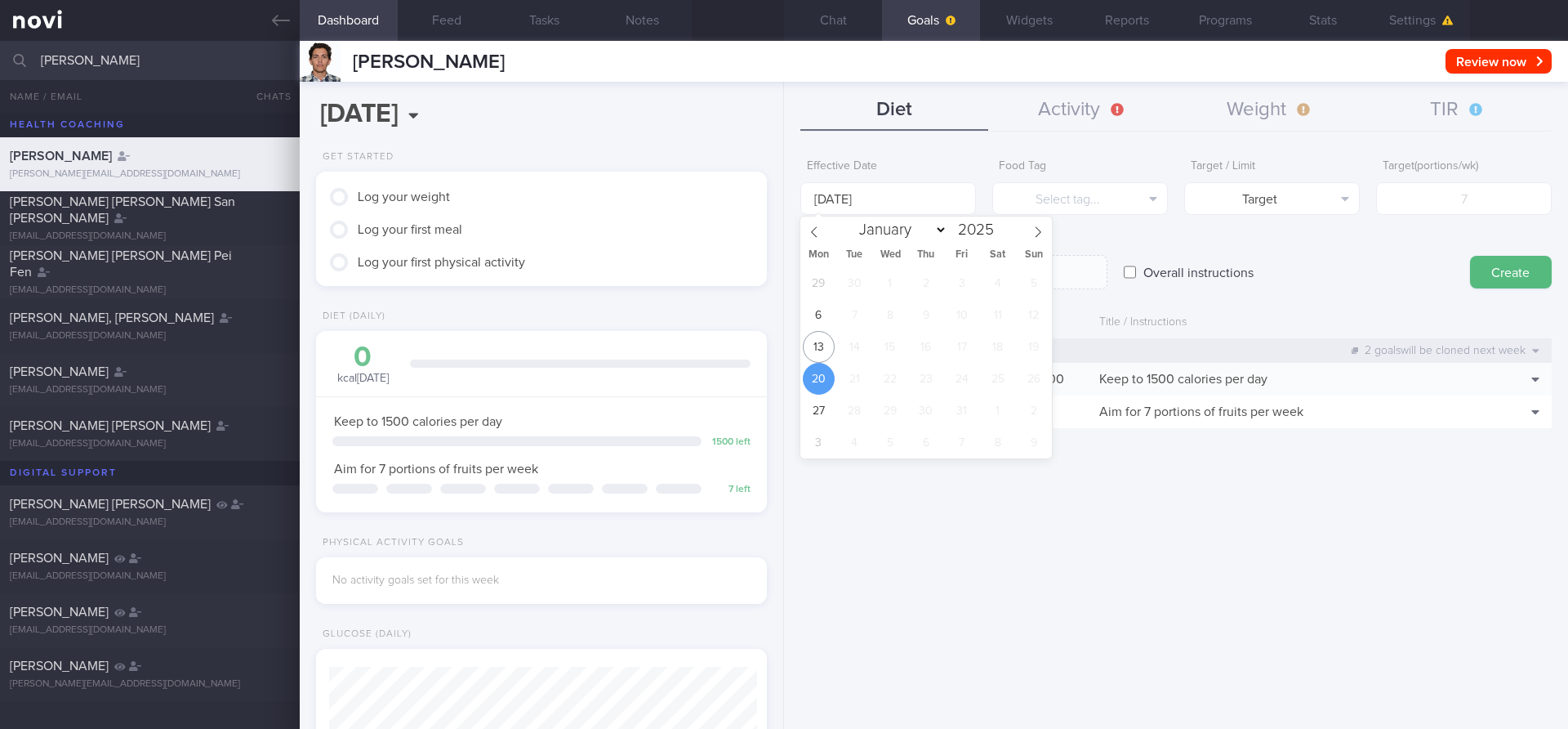
click at [1107, 242] on div "Title Aim for ___ of ___ Aim for ___ of ___ Aim for ___ of ___ ​" at bounding box center [954, 257] width 307 height 65
click at [937, 204] on input "[DATE]" at bounding box center [888, 199] width 176 height 33
click at [1101, 239] on div "Title Aim for ___ of ___ Aim for ___ of ___ Aim for ___ of ___ ​" at bounding box center [954, 257] width 307 height 65
click at [925, 201] on input "[DATE]" at bounding box center [888, 199] width 176 height 33
click at [815, 345] on span "13" at bounding box center [819, 347] width 32 height 32
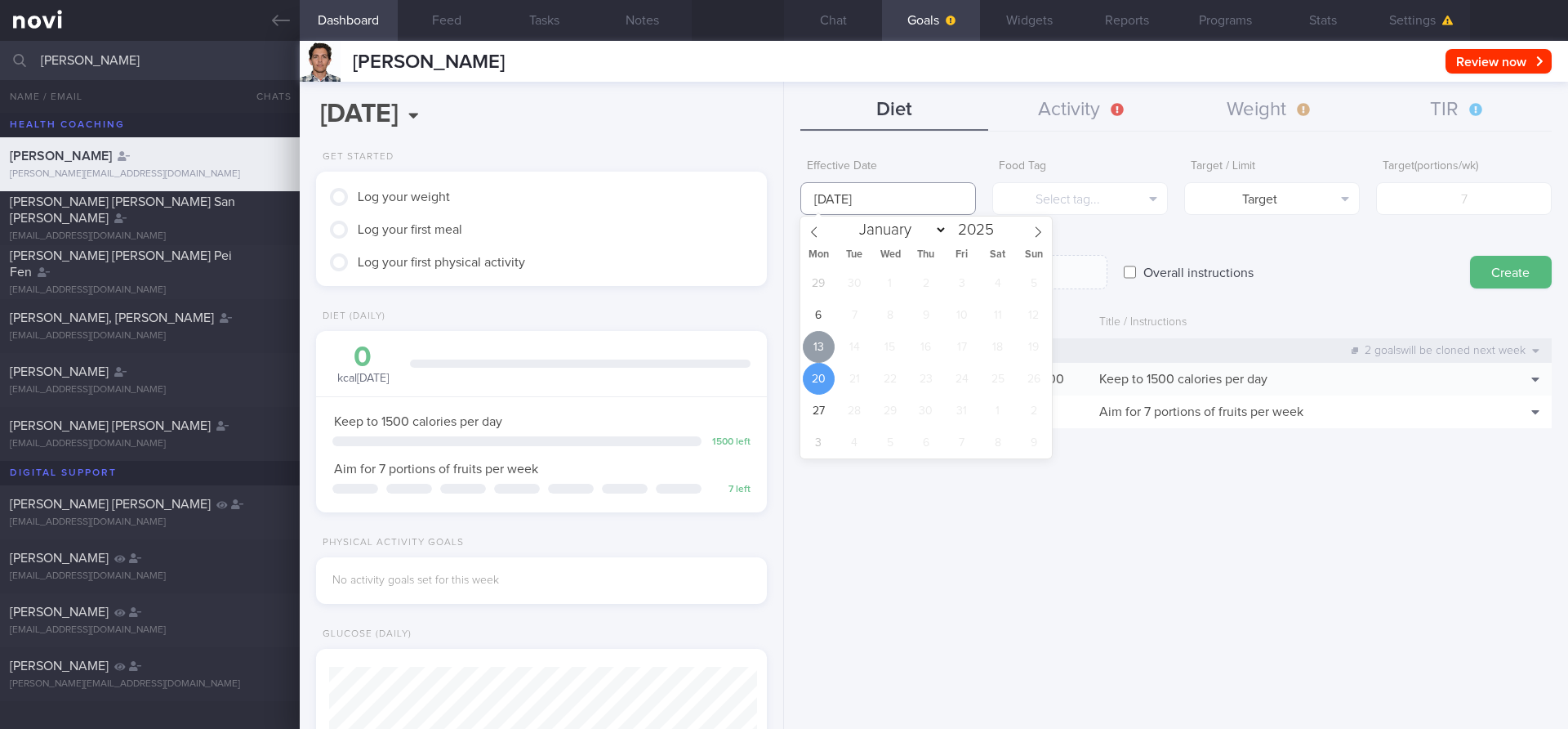
type input "[DATE]"
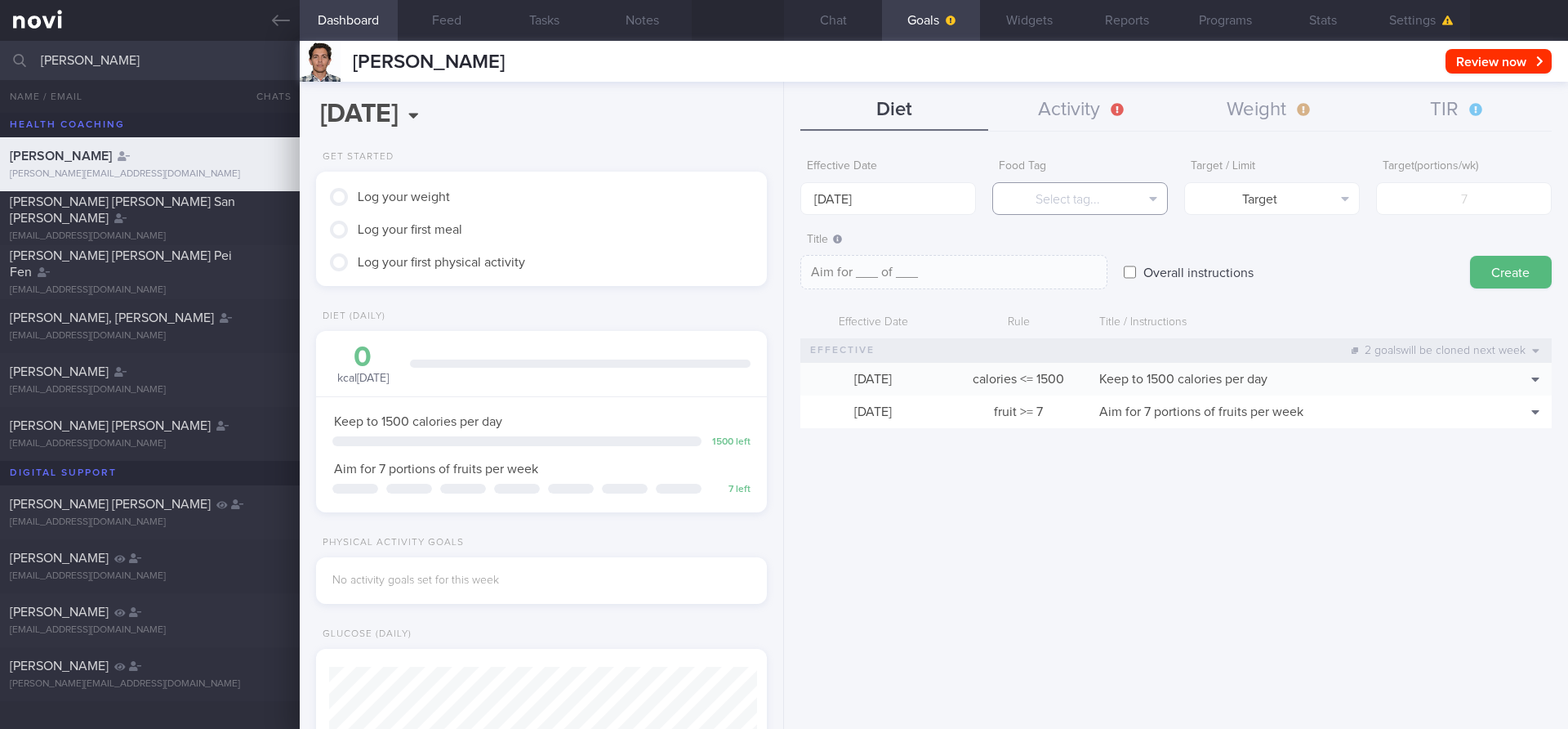
click at [1089, 206] on button "Select tag..." at bounding box center [1080, 199] width 176 height 33
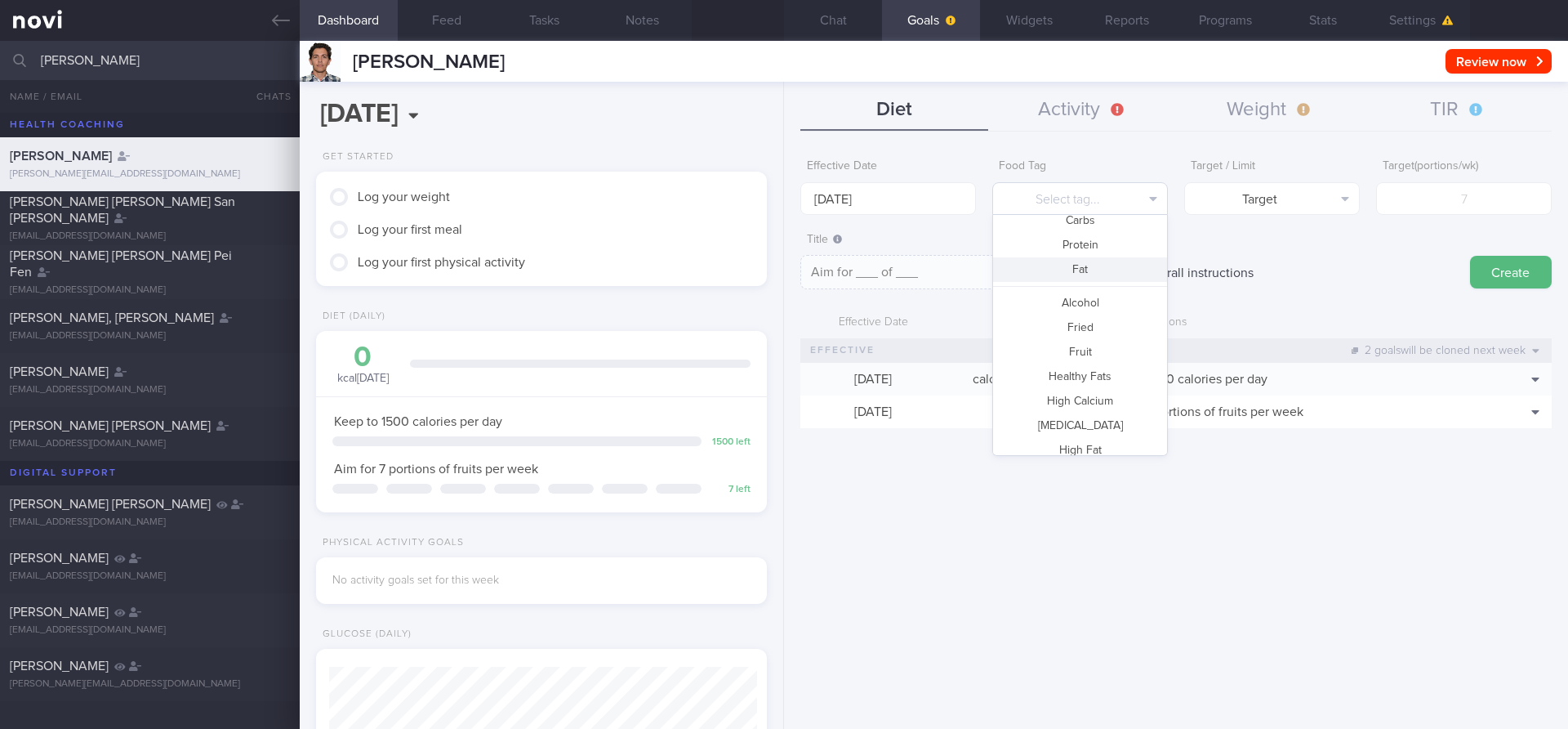
scroll to position [54, 0]
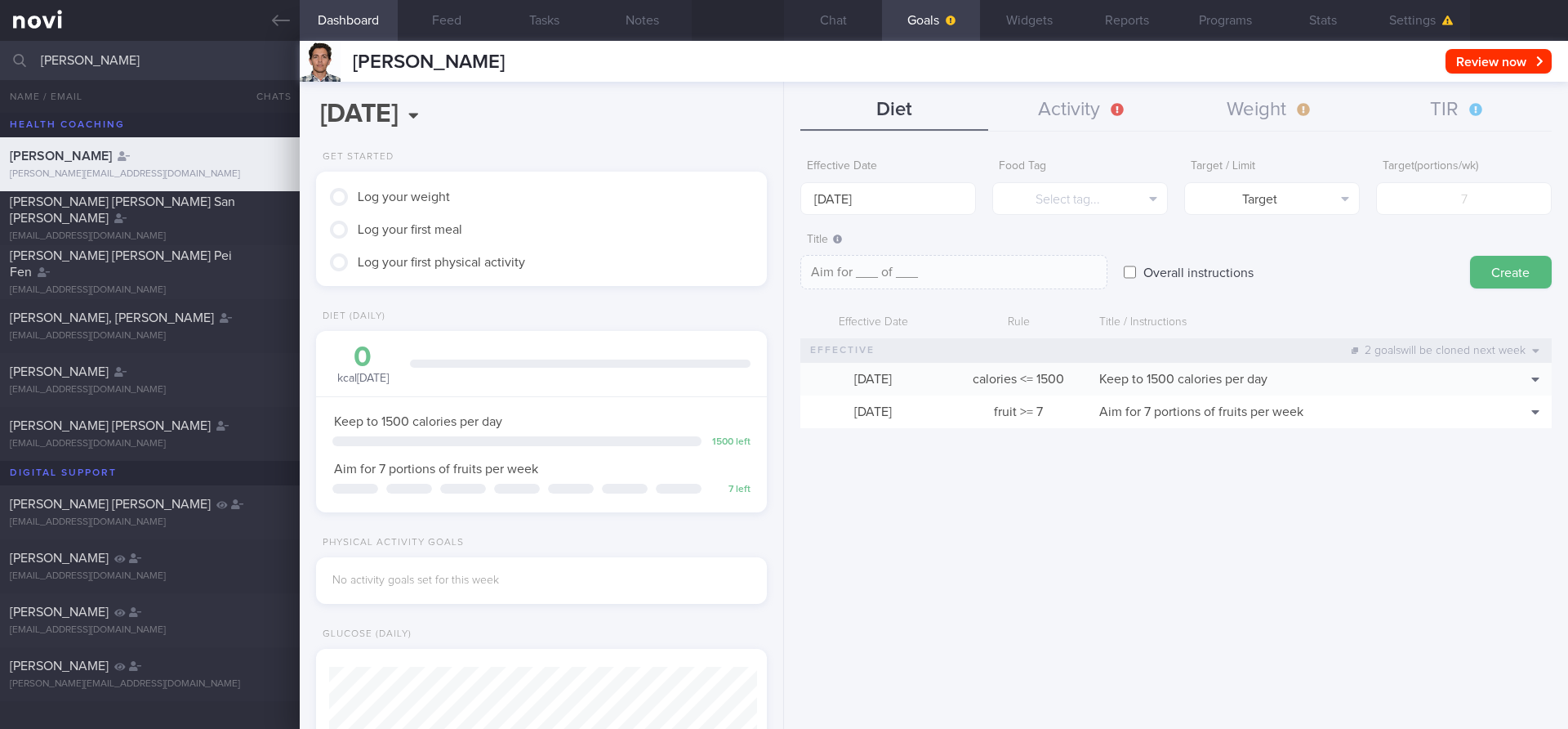
click at [1309, 281] on div "Overall instructions" at bounding box center [1289, 256] width 330 height 64
click at [434, 9] on button "Feed" at bounding box center [446, 20] width 98 height 40
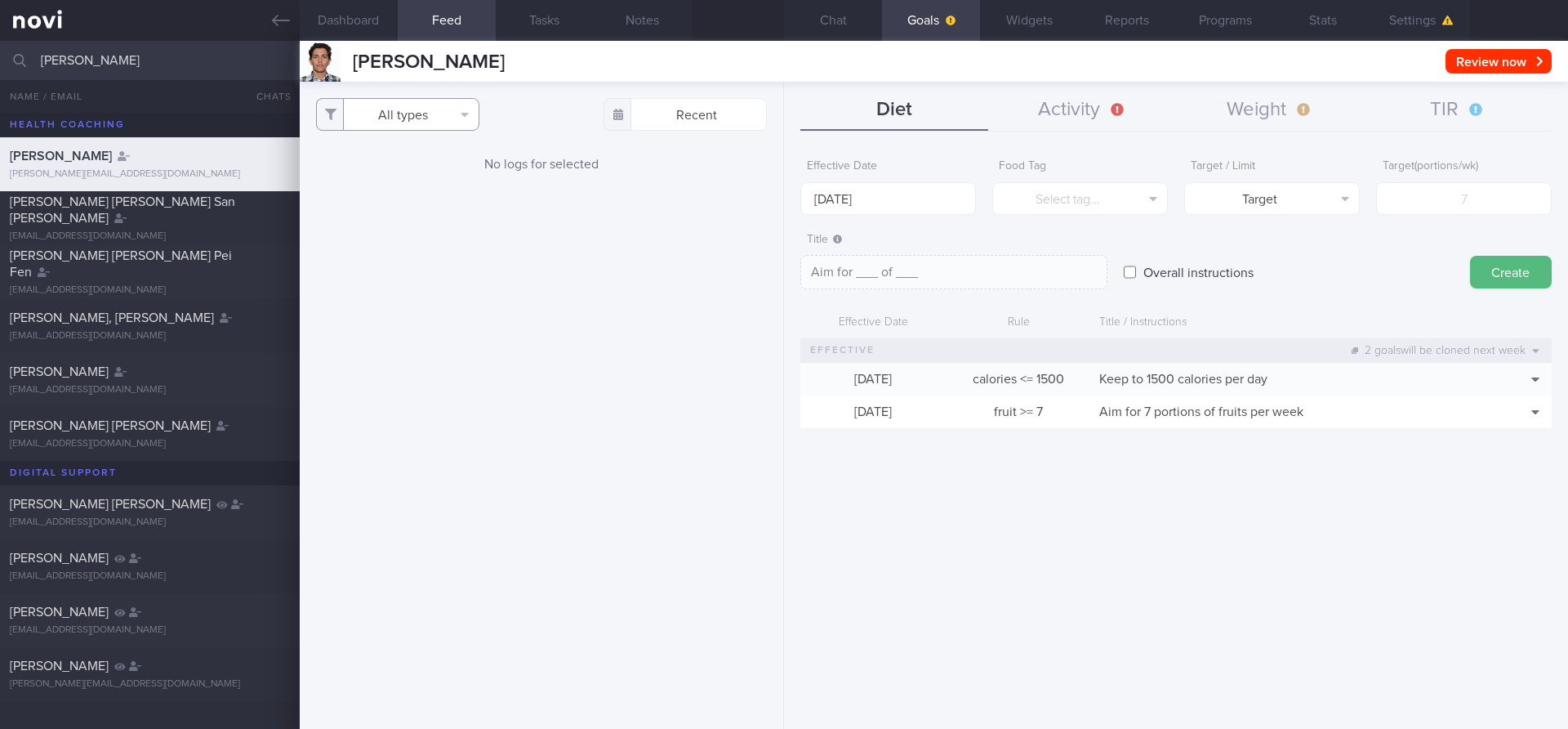
click at [412, 113] on button "All types" at bounding box center [398, 115] width 163 height 33
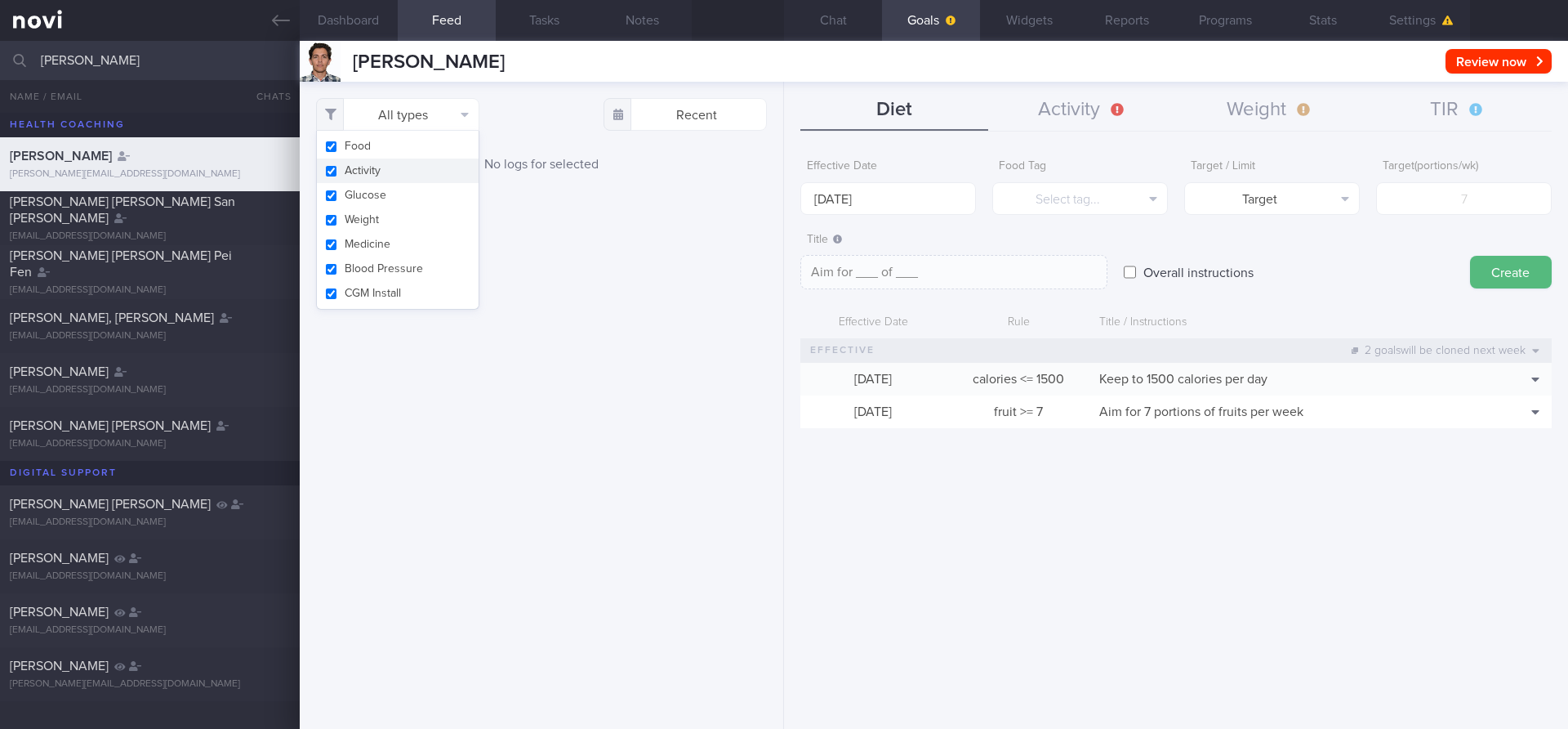
click at [383, 175] on button "Activity" at bounding box center [398, 171] width 162 height 25
checkbox input "false"
click at [373, 206] on button "Glucose" at bounding box center [398, 196] width 162 height 25
checkbox input "false"
click at [371, 225] on button "Weight" at bounding box center [398, 220] width 162 height 25
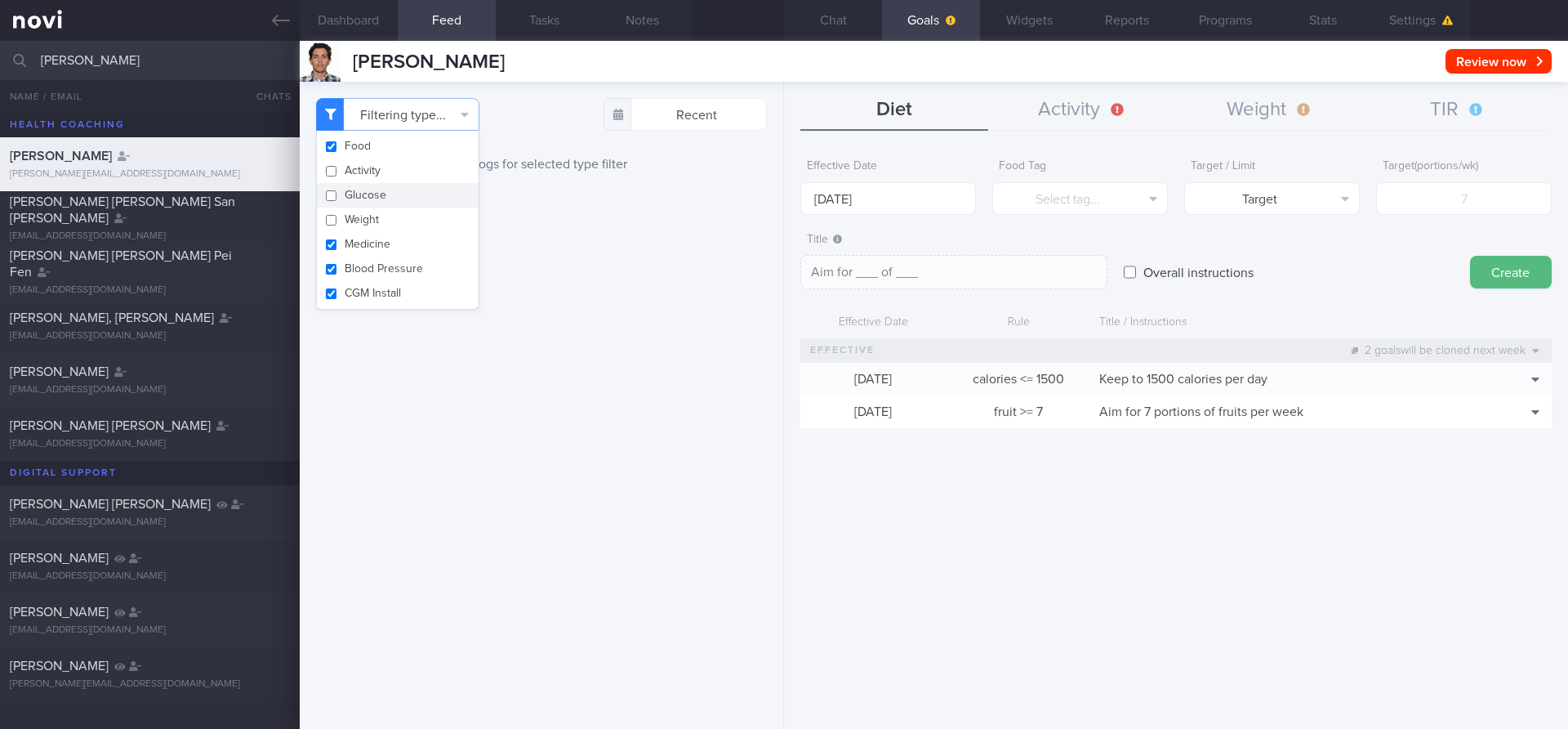
checkbox input "false"
click at [370, 245] on button "Medicine" at bounding box center [398, 244] width 162 height 25
checkbox input "false"
click at [364, 267] on button "Blood Pressure" at bounding box center [398, 269] width 162 height 25
checkbox input "false"
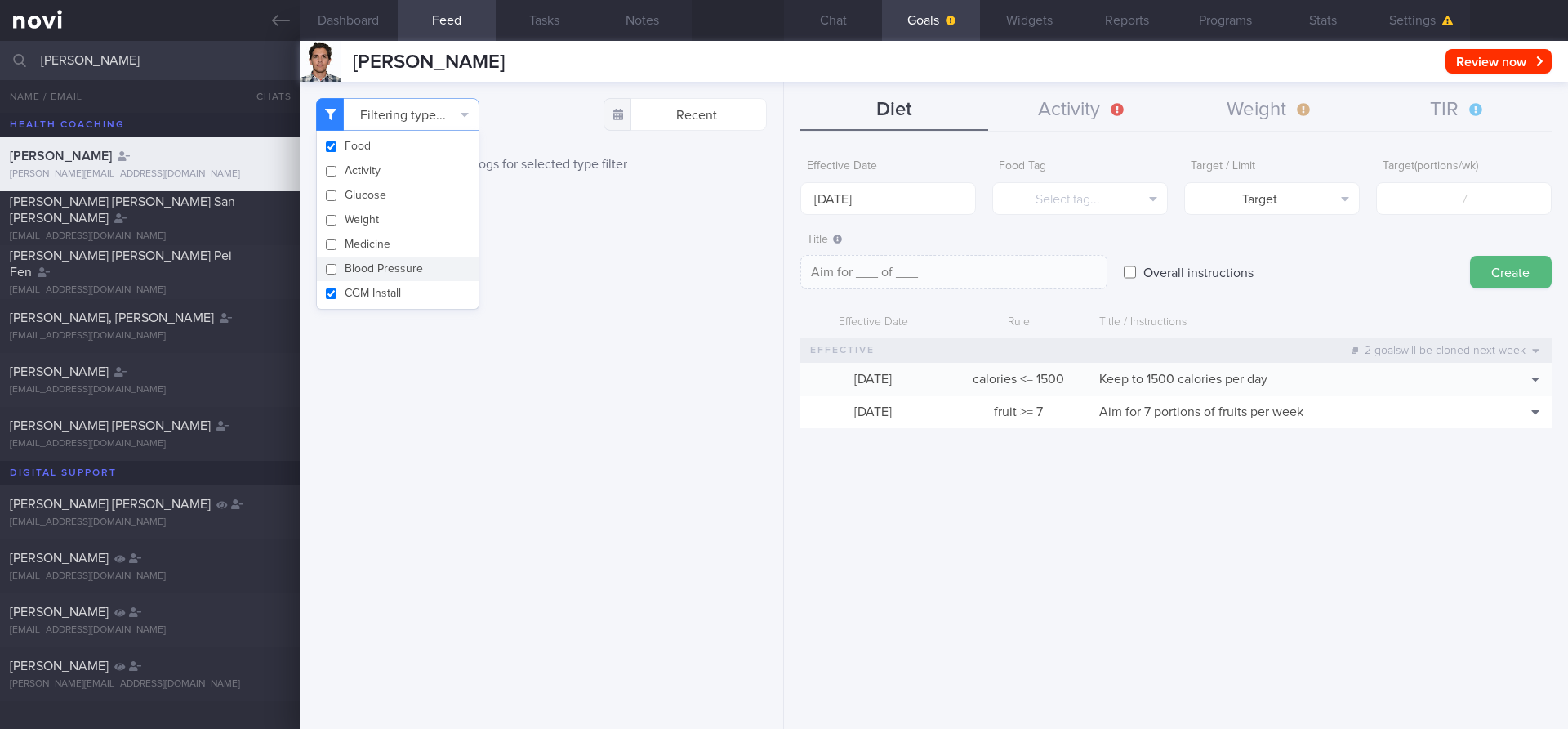
click at [363, 296] on button "CGM Install" at bounding box center [398, 293] width 162 height 25
checkbox input "false"
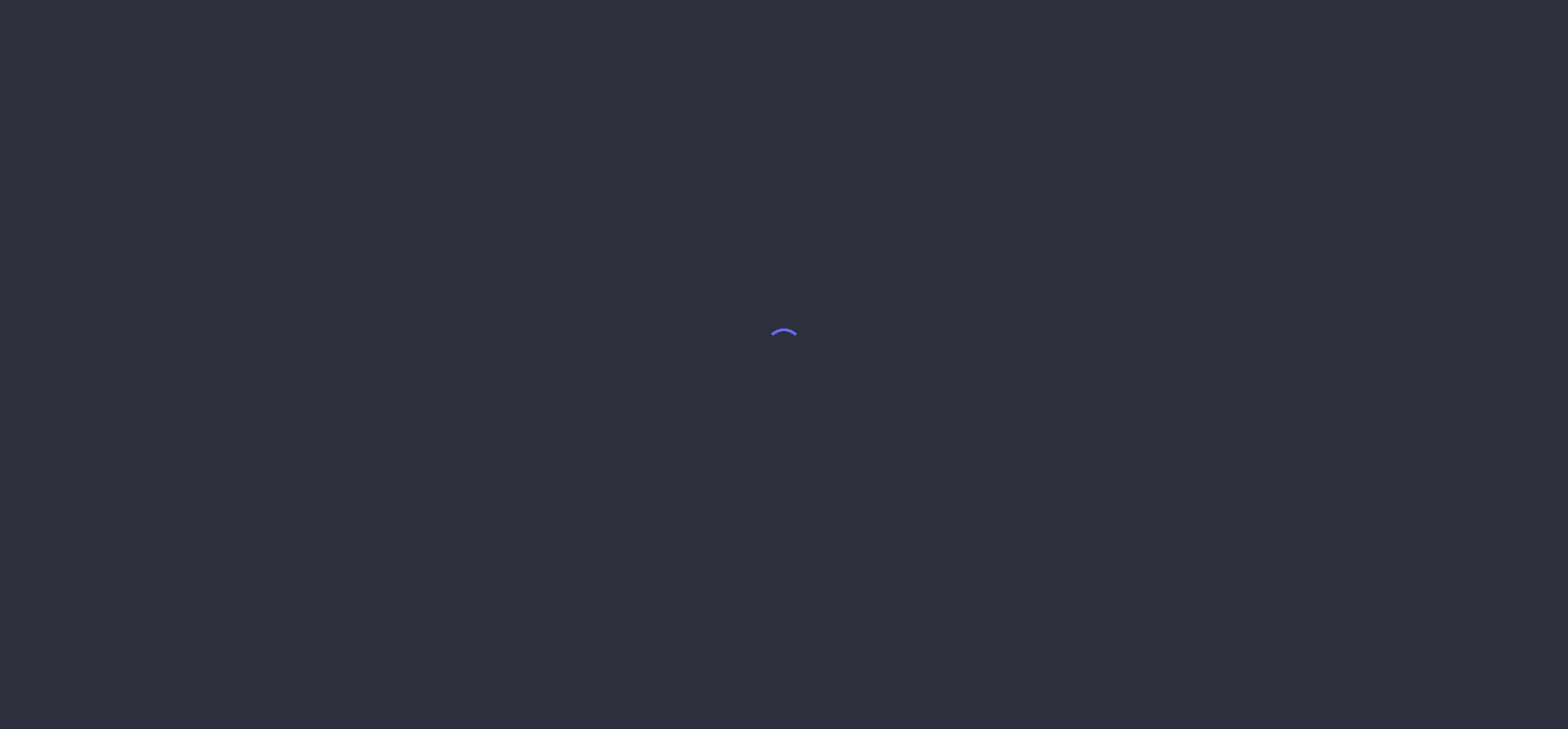
click at [599, 376] on body at bounding box center [784, 364] width 1568 height 729
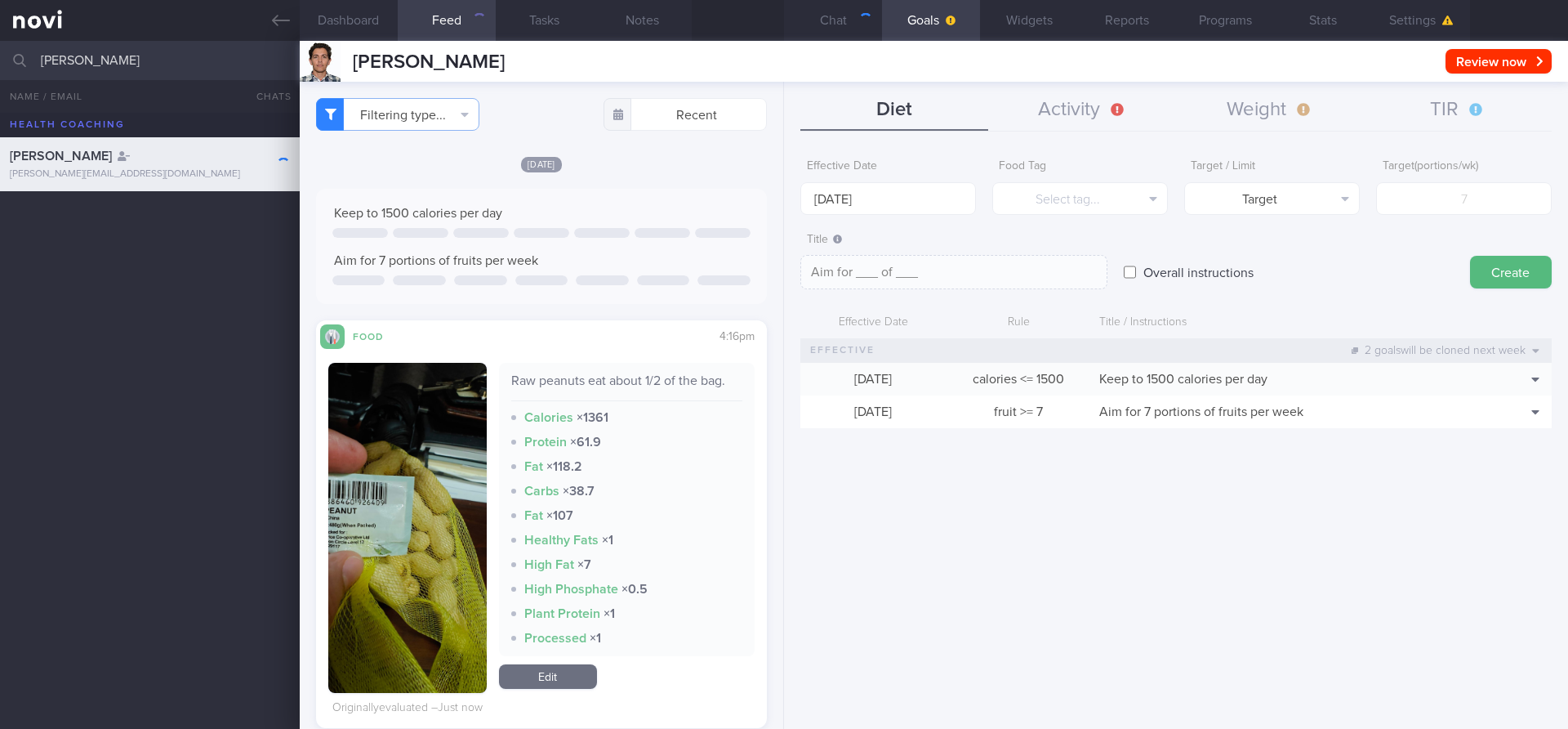
scroll to position [28, 0]
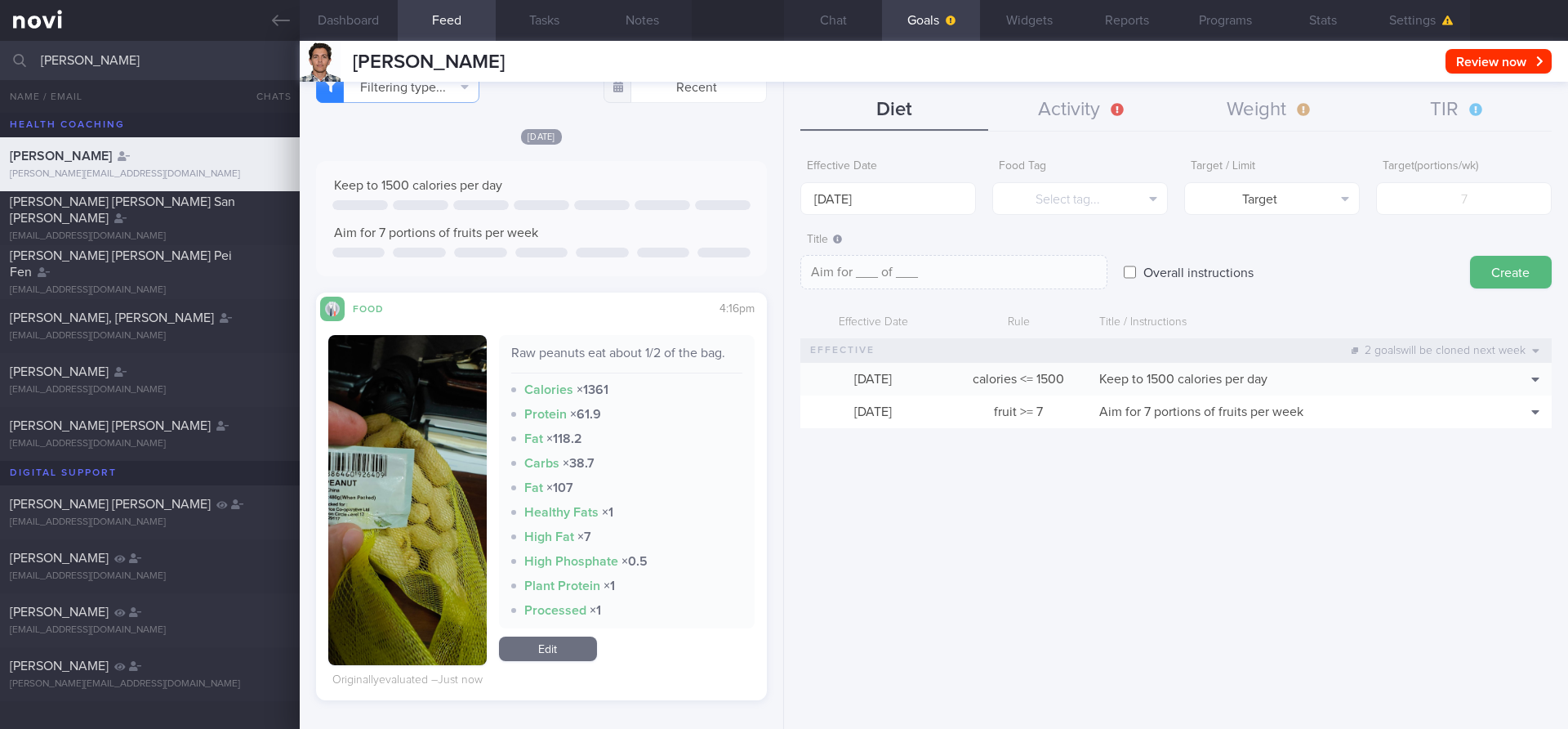
click at [415, 473] on button "button" at bounding box center [408, 500] width 158 height 330
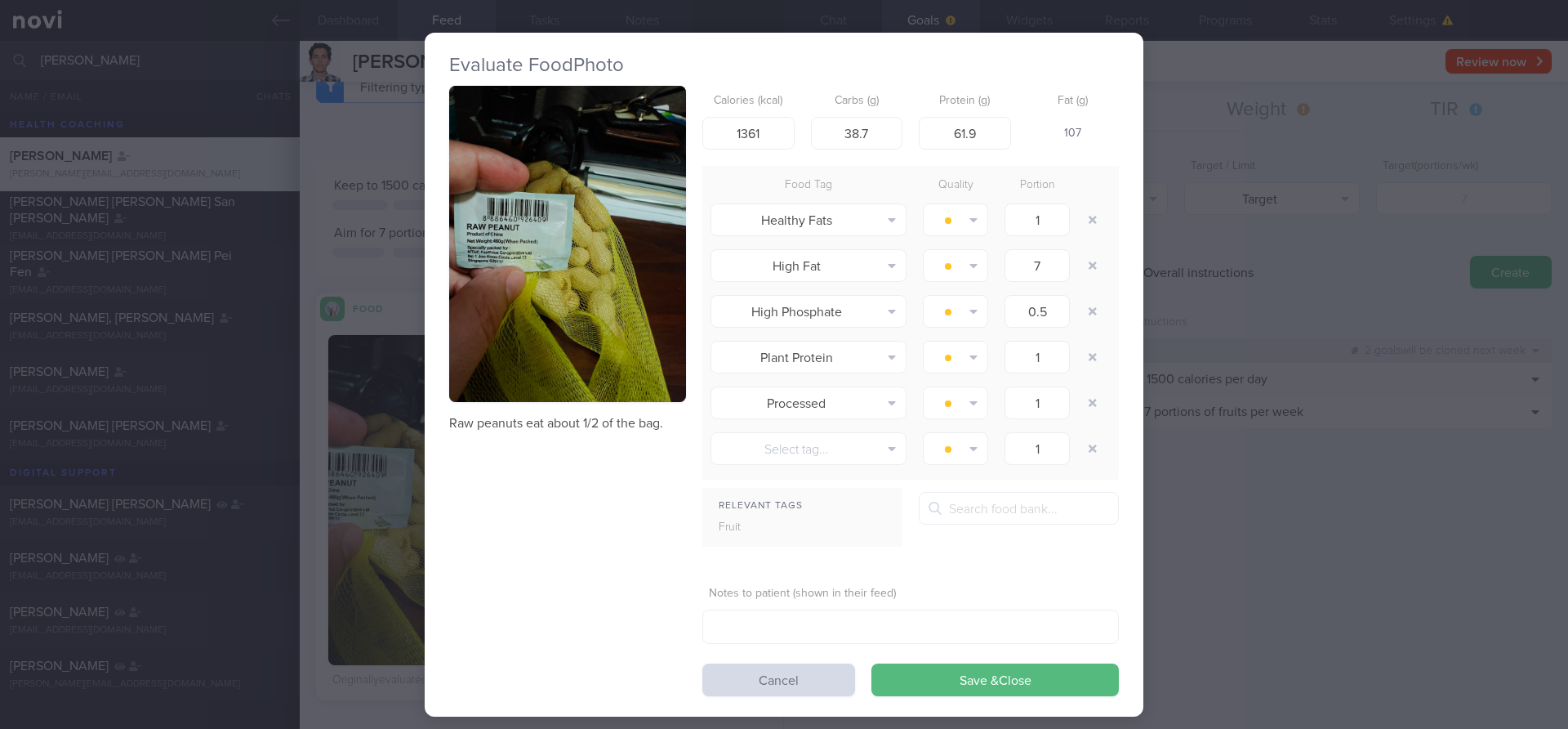
click at [530, 286] on button "button" at bounding box center [567, 244] width 237 height 316
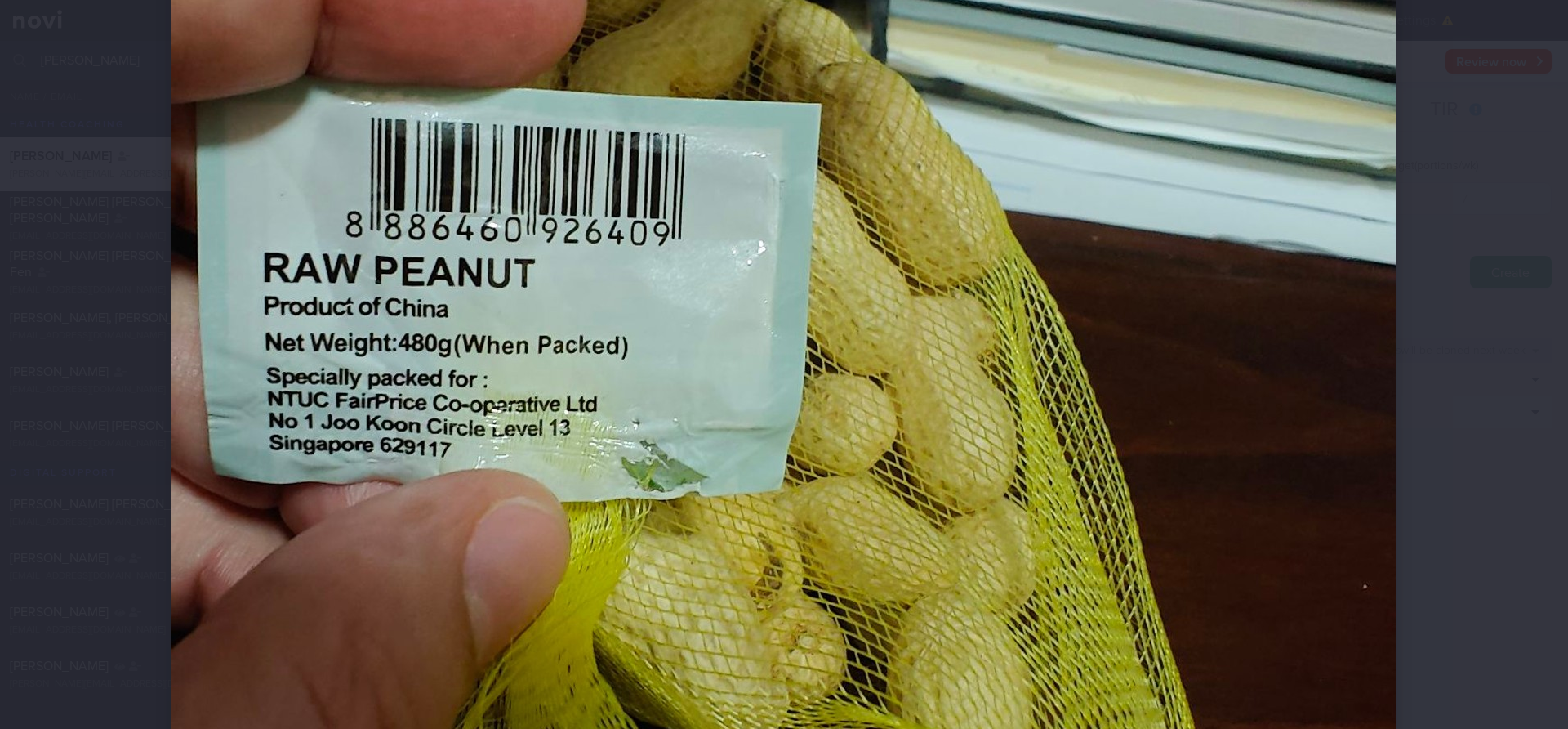
scroll to position [489, 0]
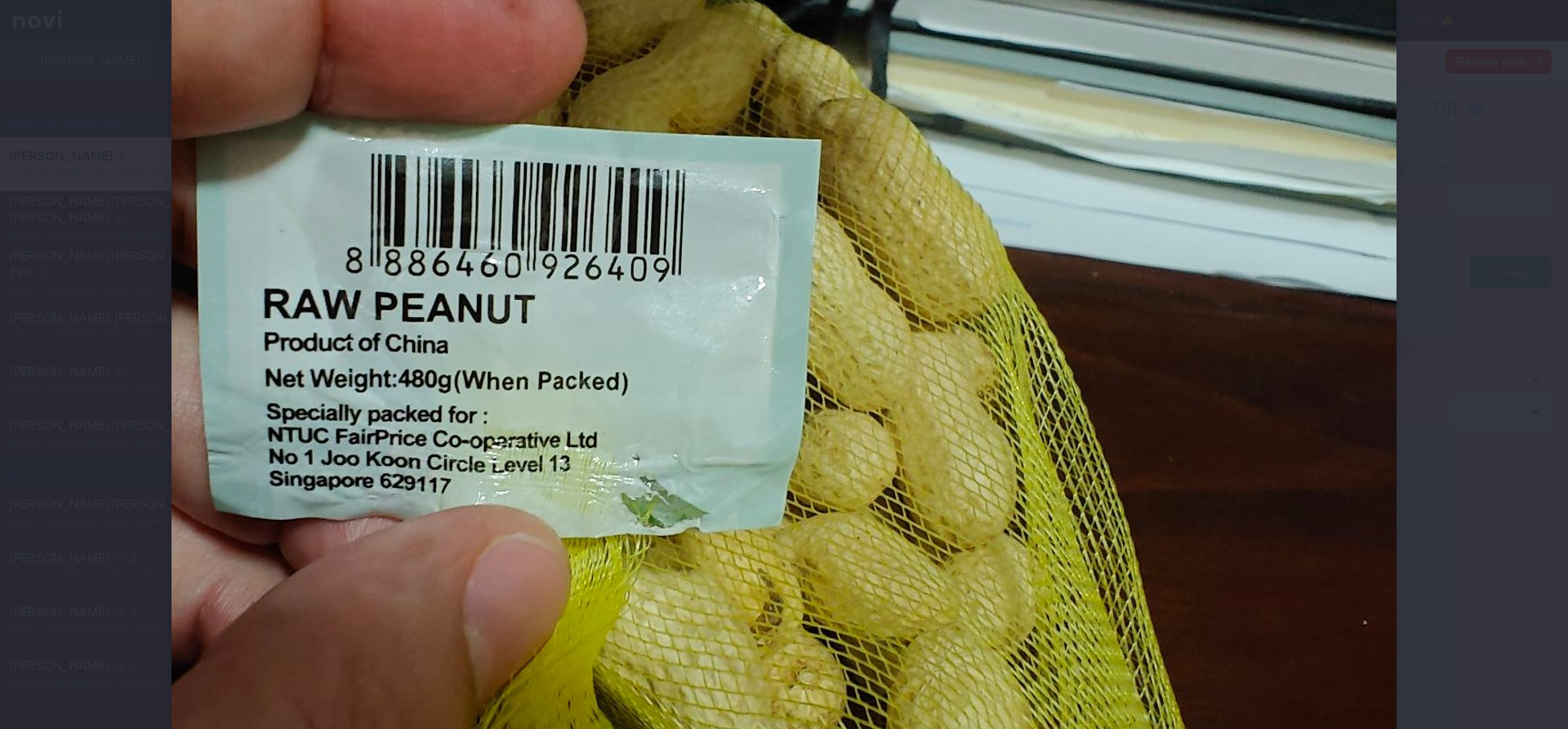
click at [1178, 318] on img at bounding box center [784, 394] width 1226 height 1635
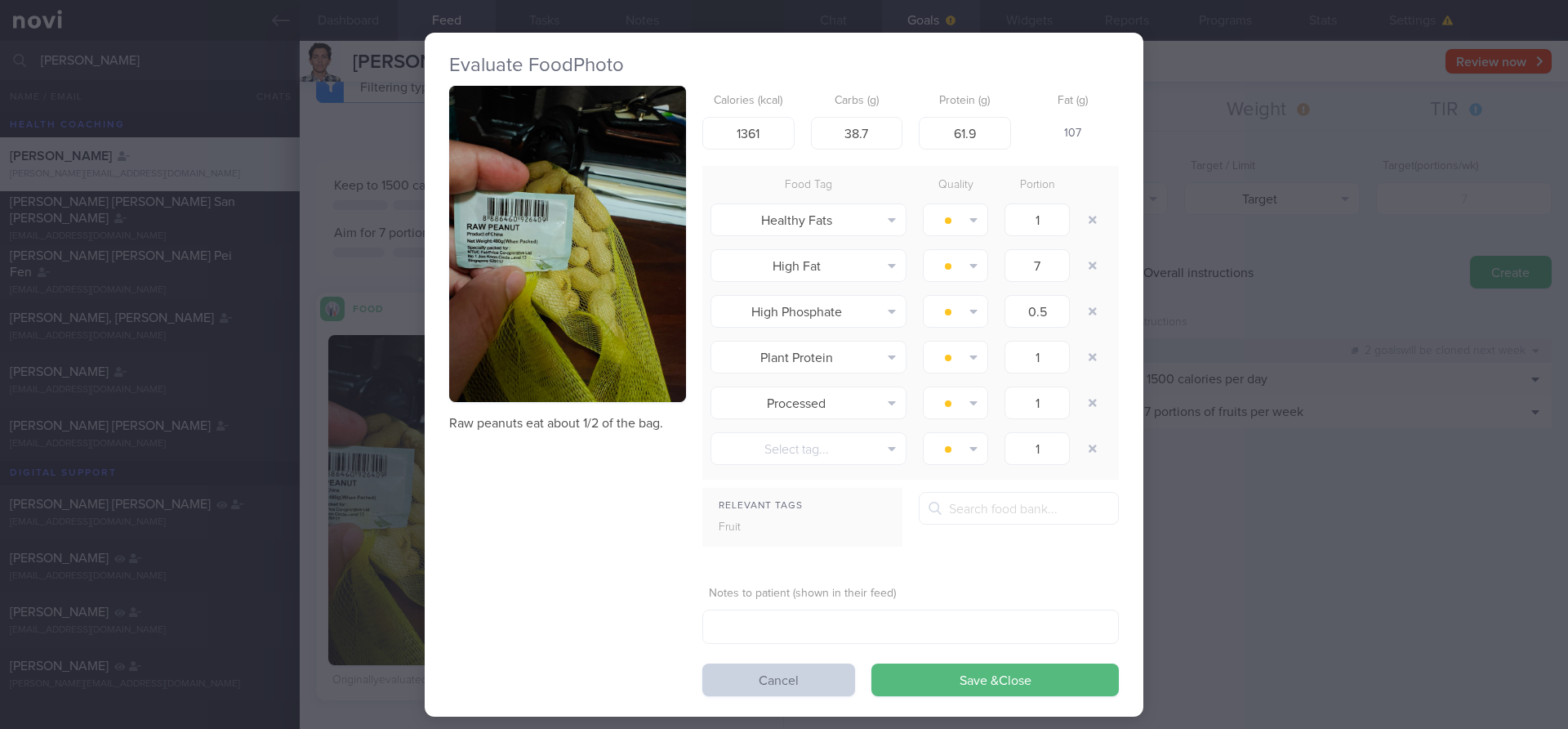
click at [757, 670] on button "Cancel" at bounding box center [778, 680] width 153 height 33
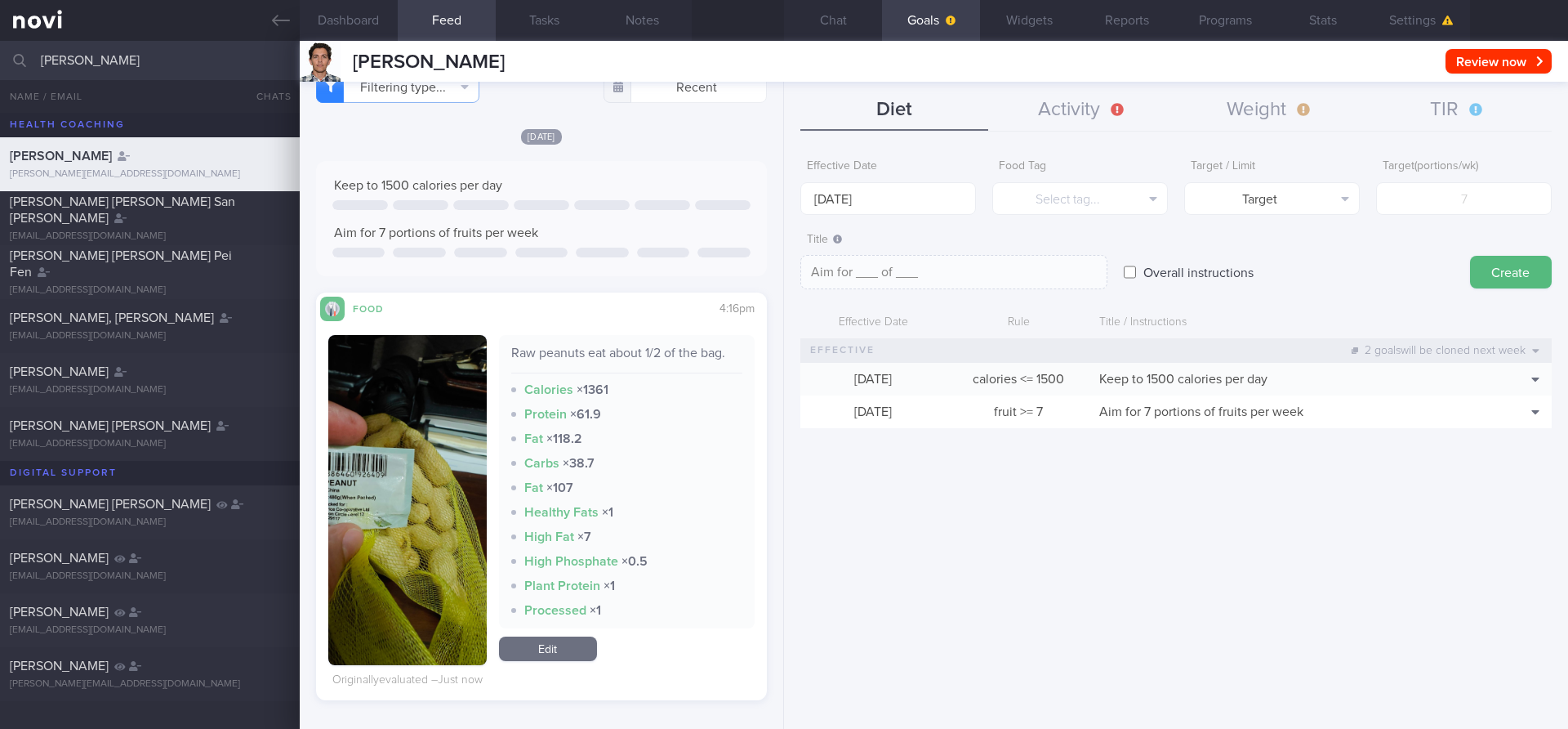
click at [446, 458] on button "button" at bounding box center [408, 500] width 158 height 330
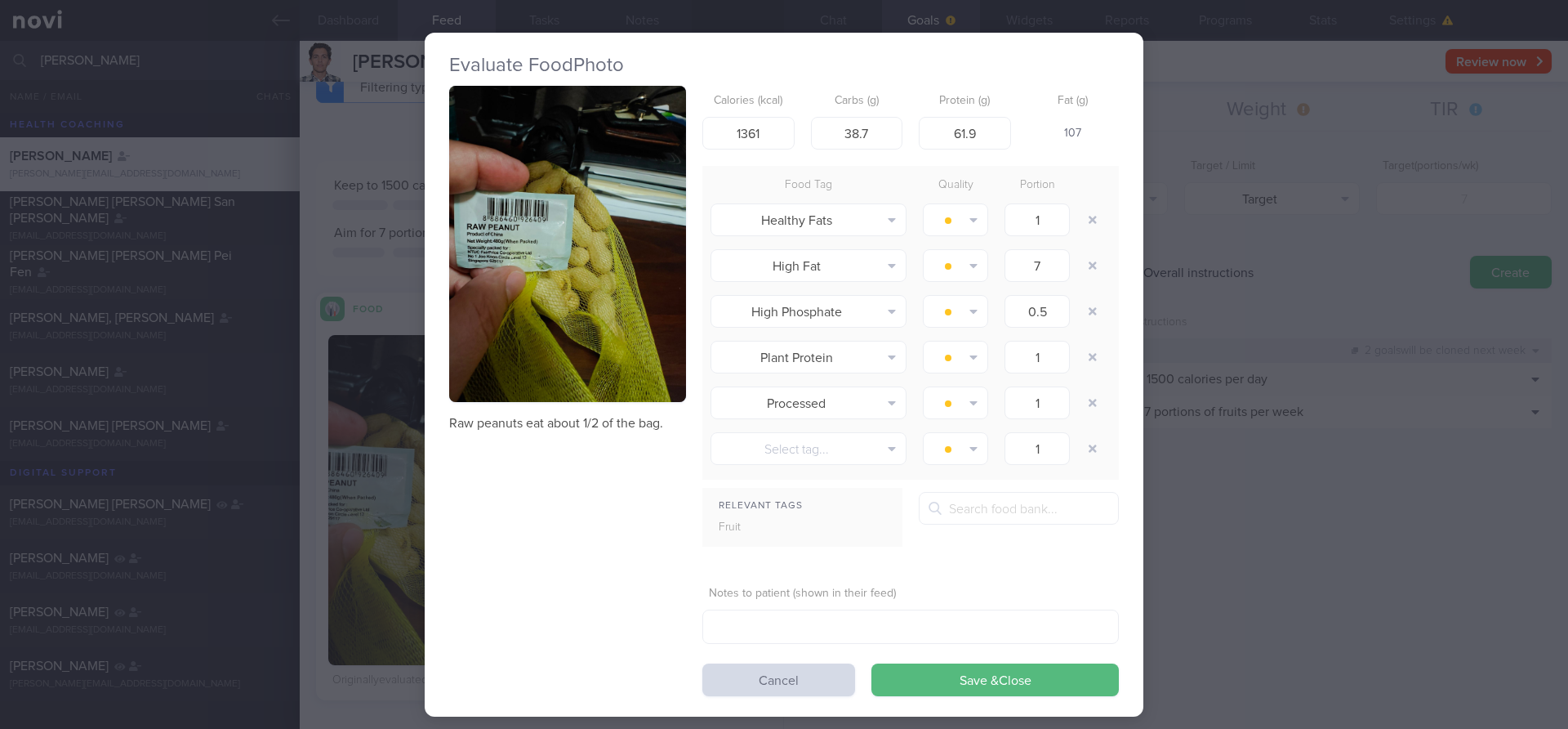
click at [666, 209] on button "button" at bounding box center [567, 244] width 237 height 316
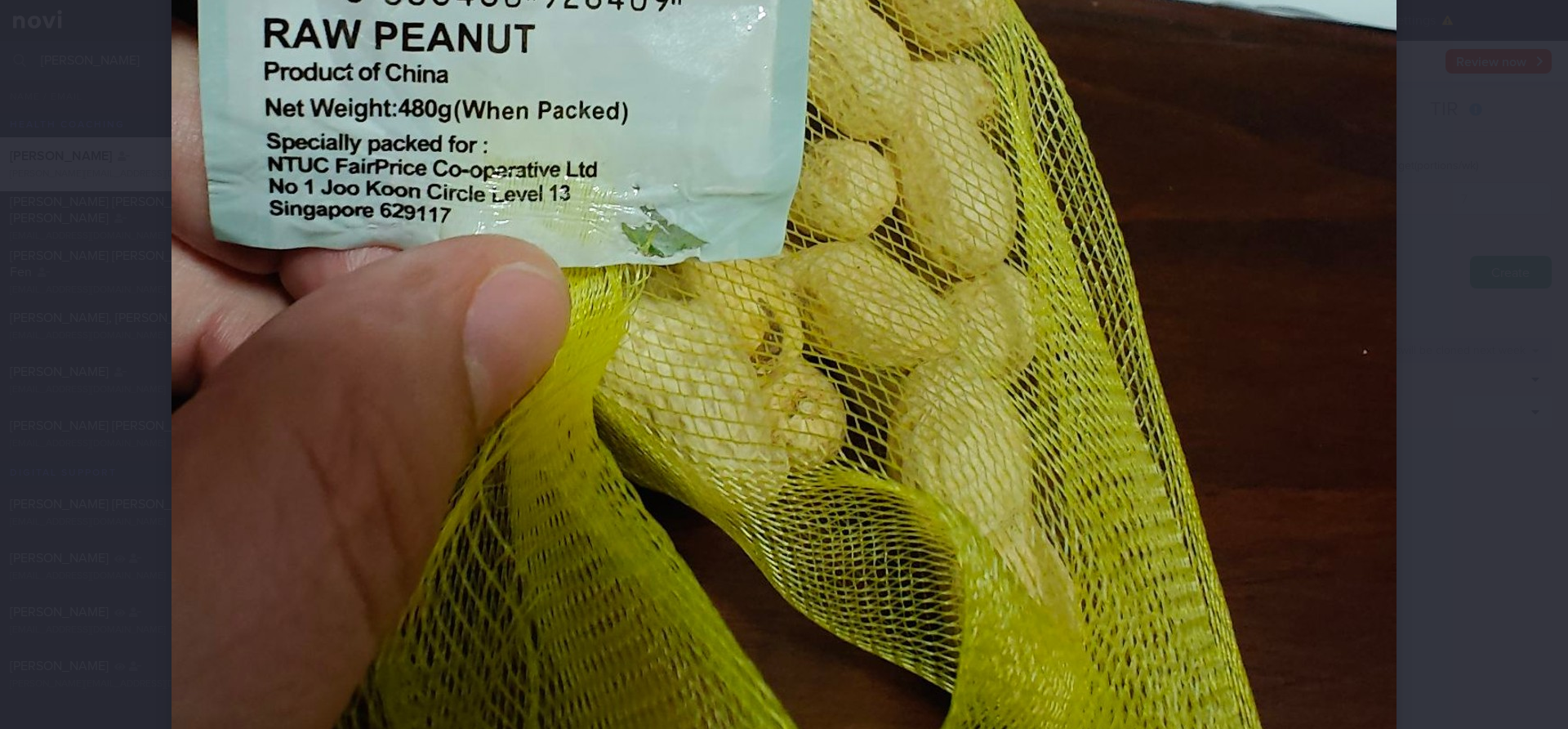
scroll to position [1036, 0]
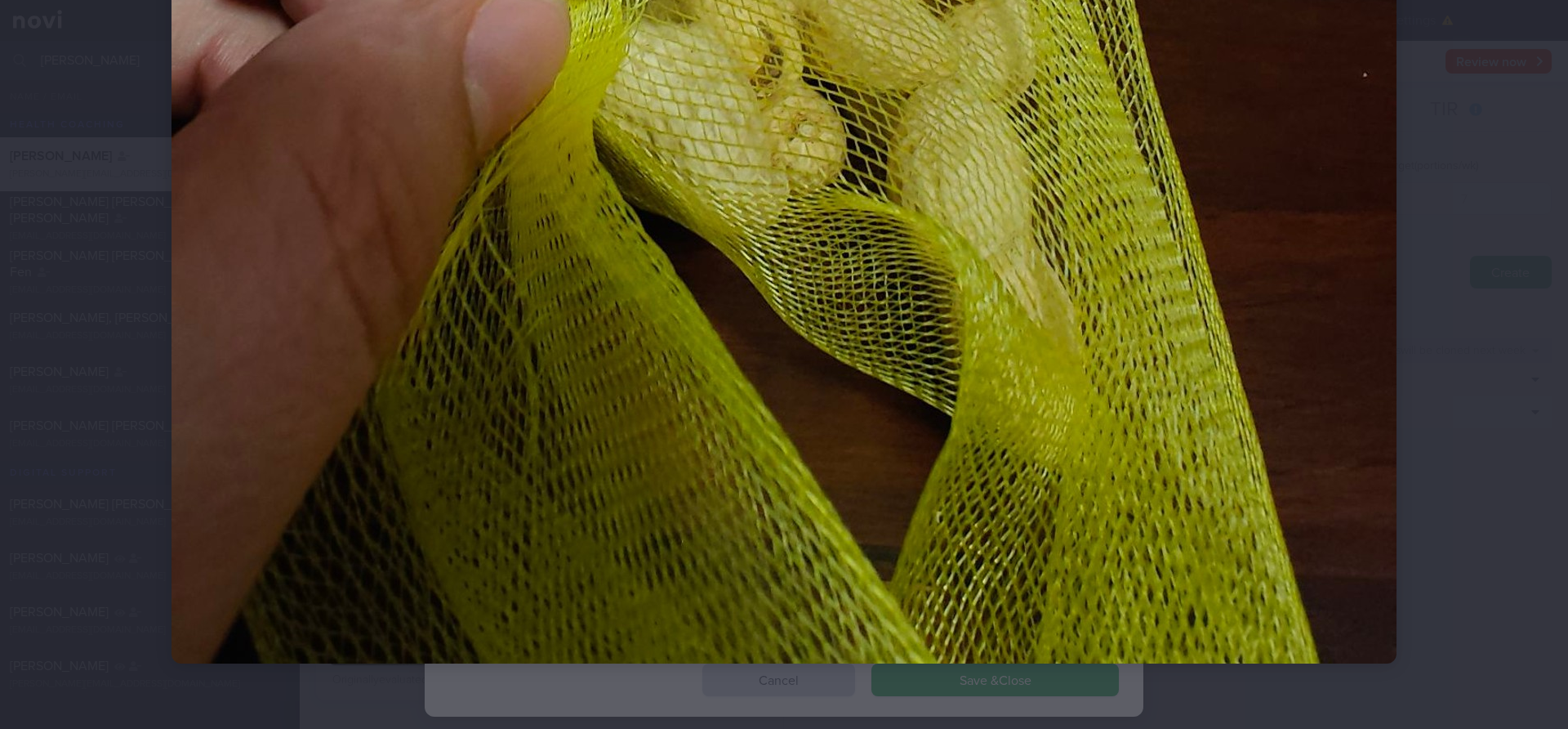
click at [1505, 223] on div at bounding box center [784, 364] width 1568 height 729
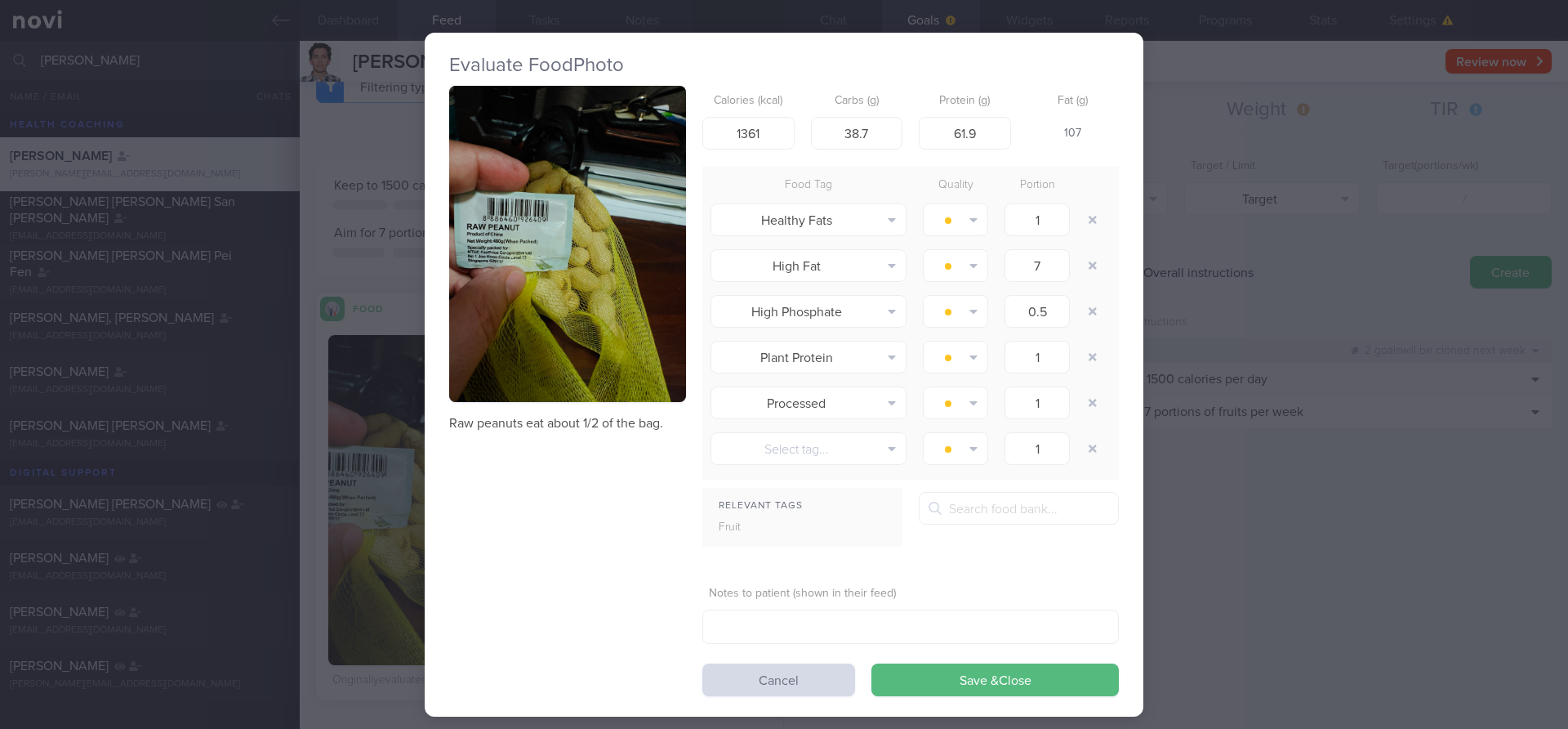
click at [1498, 221] on div "Evaluate Food Photo Raw peanuts eat about 1/2 of the bag. Calories (kcal) 1361 …" at bounding box center [784, 364] width 1568 height 729
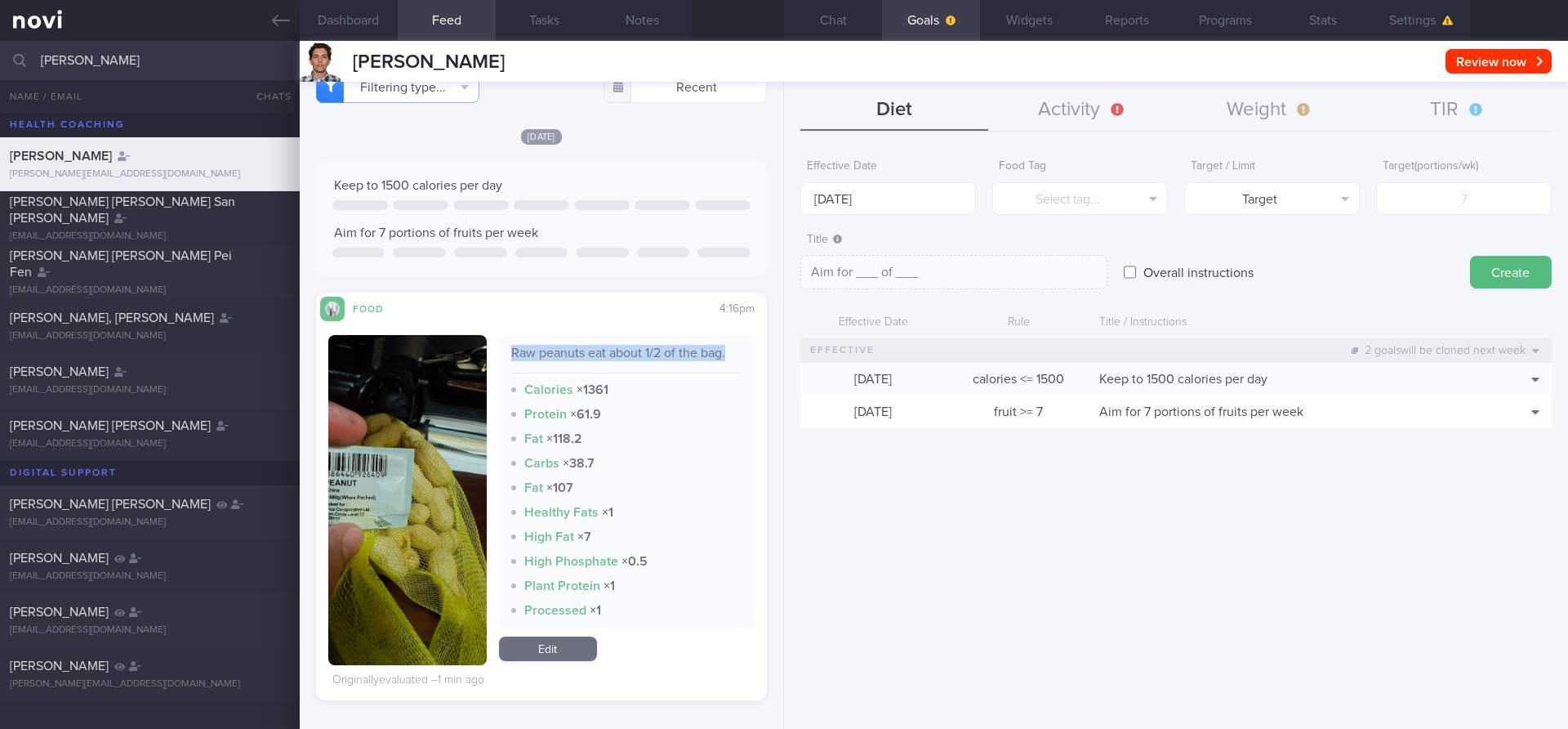
drag, startPoint x: 506, startPoint y: 353, endPoint x: 731, endPoint y: 345, distance: 225.1
click at [731, 345] on div "Raw peanuts eat about 1/2 of the bag. Calories × 1361 Protein × 61.9 Fat × 118.…" at bounding box center [627, 481] width 257 height 293
copy div "Raw peanuts eat about 1/2 of the bag."
click at [1346, 21] on button "Stats" at bounding box center [1323, 20] width 98 height 40
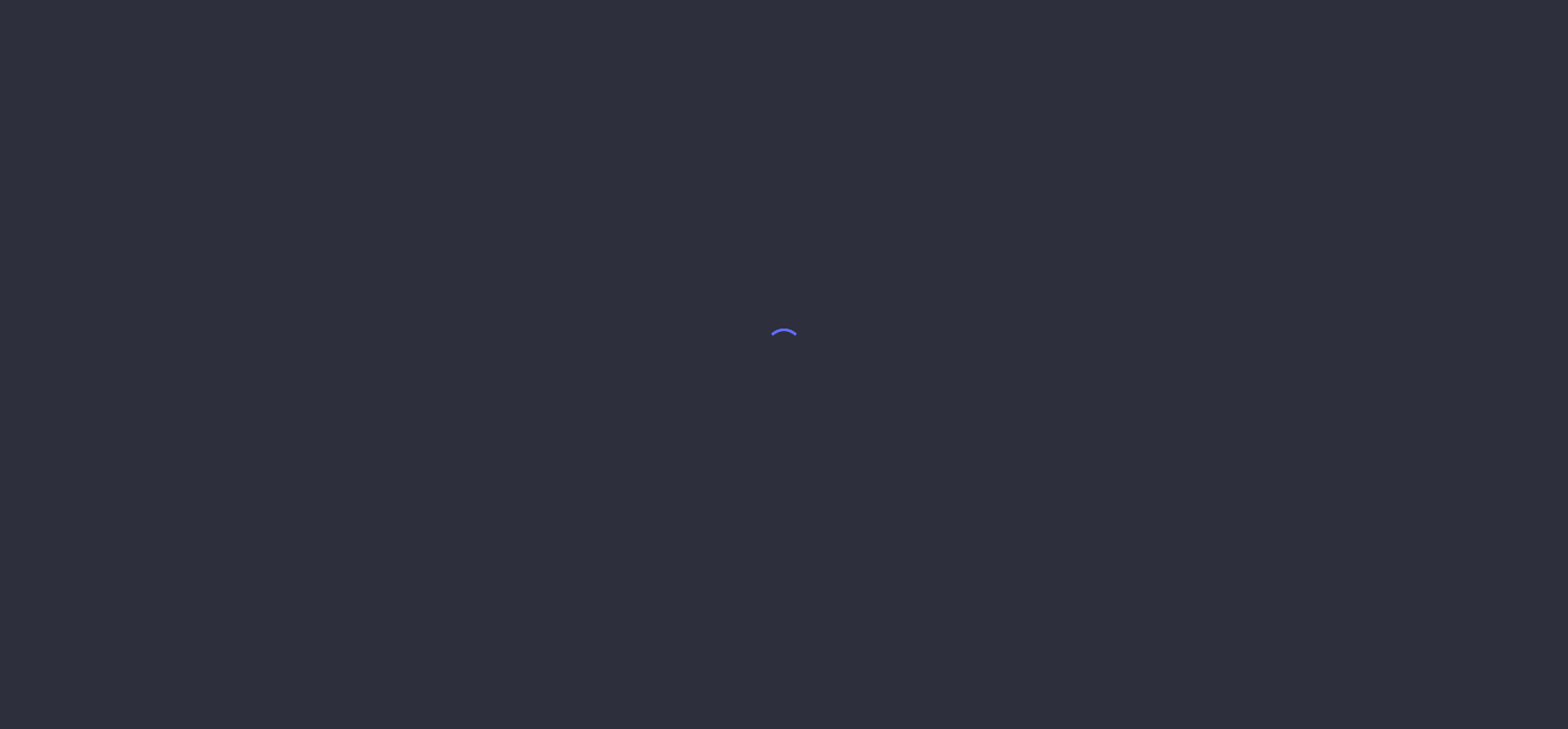
click at [1414, 31] on body at bounding box center [784, 364] width 1568 height 729
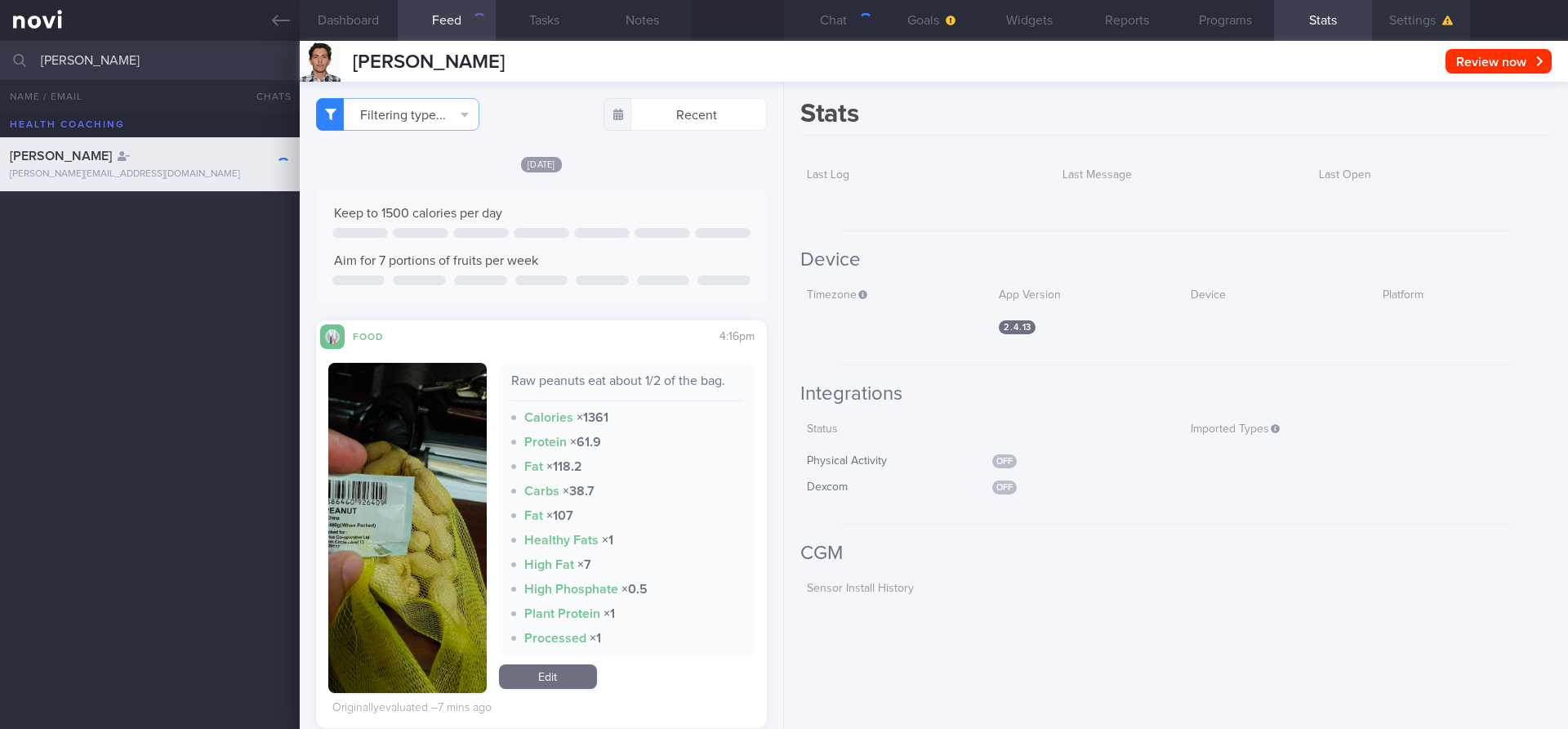
click at [1415, 26] on button "Settings" at bounding box center [1421, 20] width 98 height 40
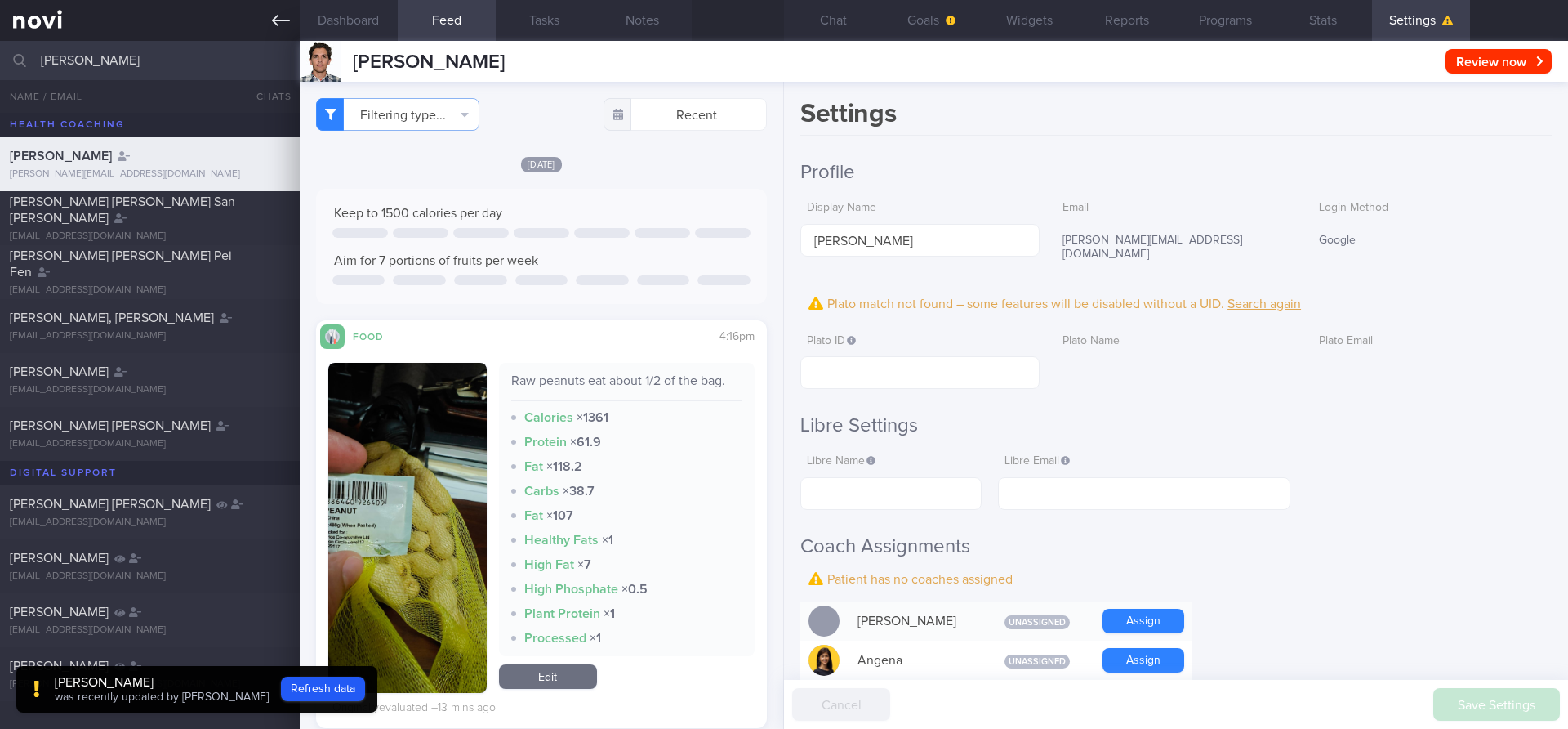
click at [190, 40] on link at bounding box center [149, 20] width 300 height 40
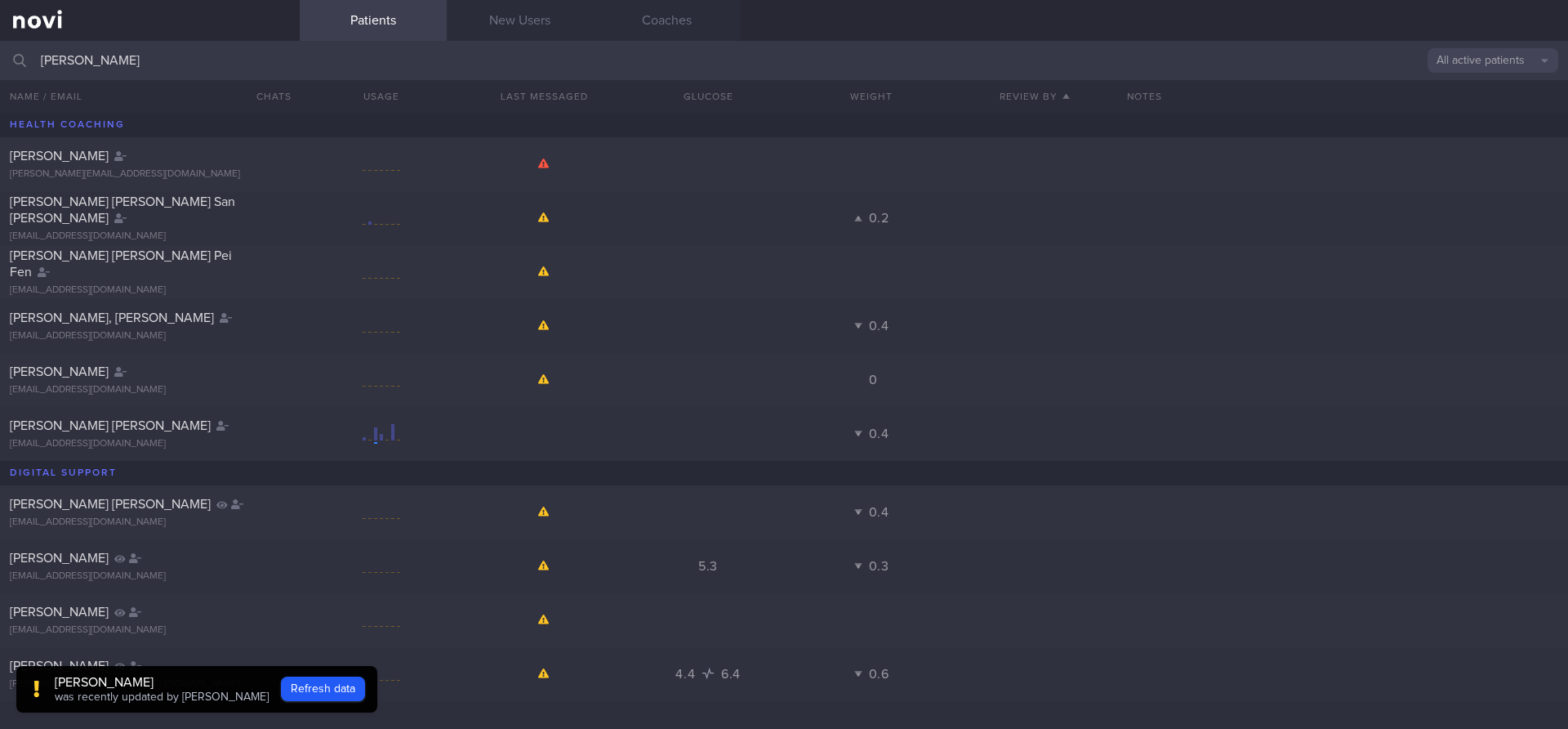
click at [185, 59] on input "[PERSON_NAME]" at bounding box center [784, 60] width 1568 height 40
type input "r"
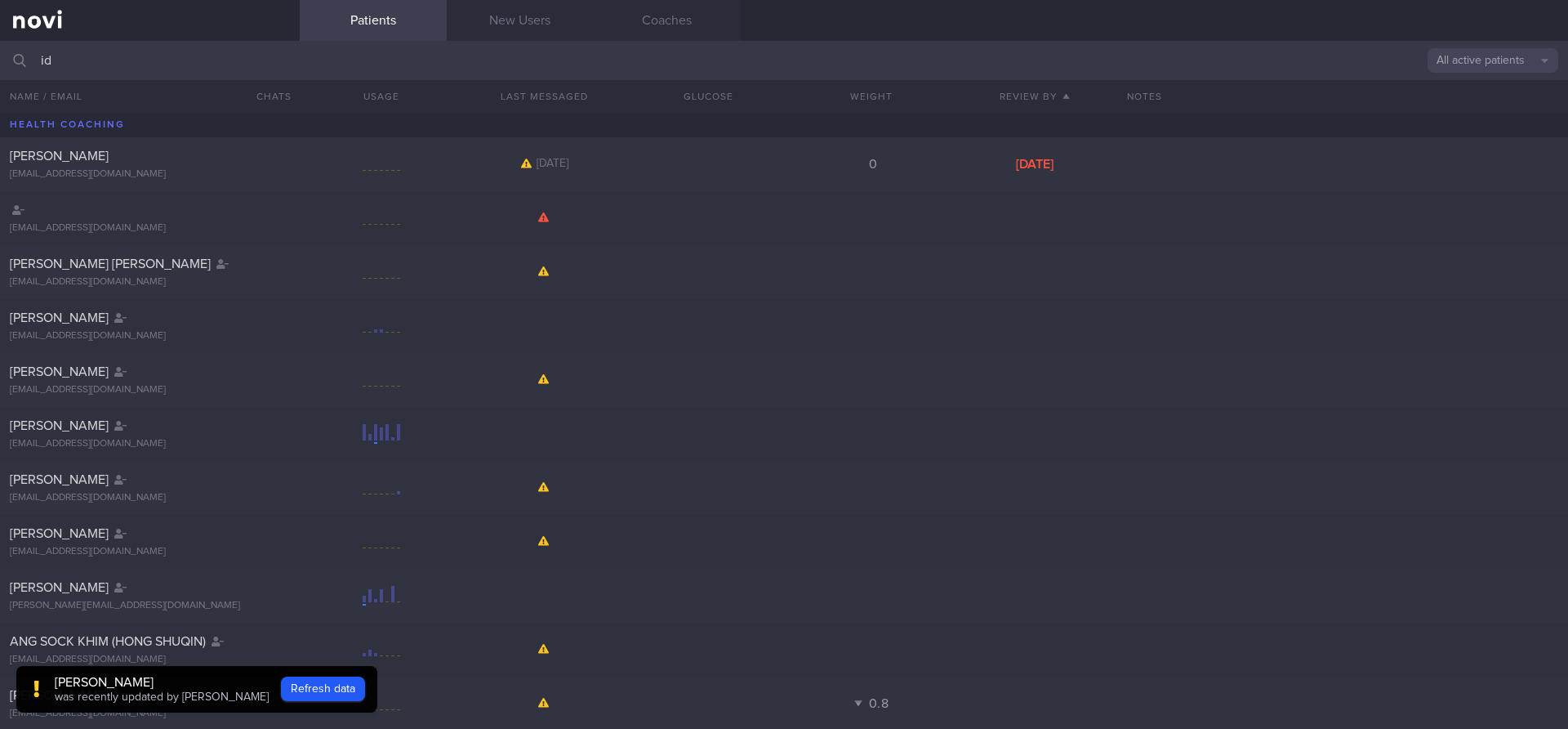
type input "i"
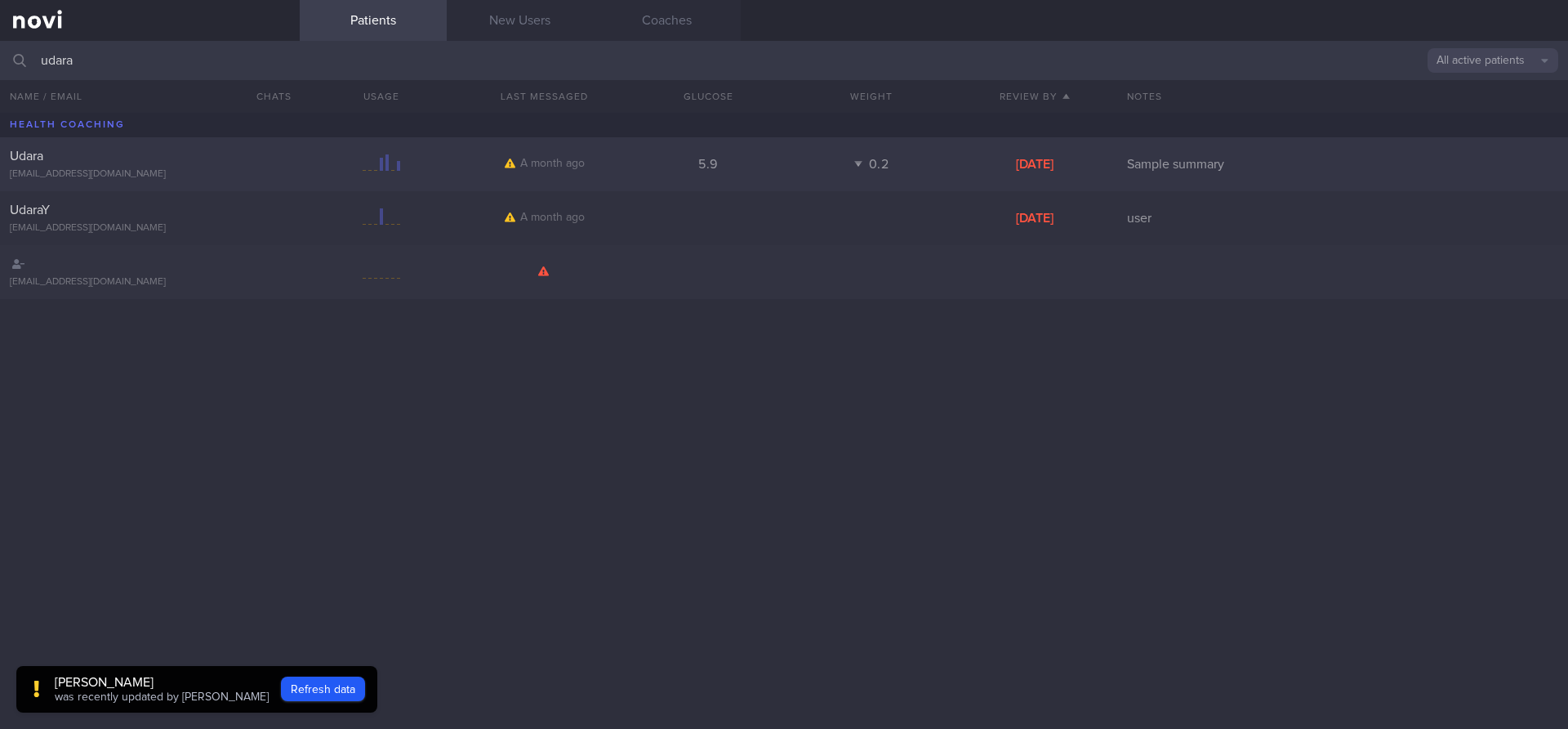
type input "udara"
click at [129, 169] on div "[EMAIL_ADDRESS][DOMAIN_NAME]" at bounding box center [150, 174] width 281 height 12
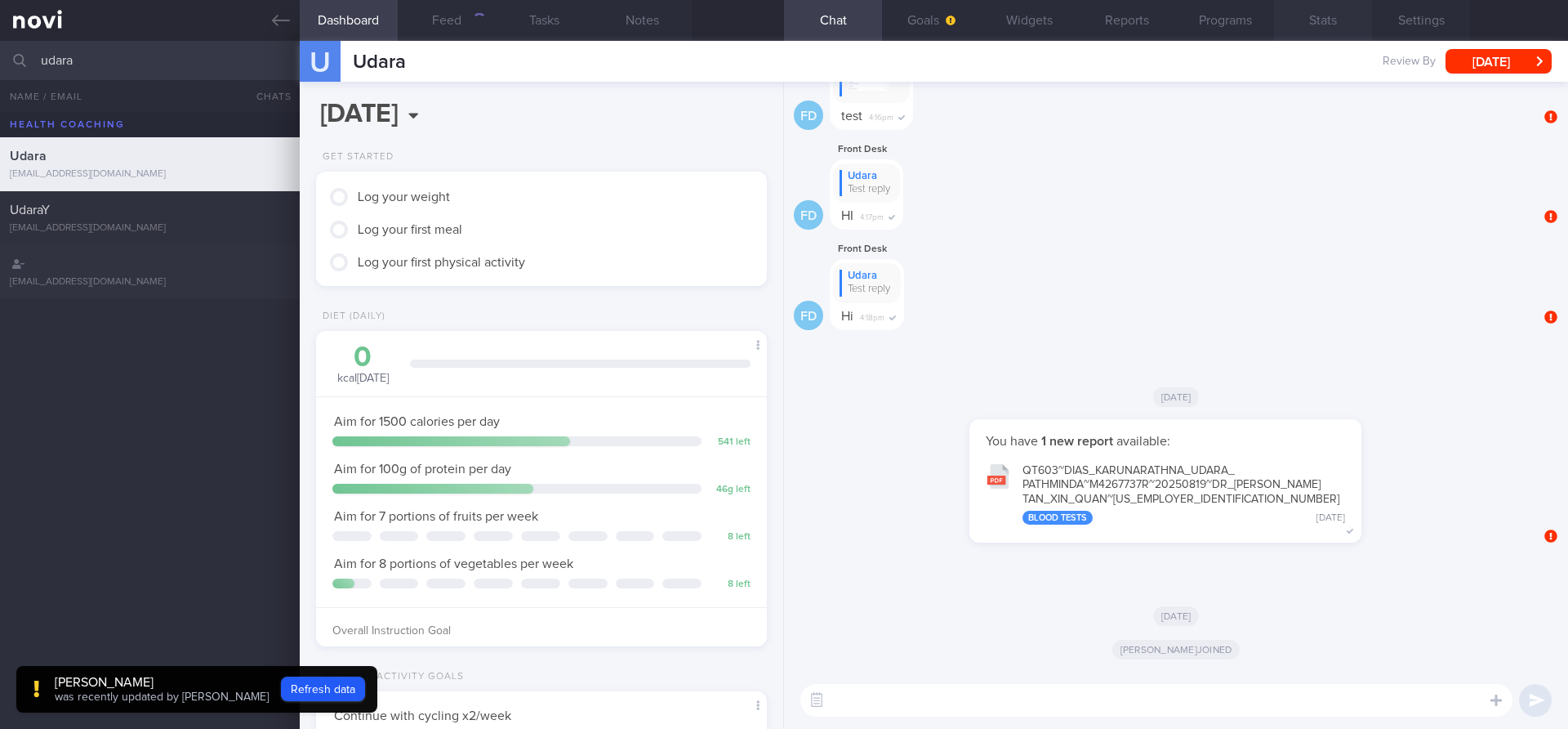
scroll to position [214, 429]
click at [1408, 23] on button "Settings" at bounding box center [1421, 20] width 98 height 40
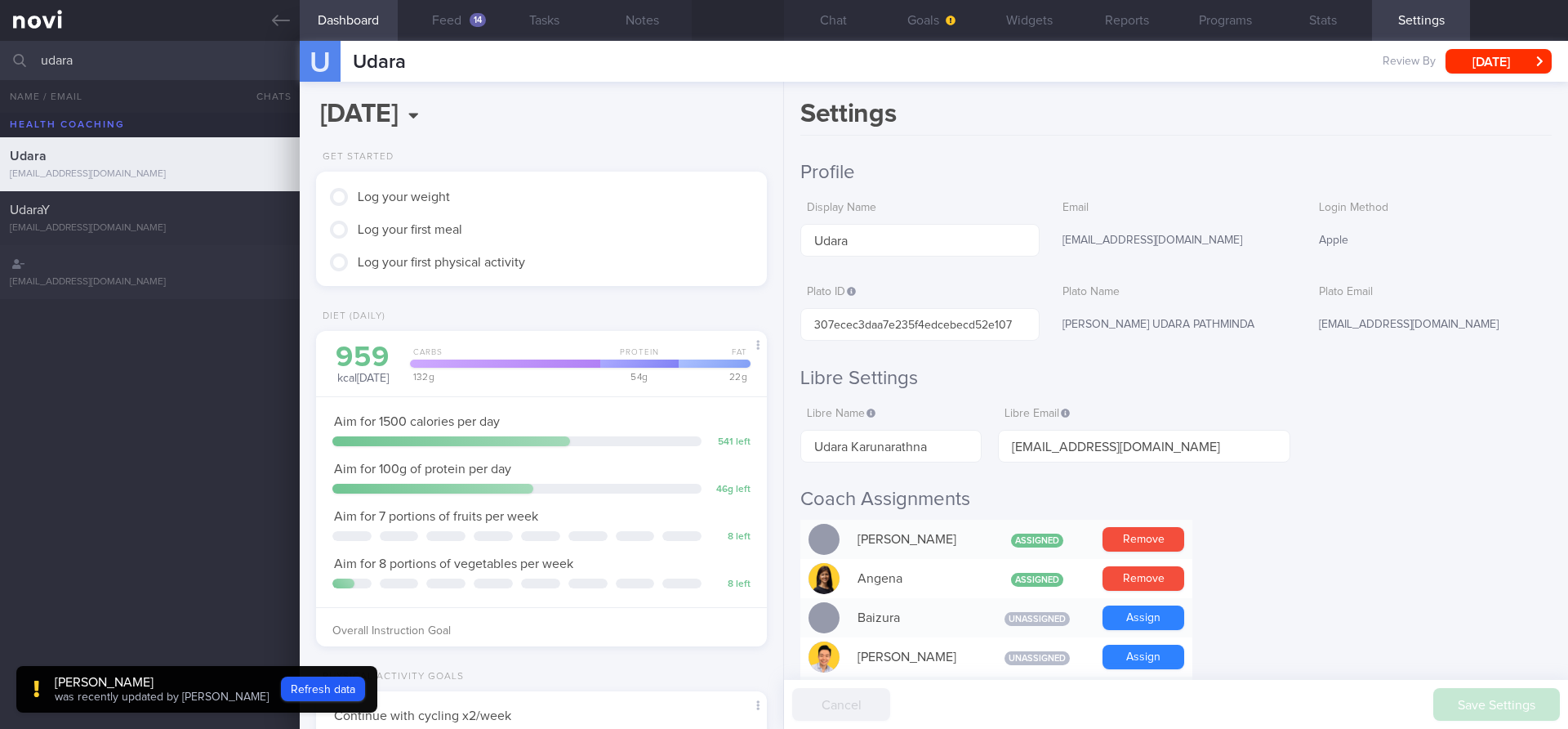
scroll to position [214, 429]
click at [1306, 23] on button "Stats" at bounding box center [1323, 20] width 98 height 40
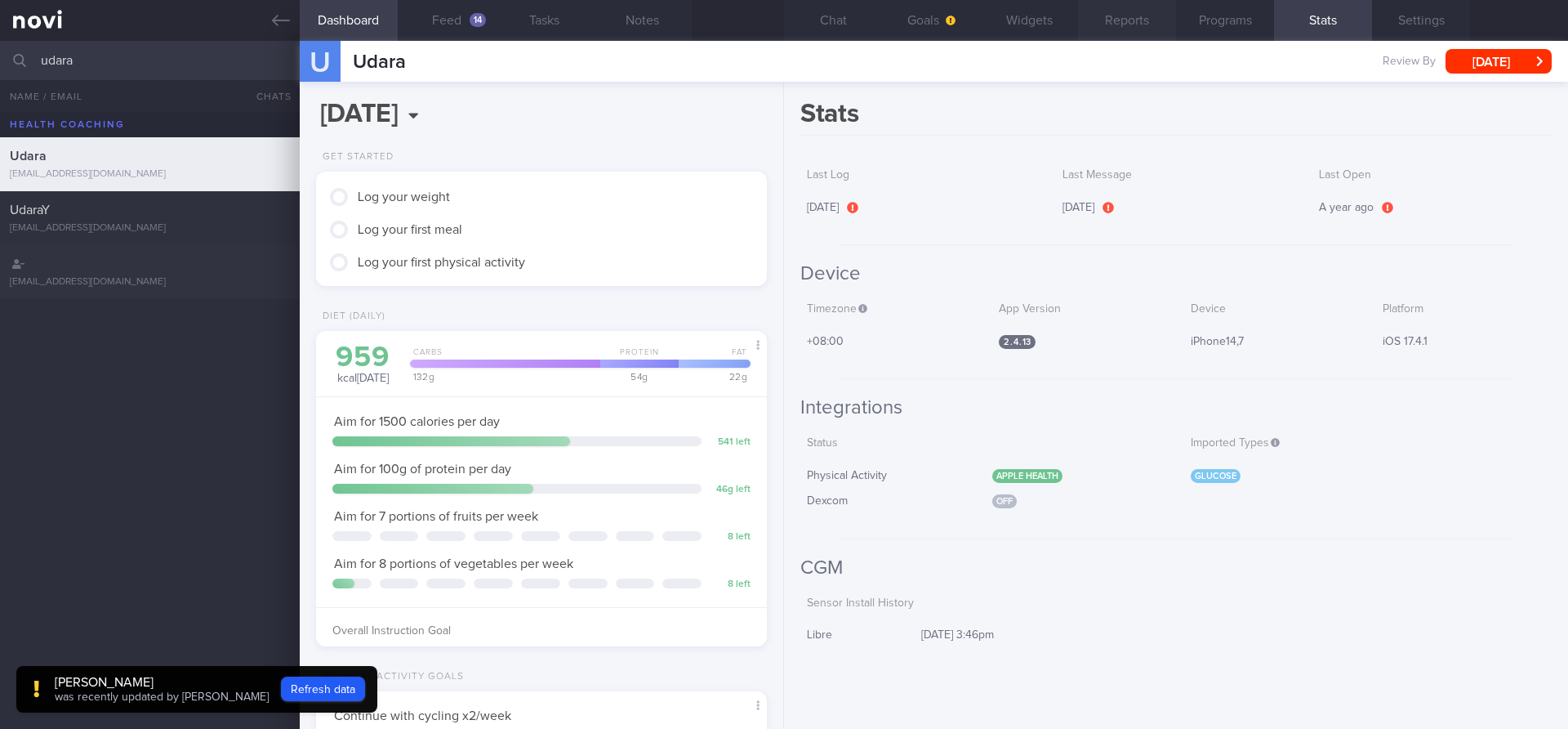
click at [1103, 33] on button "Reports" at bounding box center [1127, 20] width 98 height 40
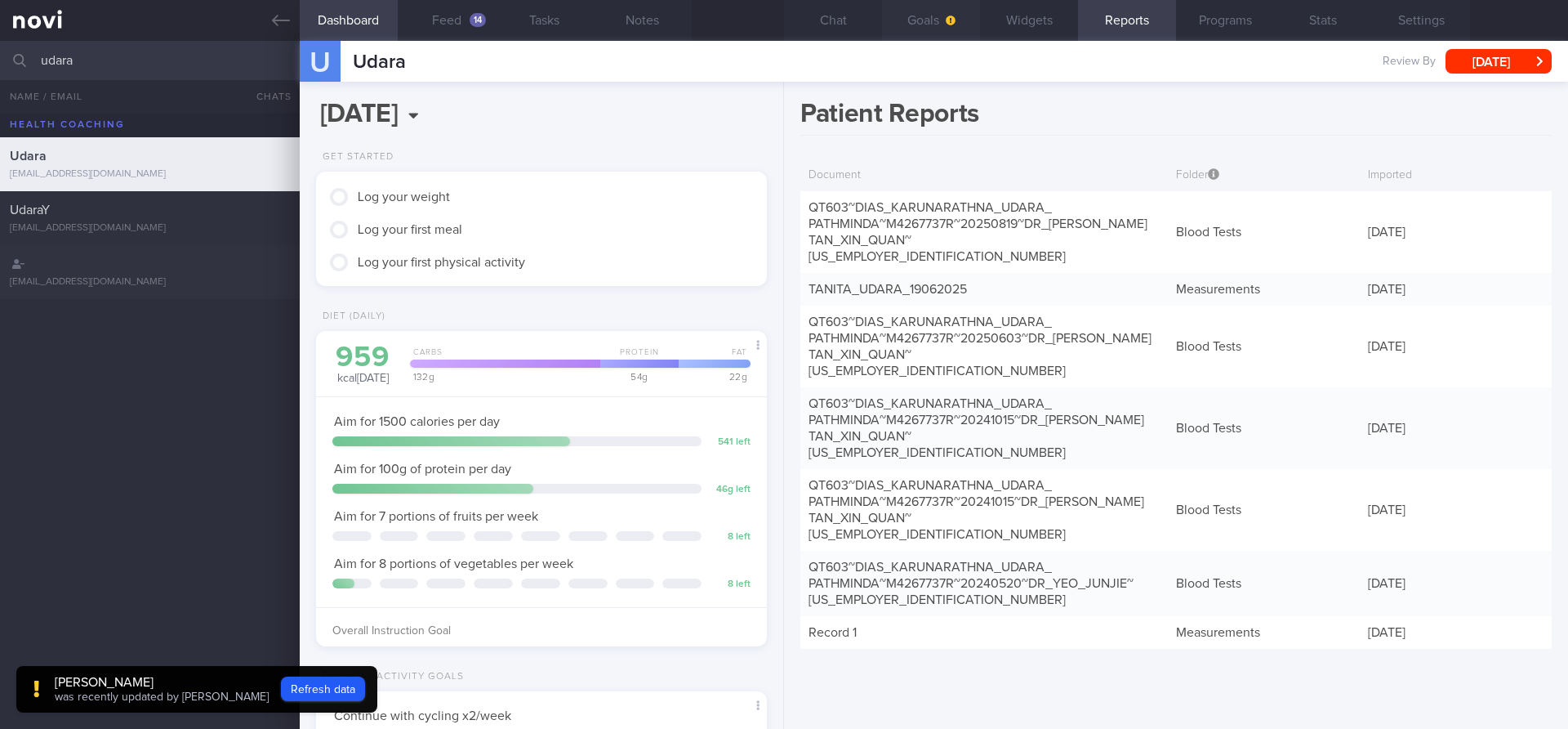
click at [924, 18] on button "Goals" at bounding box center [931, 20] width 98 height 40
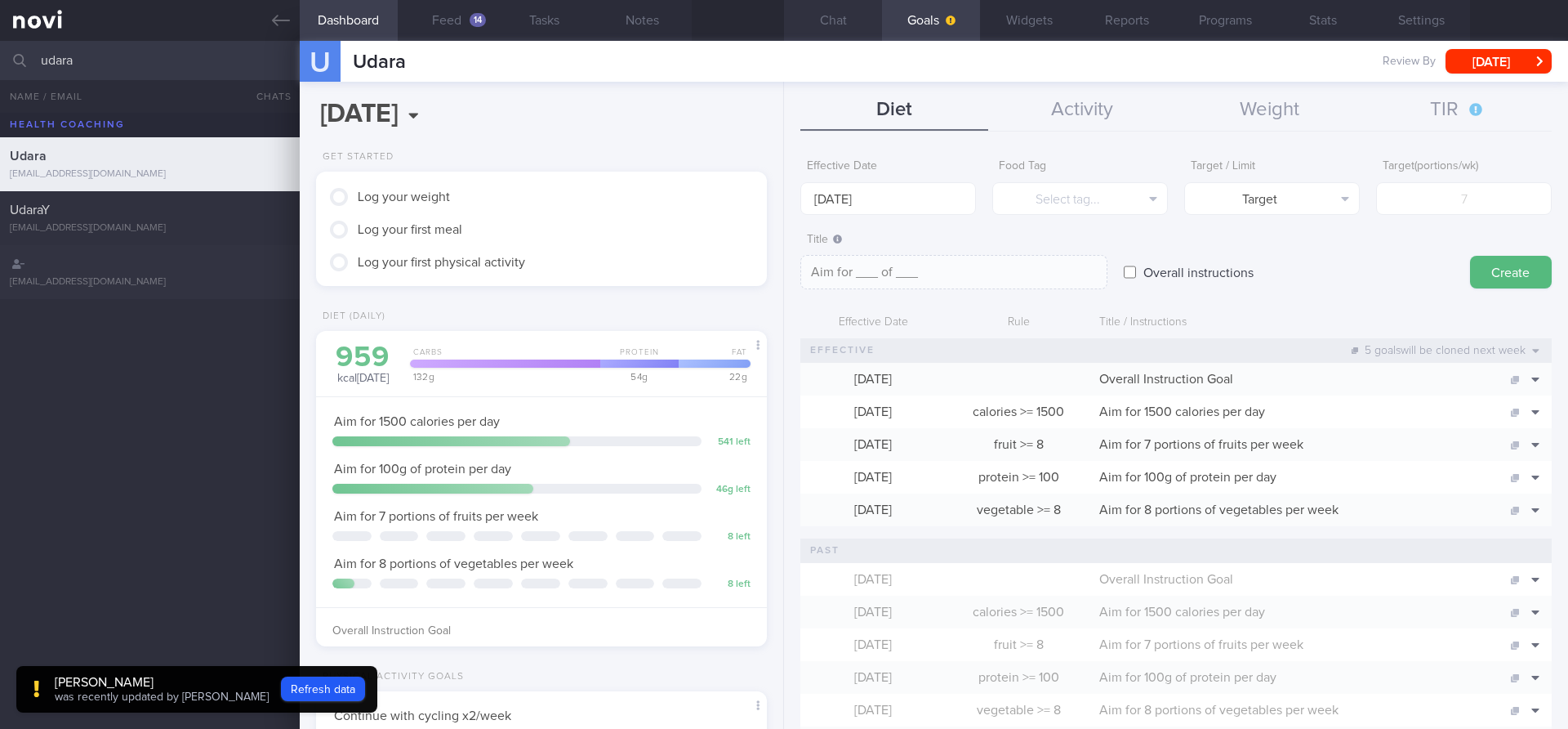
click at [834, 17] on button "Chat" at bounding box center [833, 20] width 98 height 40
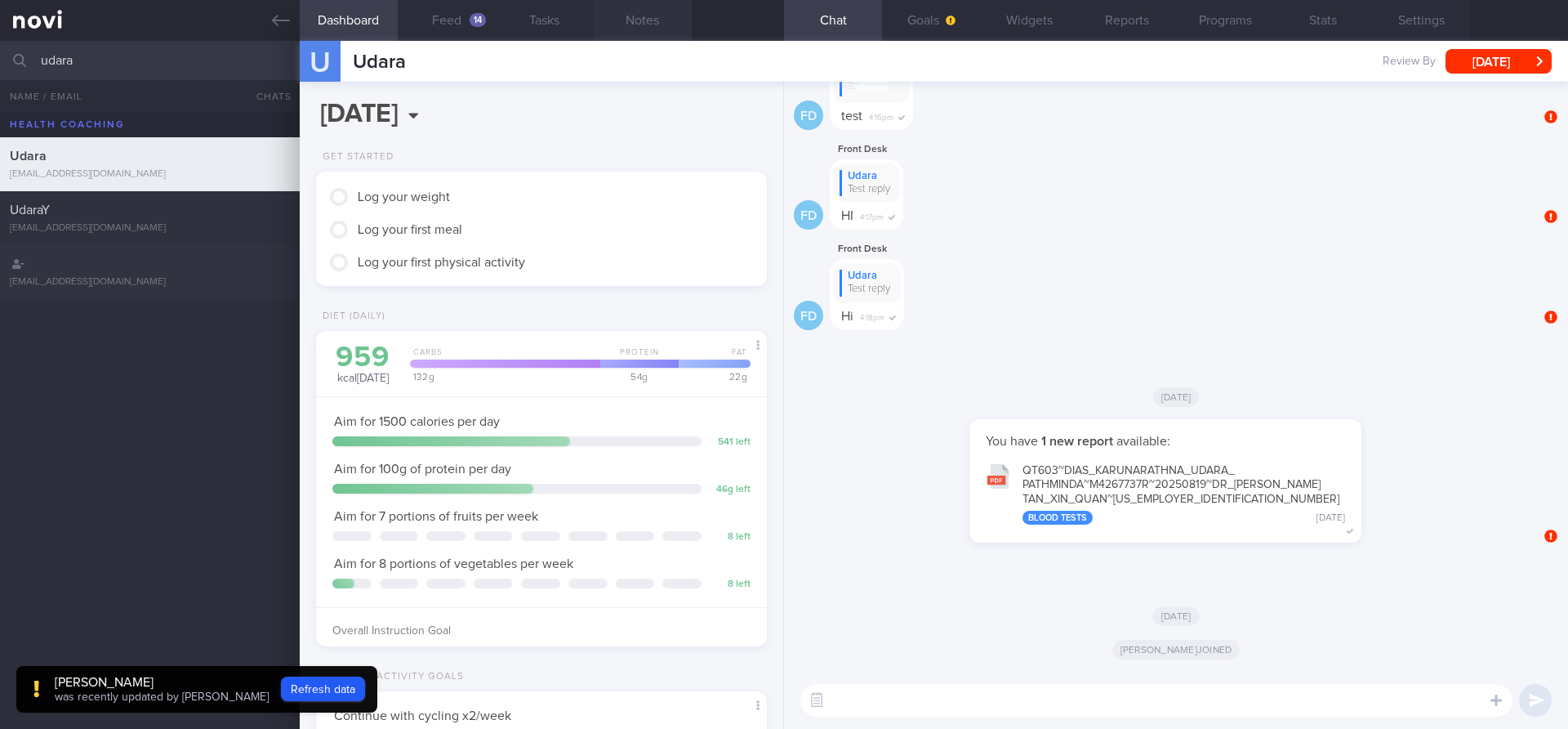
click at [678, 21] on button "Notes" at bounding box center [643, 20] width 98 height 40
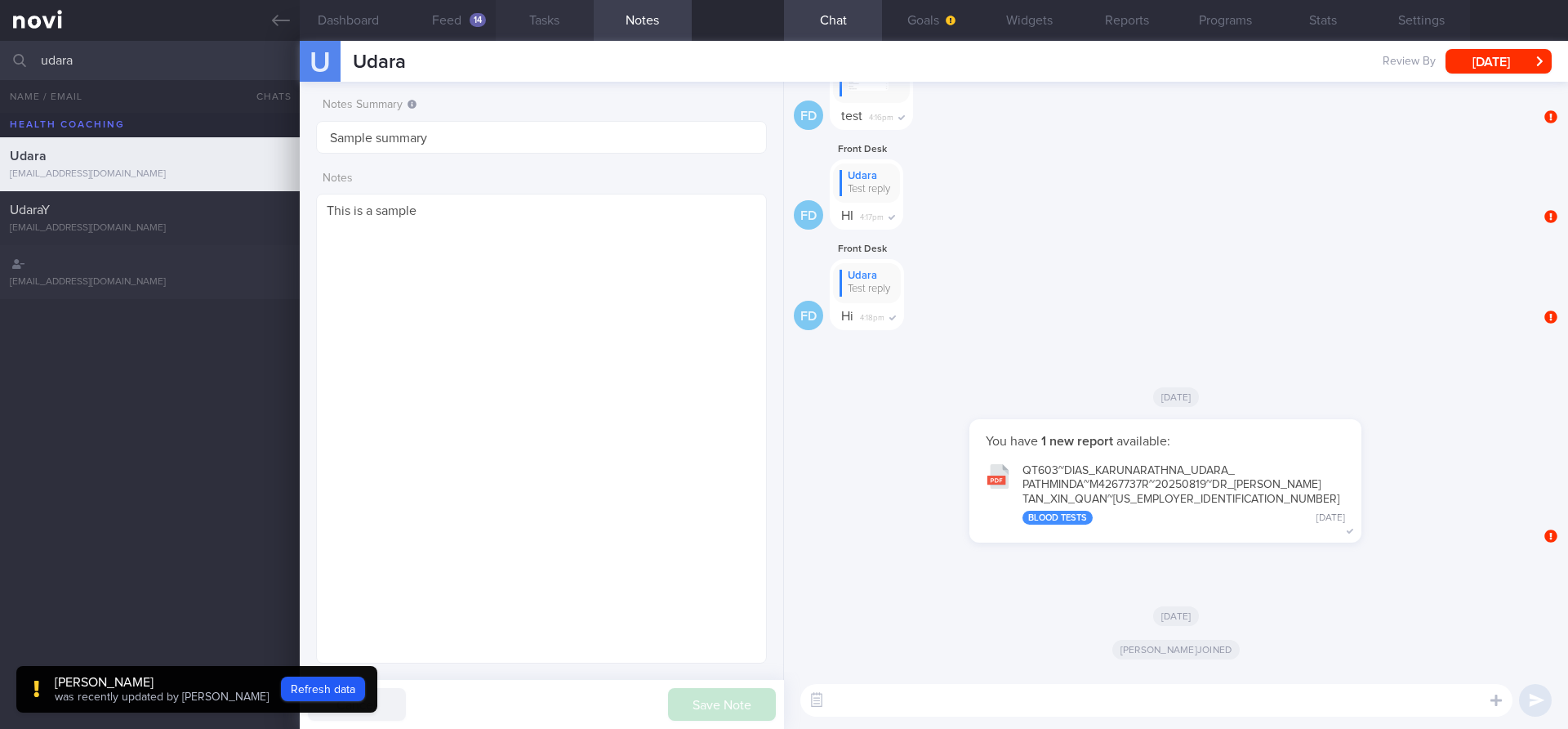
click at [556, 31] on button "Tasks" at bounding box center [545, 20] width 98 height 40
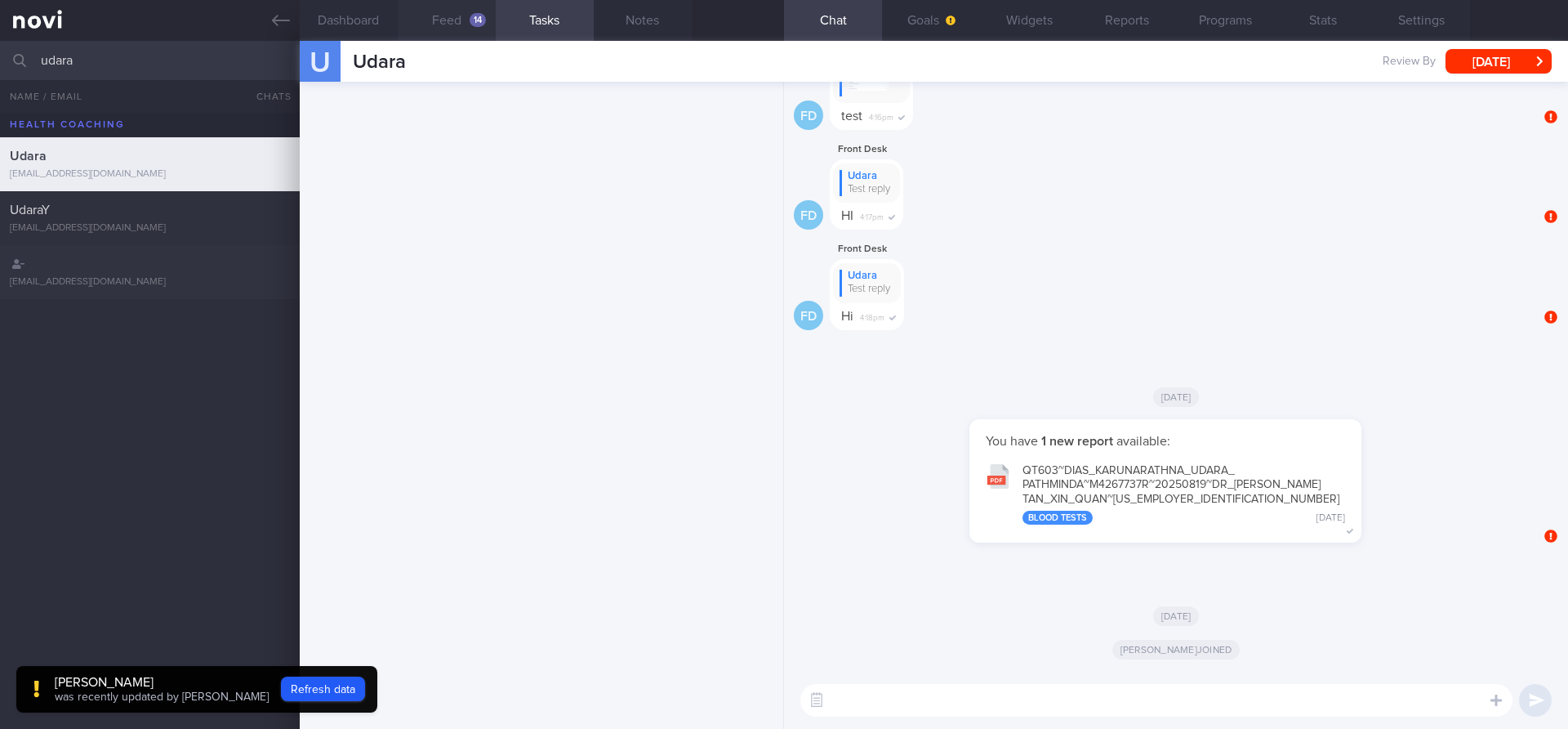
click at [472, 26] on button "Feed 14" at bounding box center [446, 20] width 98 height 40
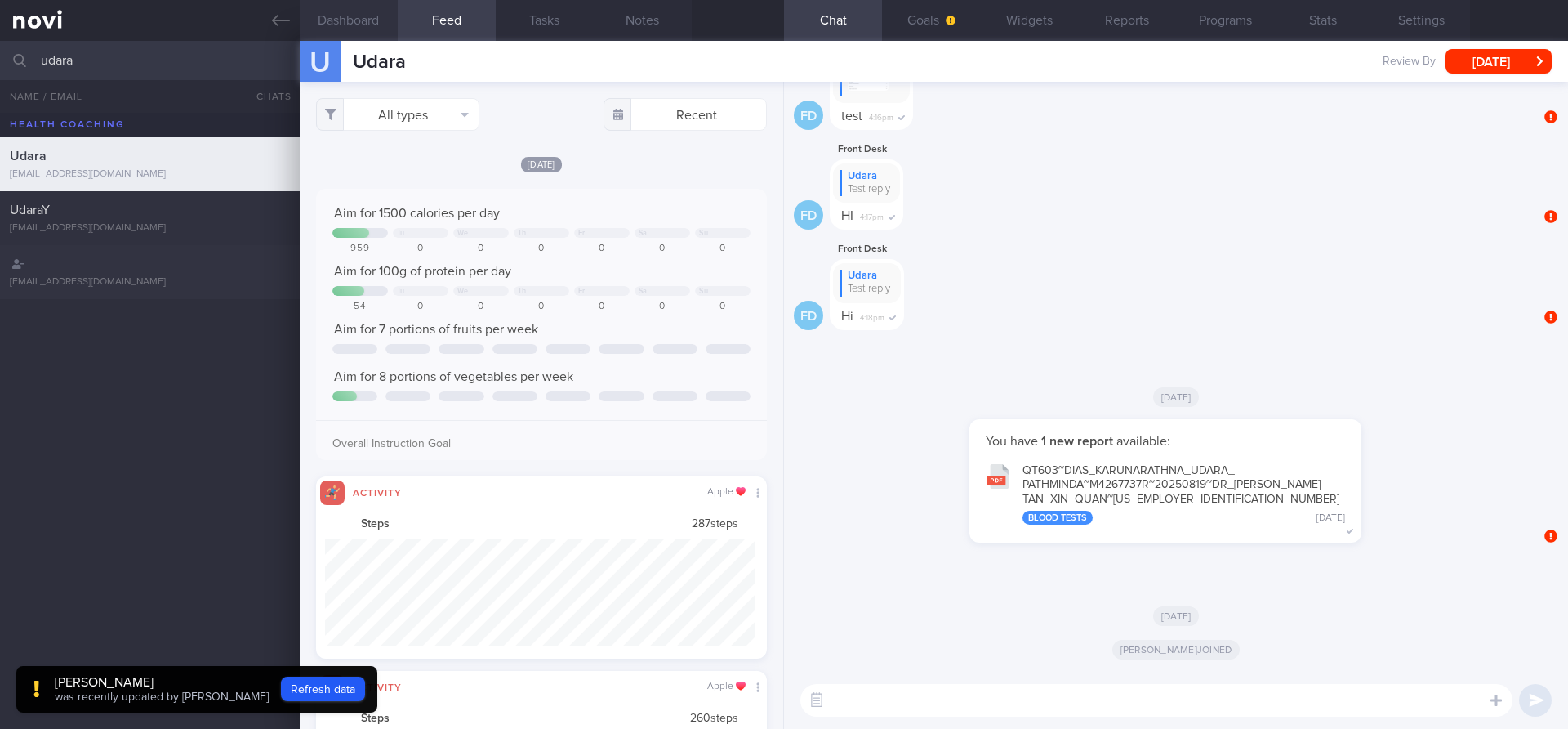
click at [356, 19] on button "Dashboard" at bounding box center [348, 20] width 98 height 40
